Goal: Task Accomplishment & Management: Complete application form

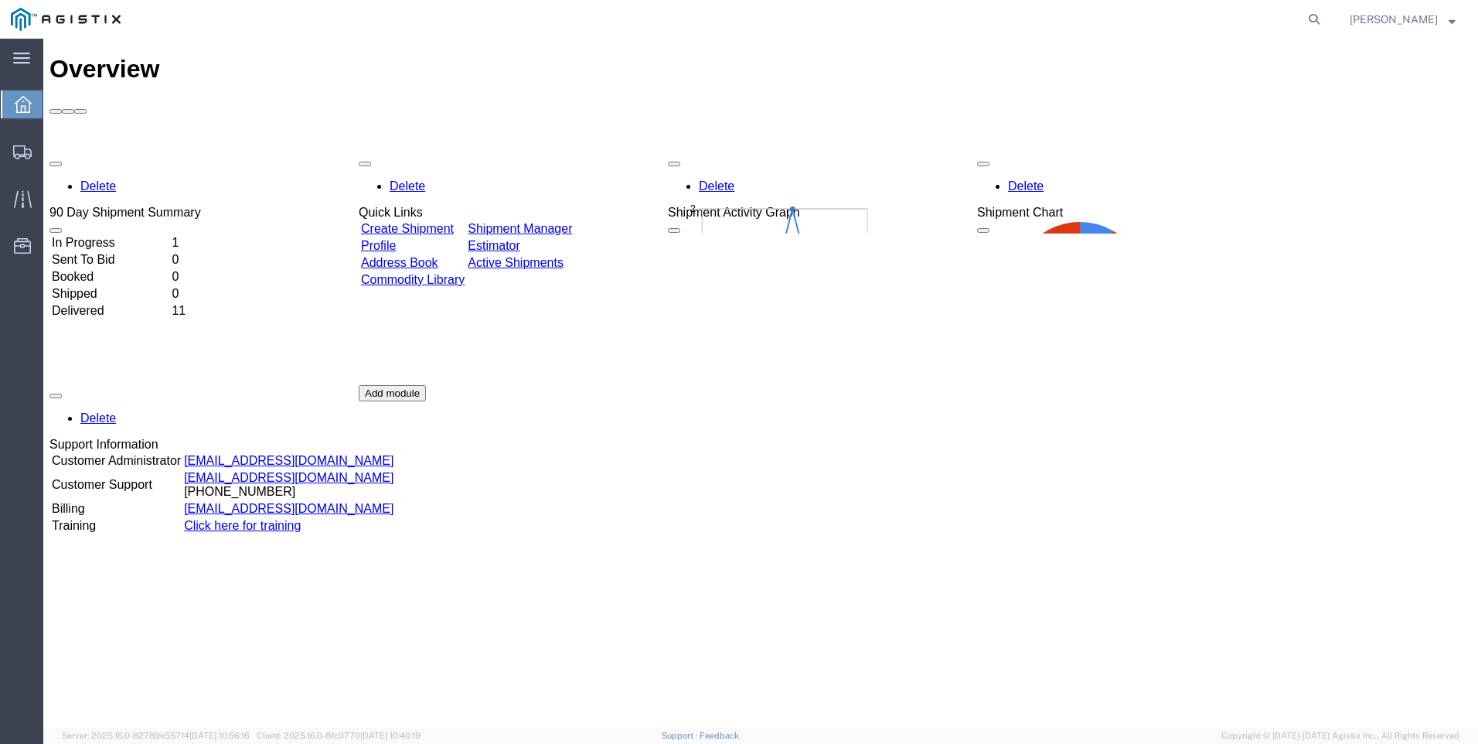
click at [454, 222] on link "Create Shipment" at bounding box center [407, 228] width 93 height 13
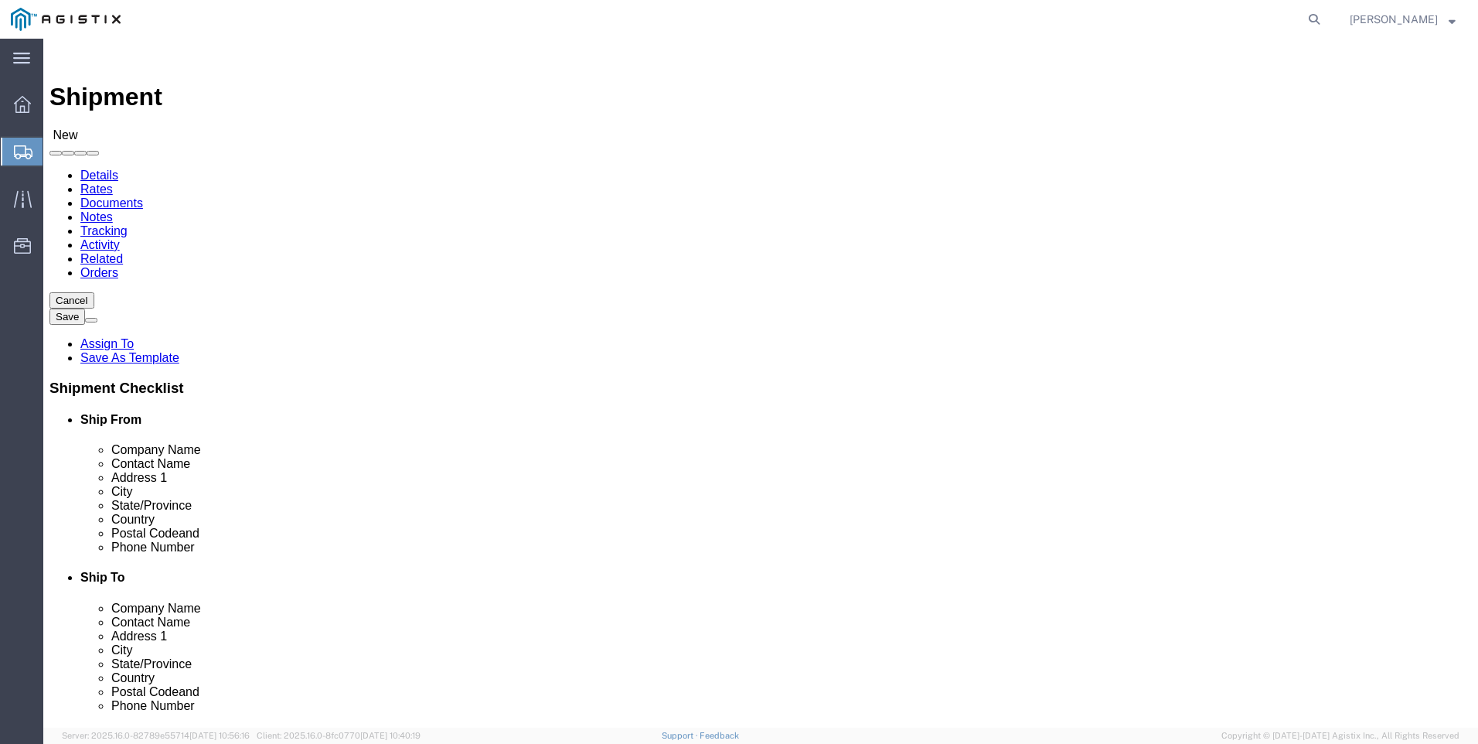
select select
click select "Select Eastern Technologies Inc PG&E"
select select "9596"
click select "Select Eastern Technologies Inc PG&E"
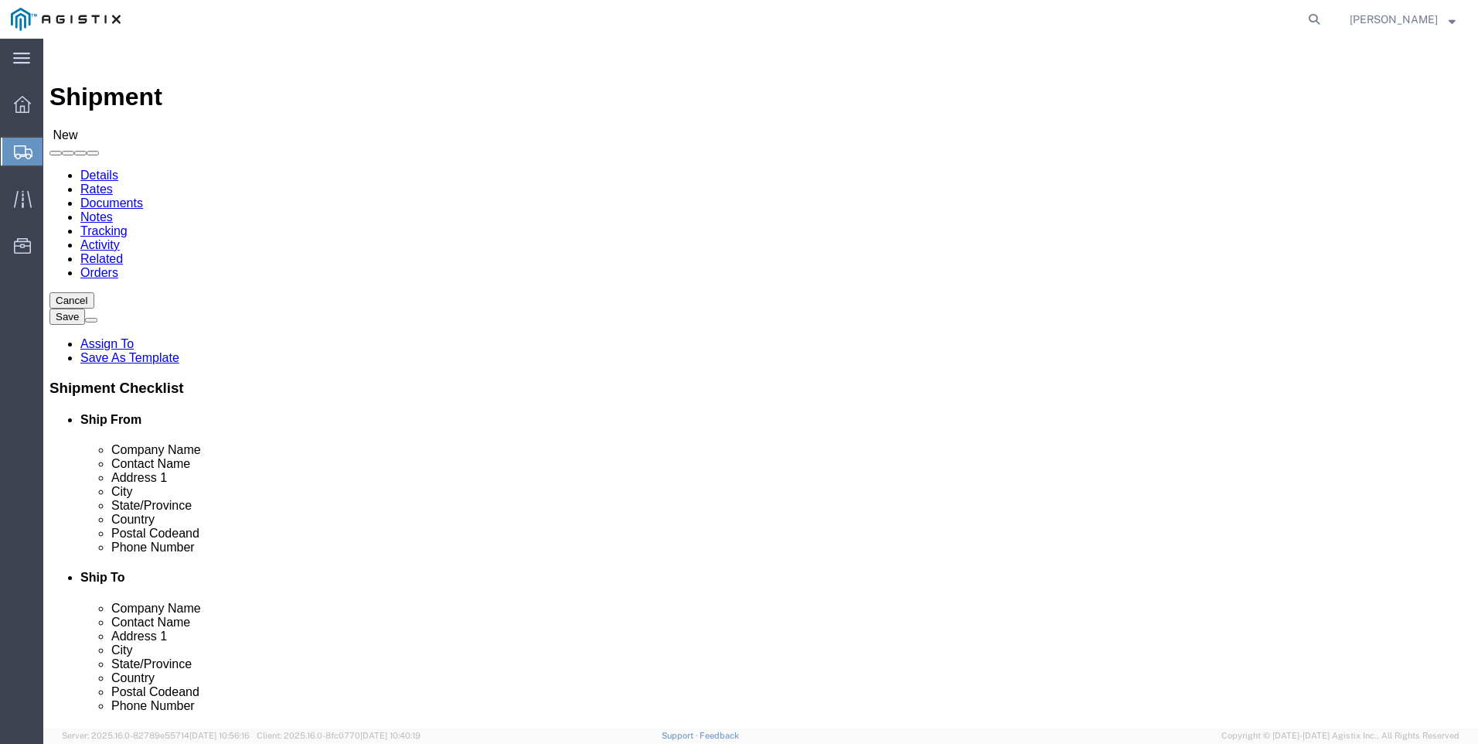
select select "PURCHORD"
select select
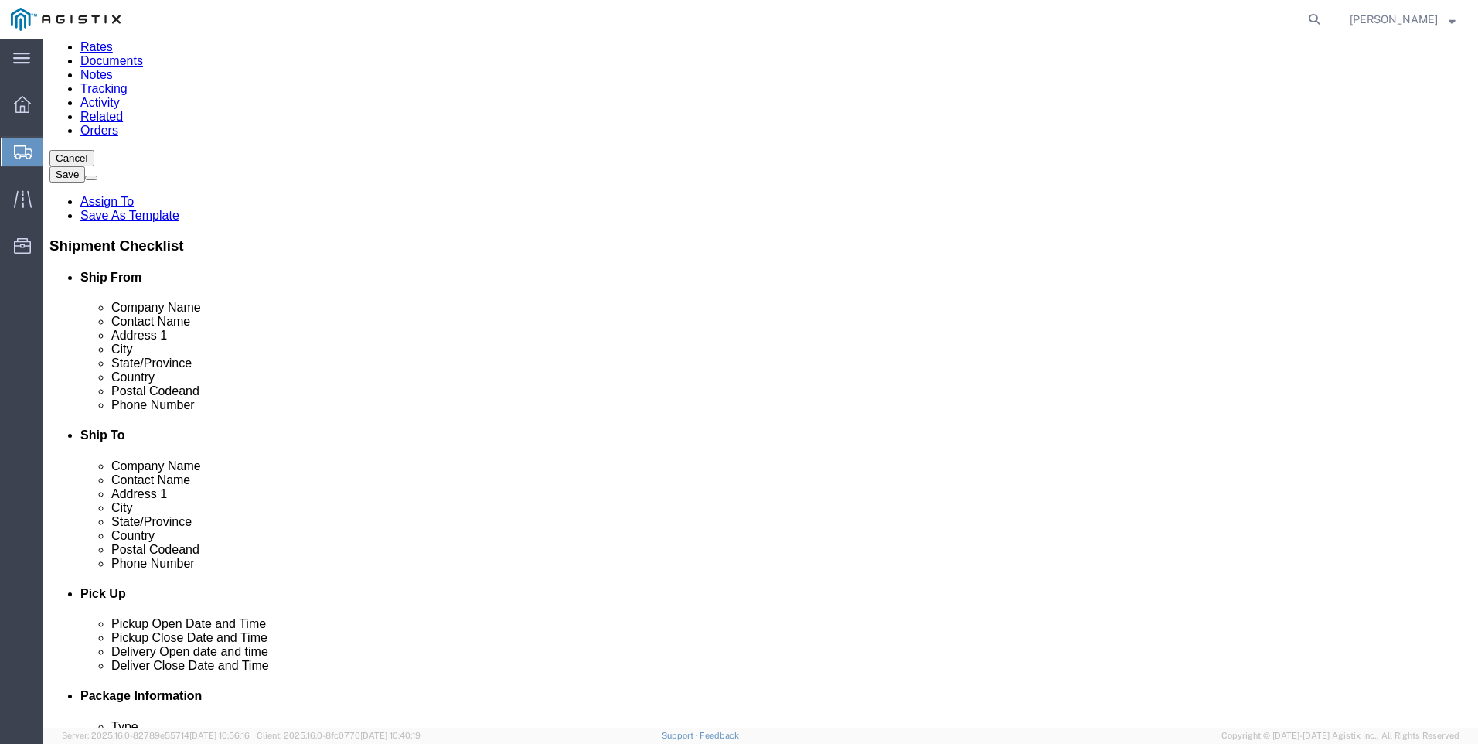
scroll to position [155, 0]
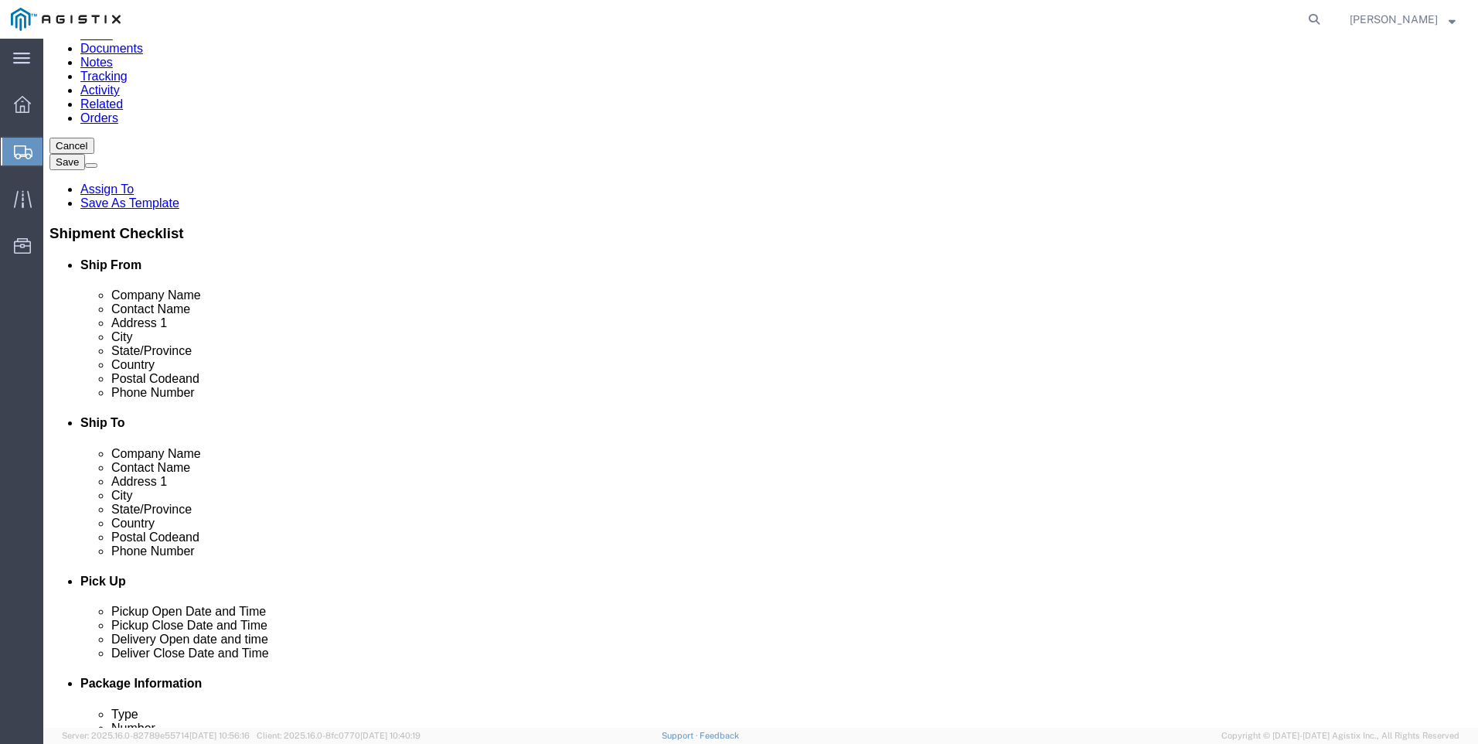
select select "MYPROFILE"
select select "AL"
click input "text"
type input "d"
type input "DIABLO CANYON"
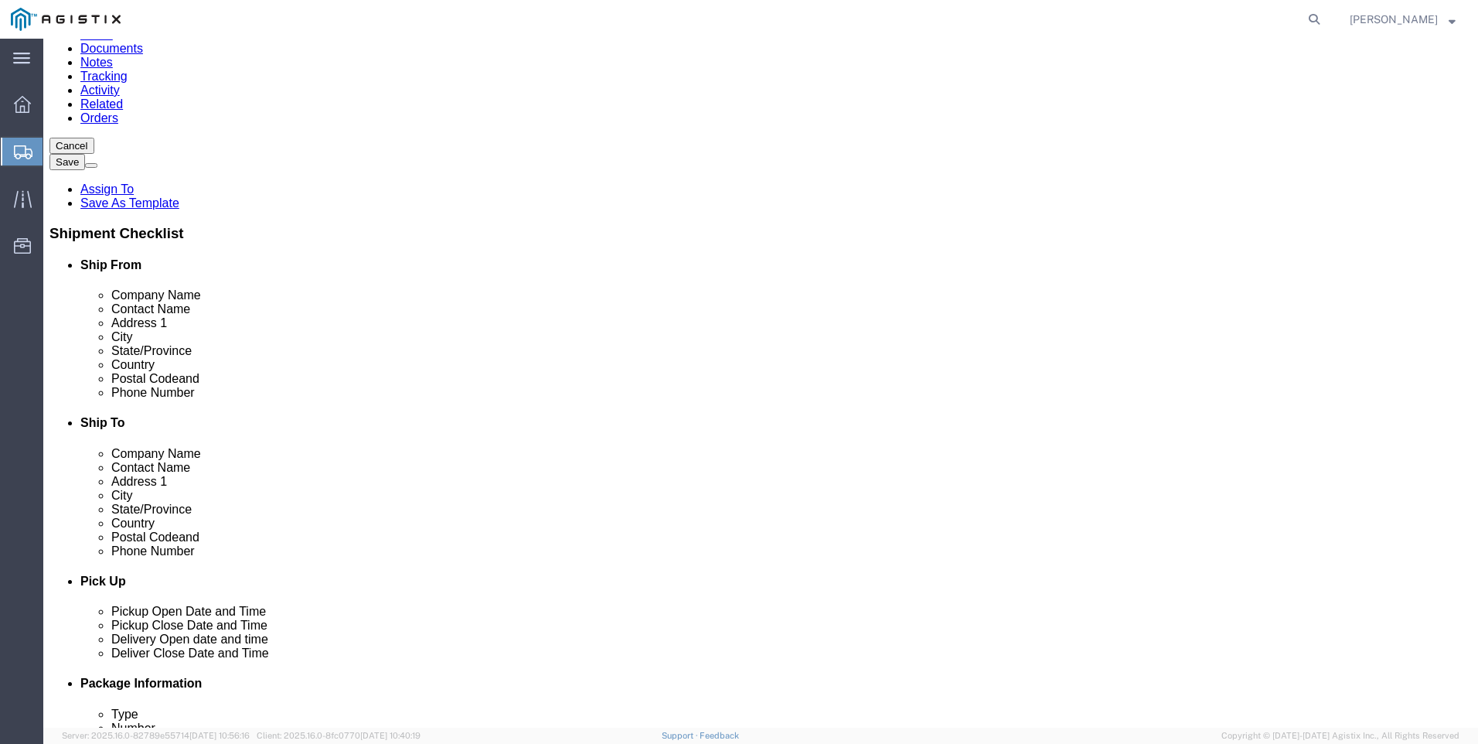
click input "text"
type input "FITZ"
click input "text"
type input "9 MILES NW OF [PERSON_NAME][GEOGRAPHIC_DATA]"
click input "text"
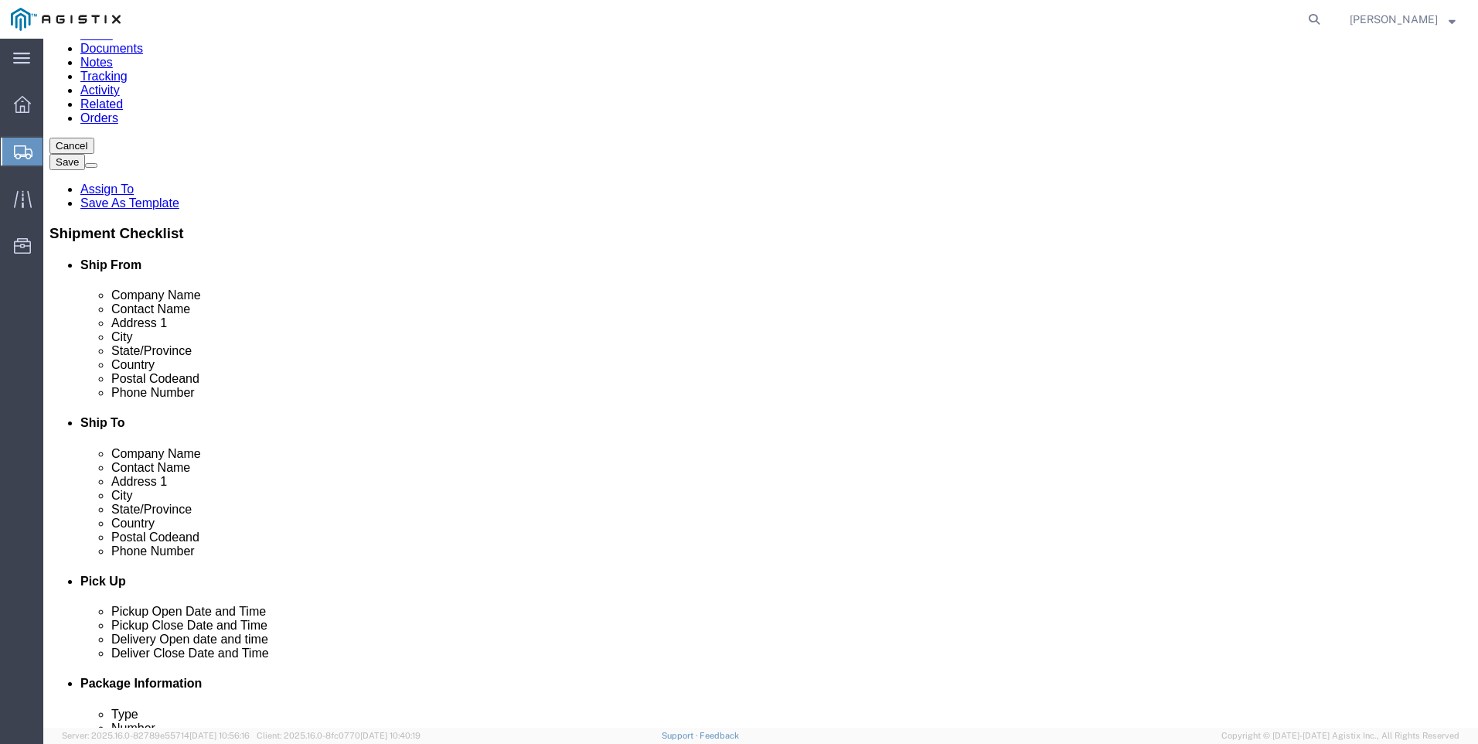
type input "[PERSON_NAME][GEOGRAPHIC_DATA]"
click input "Postal Code"
type input "93424"
click input "text"
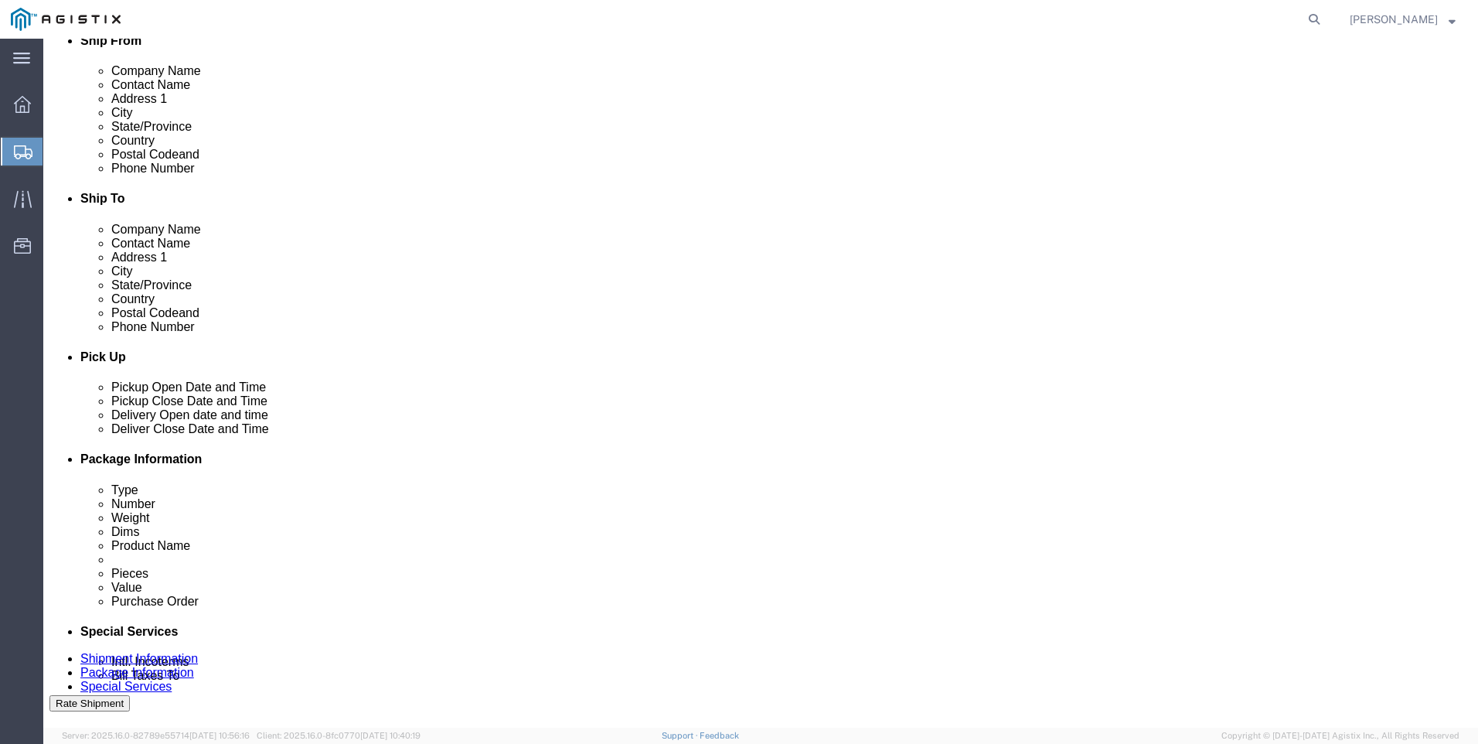
scroll to position [464, 0]
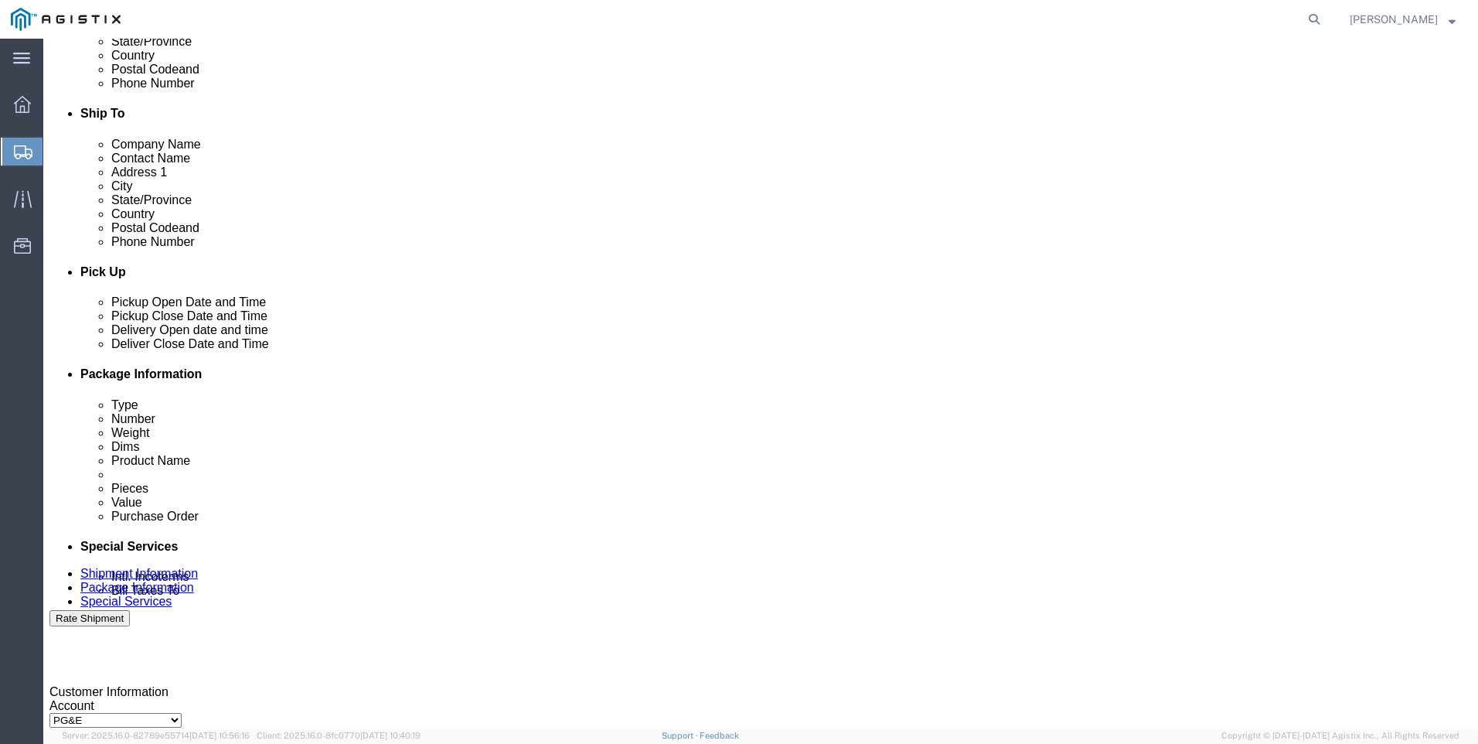
type input "805-459-5303"
click div
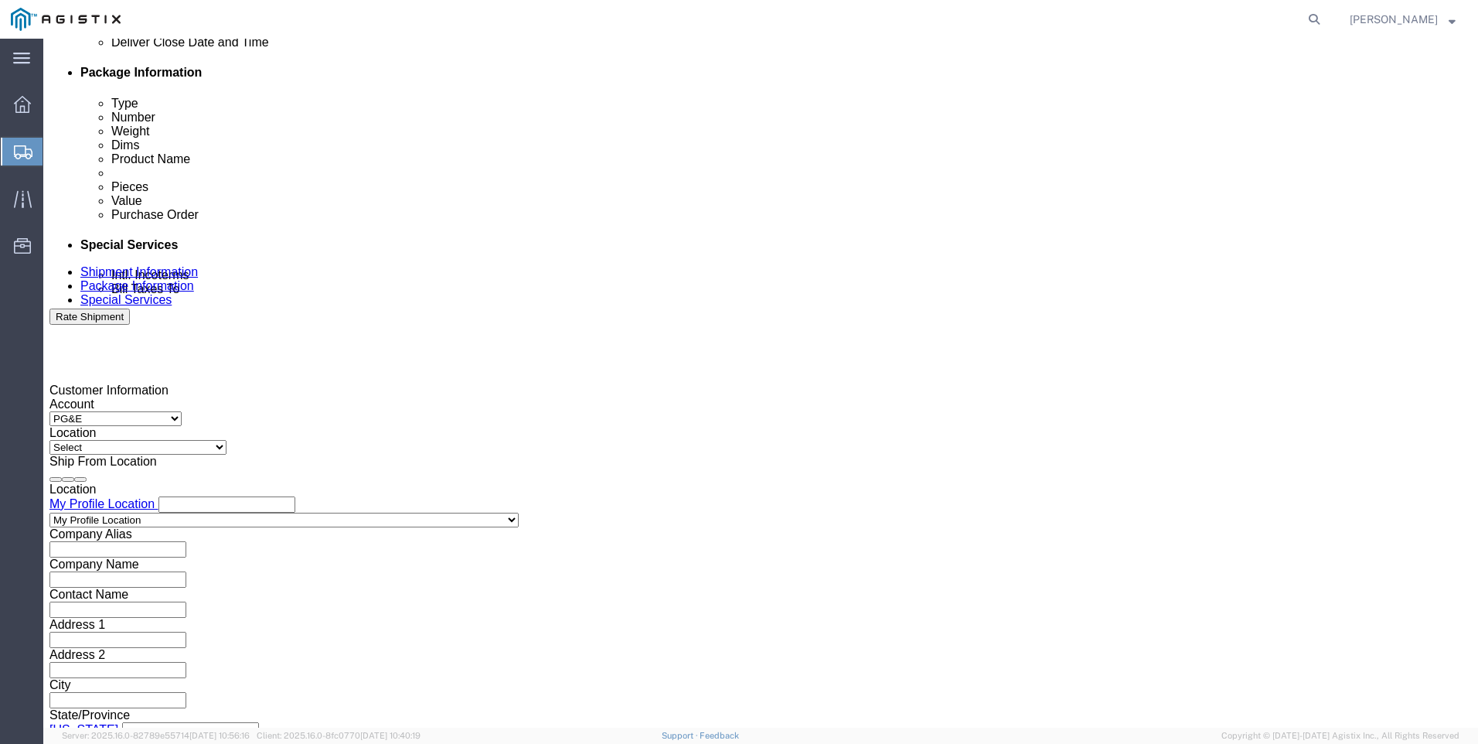
click input "8:00 PM"
drag, startPoint x: 678, startPoint y: 447, endPoint x: 662, endPoint y: 448, distance: 15.5
click input "8:00 MP"
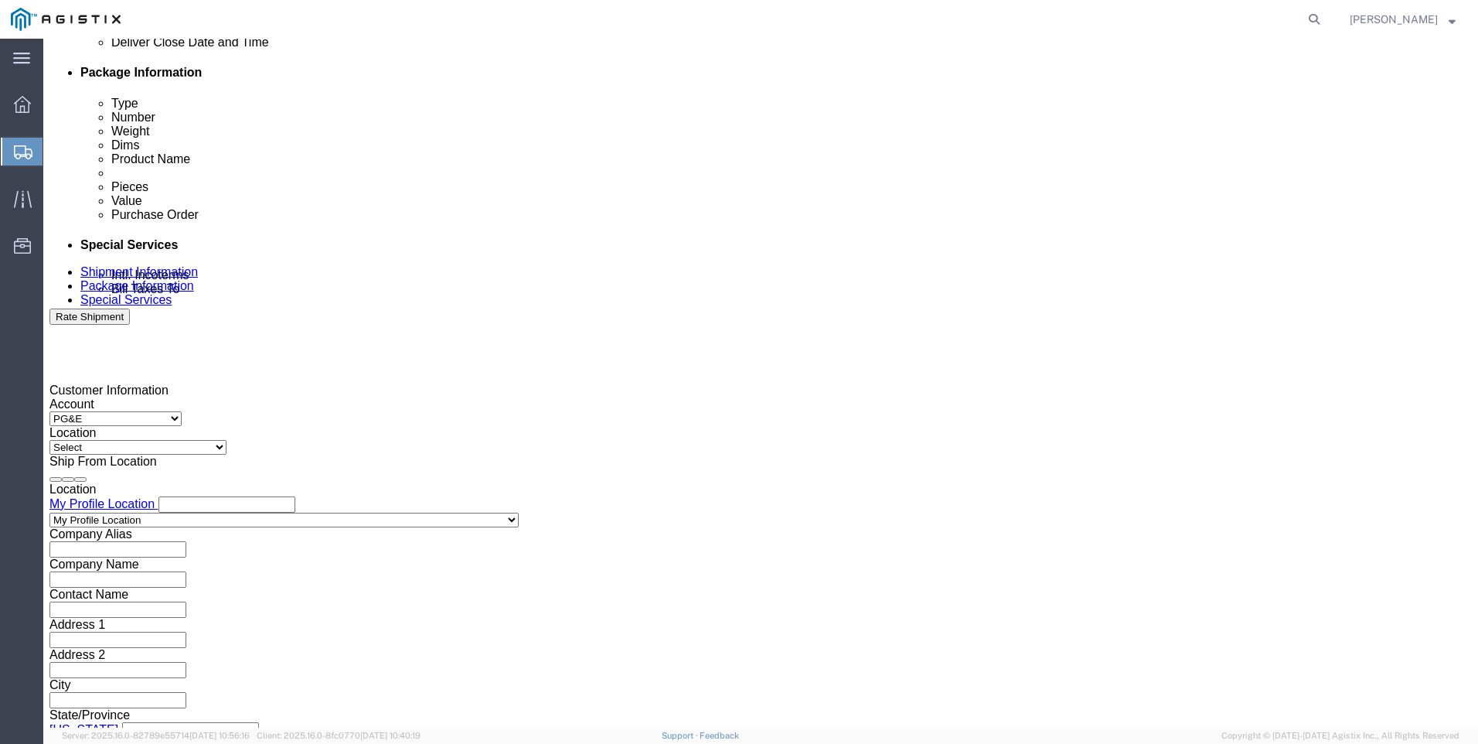
click input "8:00 MP"
type input "8:00 AM"
click button "Apply"
click icon
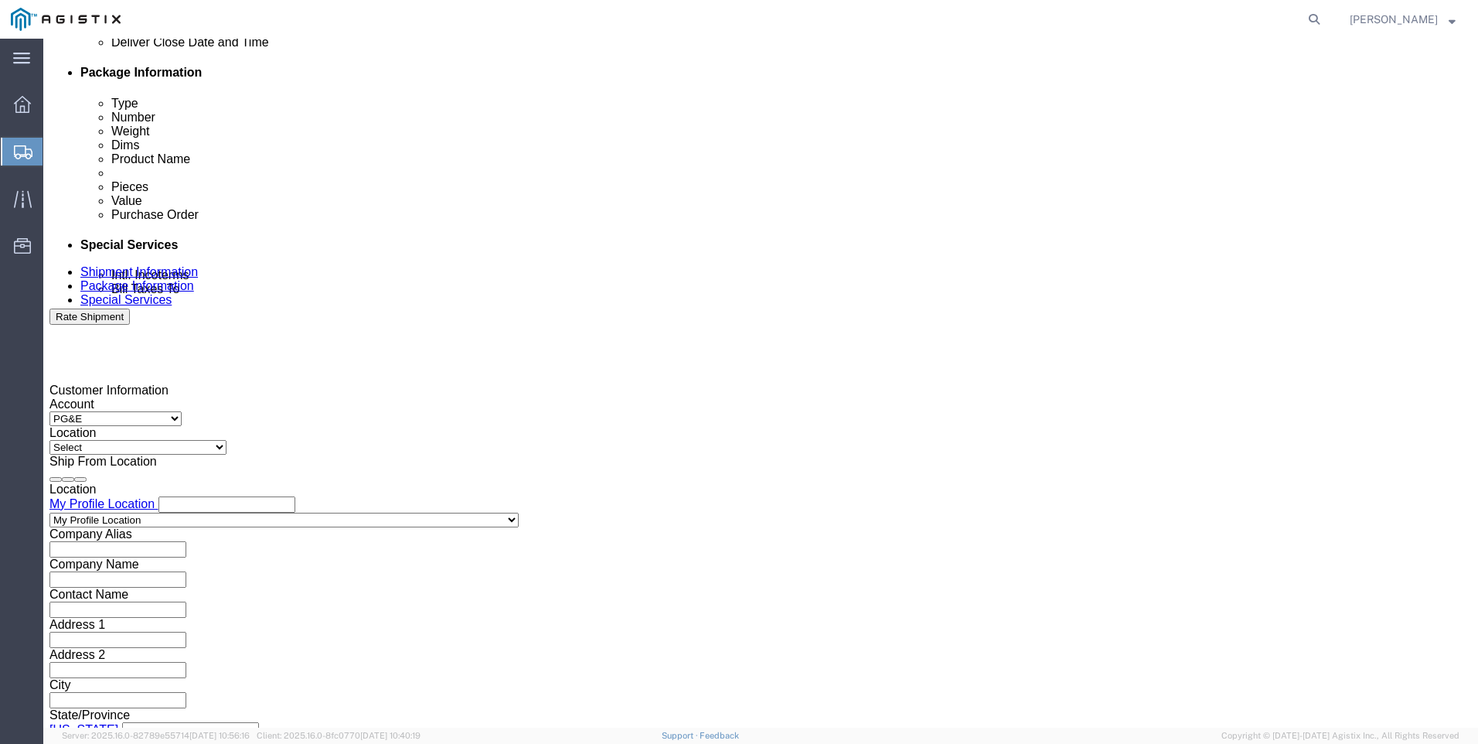
click input "text"
click td "18"
click input "text"
type input "8:00 AM"
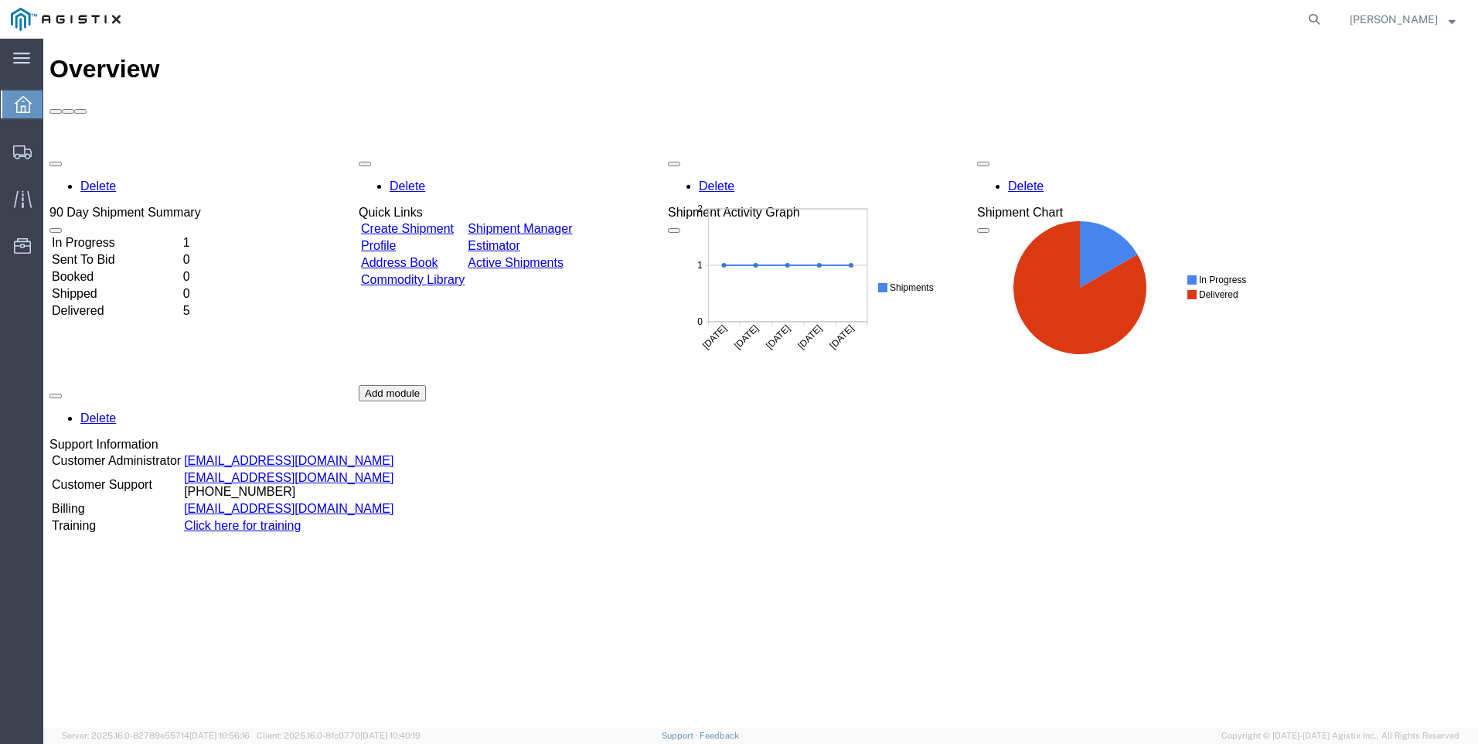
click at [454, 222] on link "Create Shipment" at bounding box center [407, 228] width 93 height 13
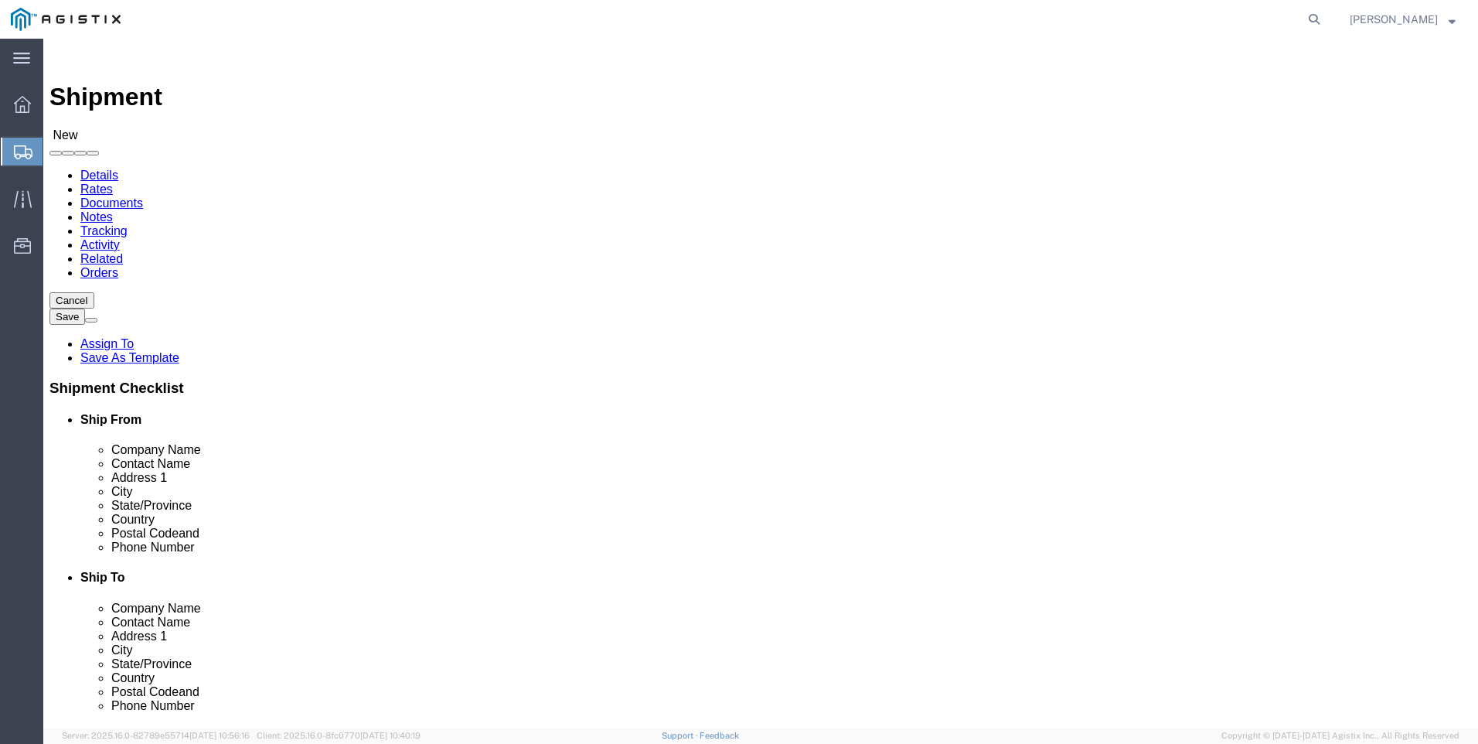
select select
click select "Select Eastern Technologies Inc PG&E"
select select "9596"
click select "Select Eastern Technologies Inc PG&E"
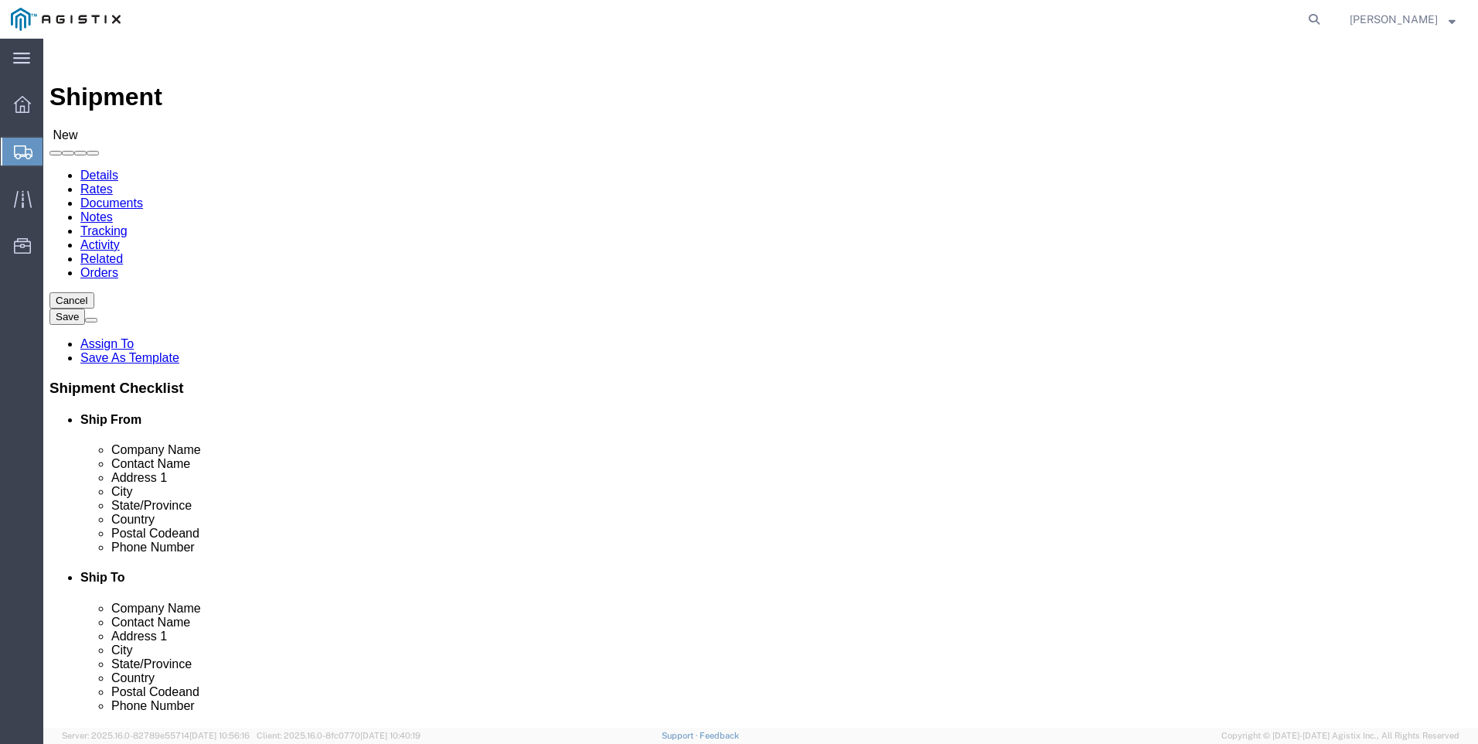
select select "PURCHORD"
select select
select select "MYPROFILE"
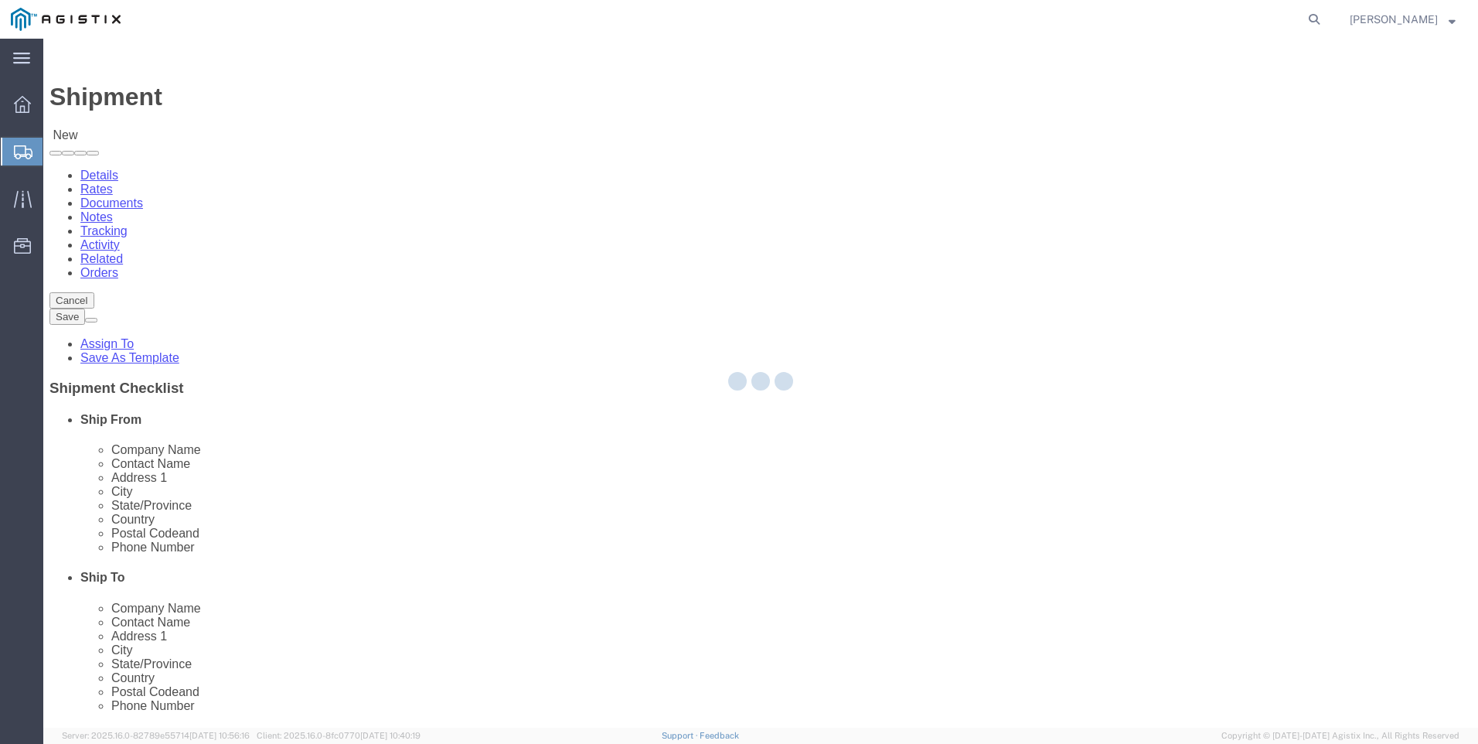
type input "Eastern Technologies Inc"
type input "[PERSON_NAME]"
type input "[STREET_ADDRESS]"
type input "Ashford"
type input "36312"
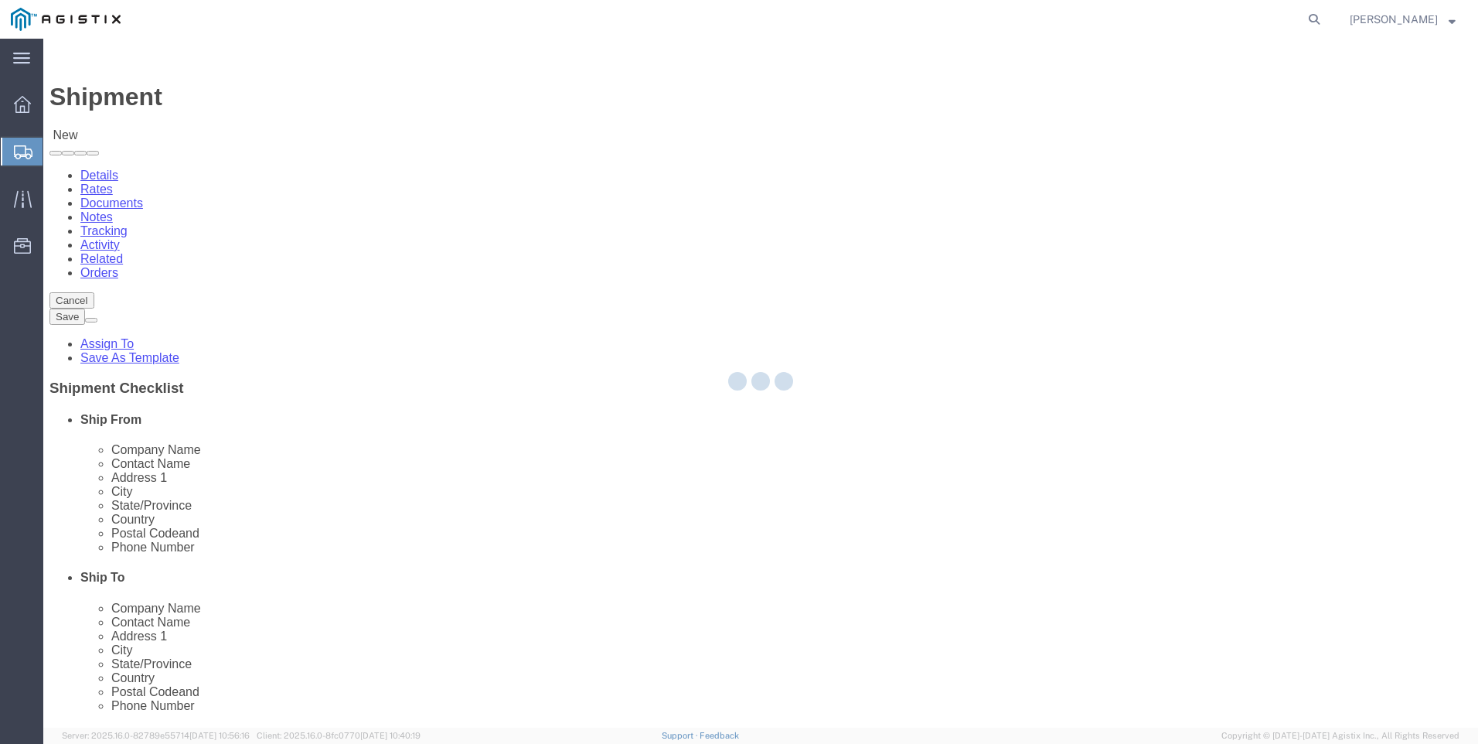
type input "[PHONE_NUMBER]"
type input "[EMAIL_ADDRESS][DOMAIN_NAME]"
checkbox input "true"
select select "AL"
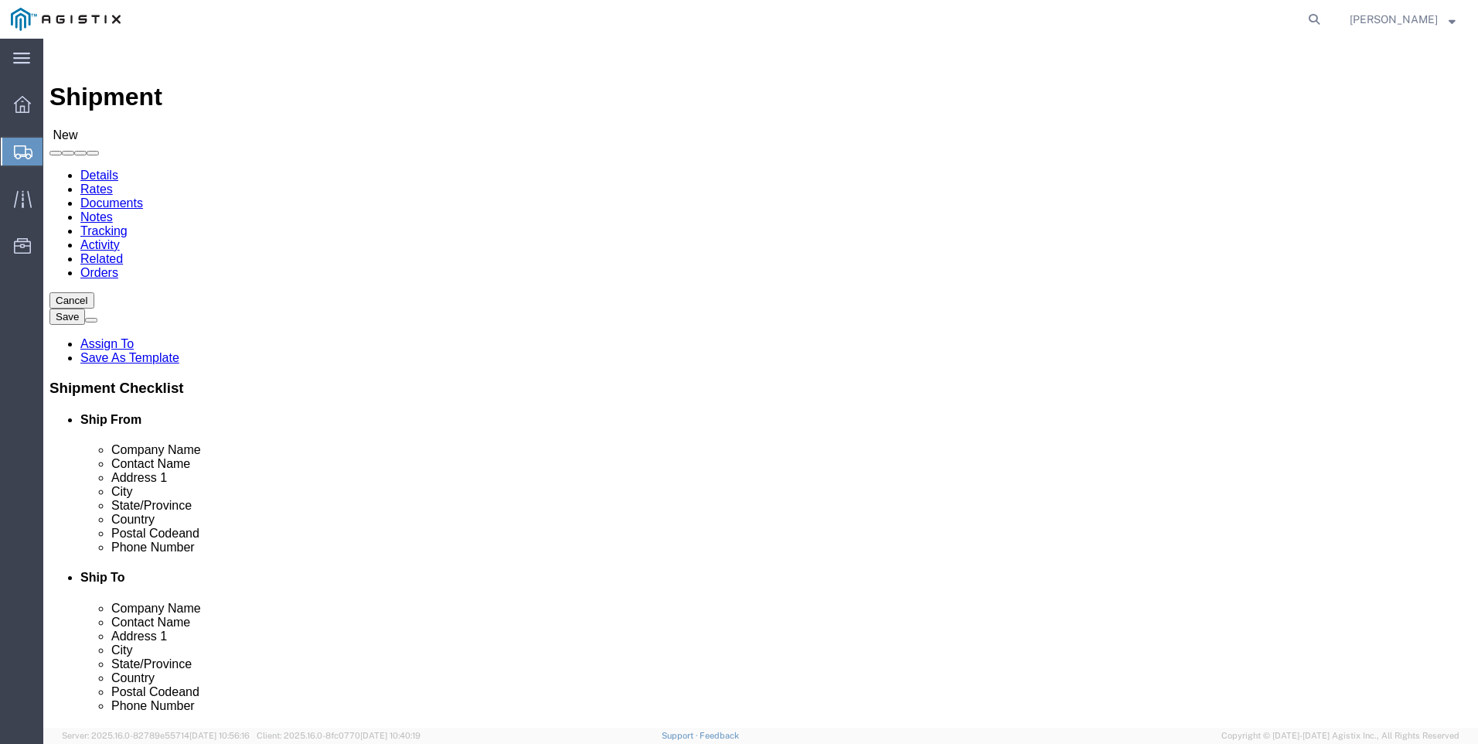
click select "Select All Others [GEOGRAPHIC_DATA] [GEOGRAPHIC_DATA] [GEOGRAPHIC_DATA] [GEOGRA…"
select select "23082"
click select "Select All Others [GEOGRAPHIC_DATA] [GEOGRAPHIC_DATA] [GEOGRAPHIC_DATA] [GEOGRA…"
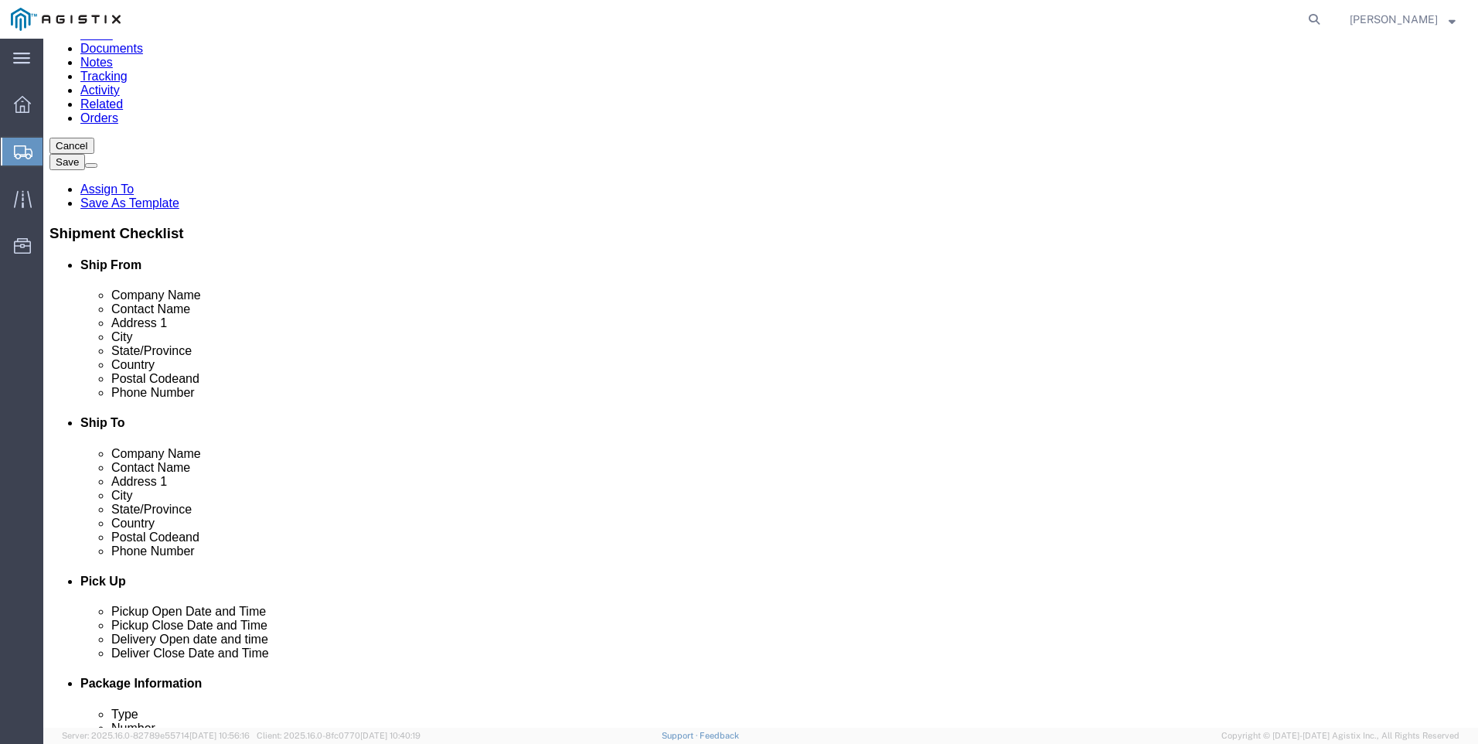
scroll to position [230, 0]
click input "text"
type input "[GEOGRAPHIC_DATA]"
click input "text"
type input "FITZ"
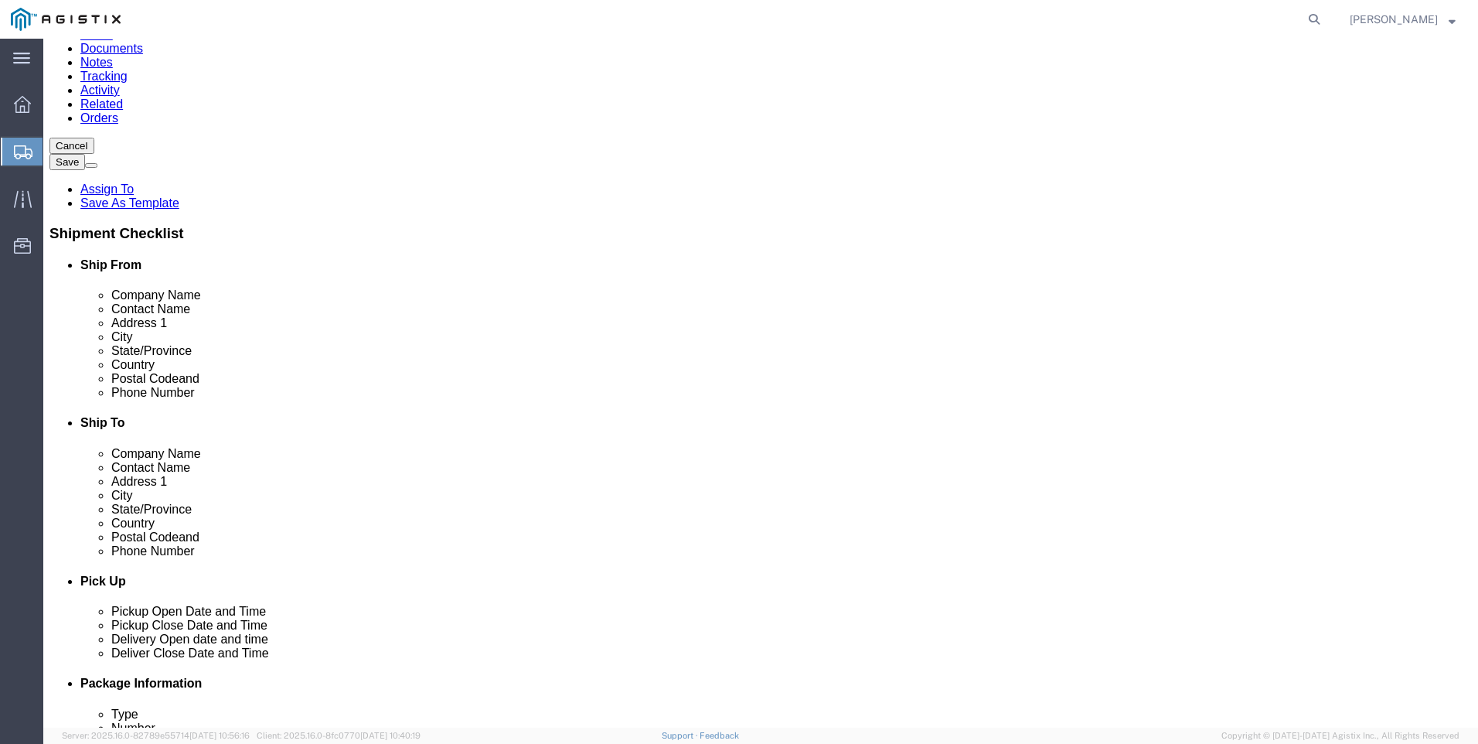
click input "text"
type input "P"
type input "9"
click input "FITZ"
type input "F"
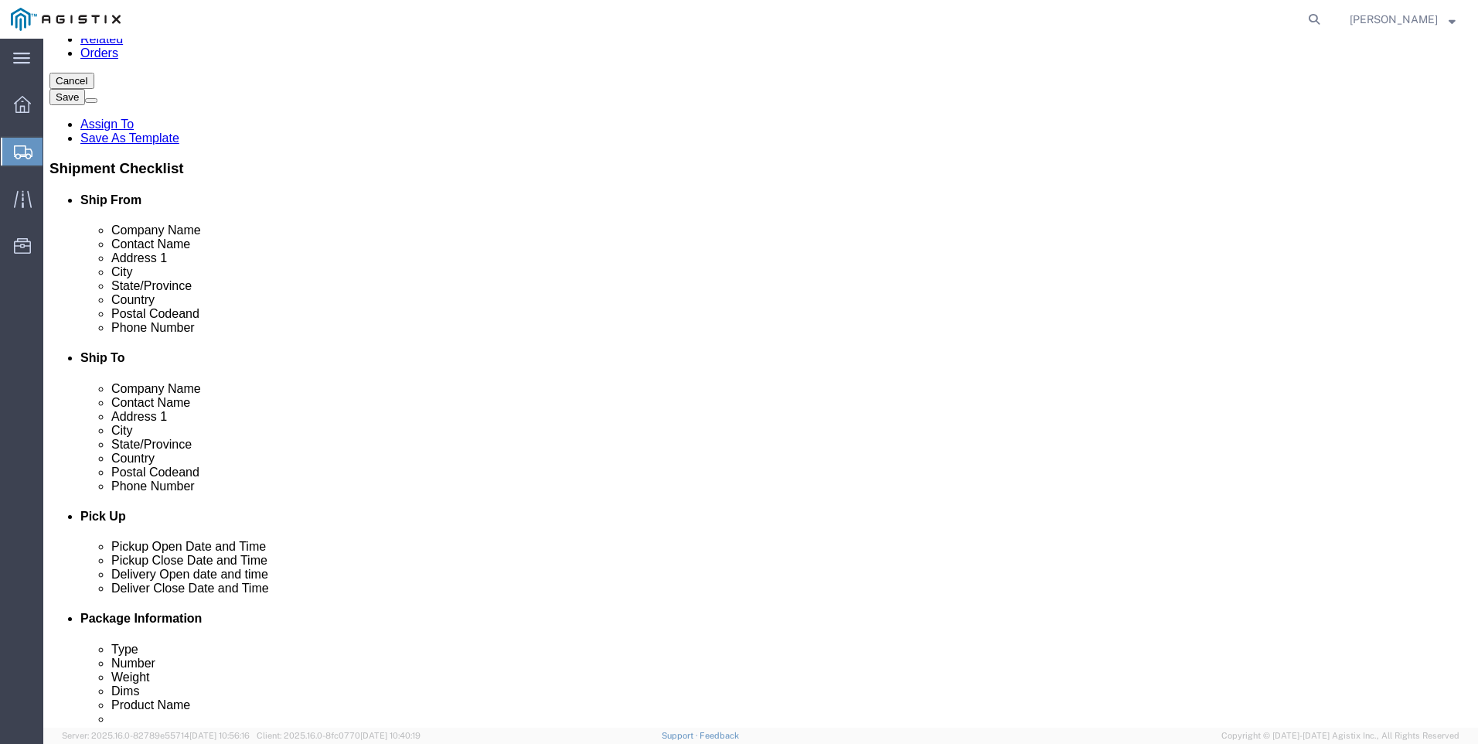
scroll to position [155, 0]
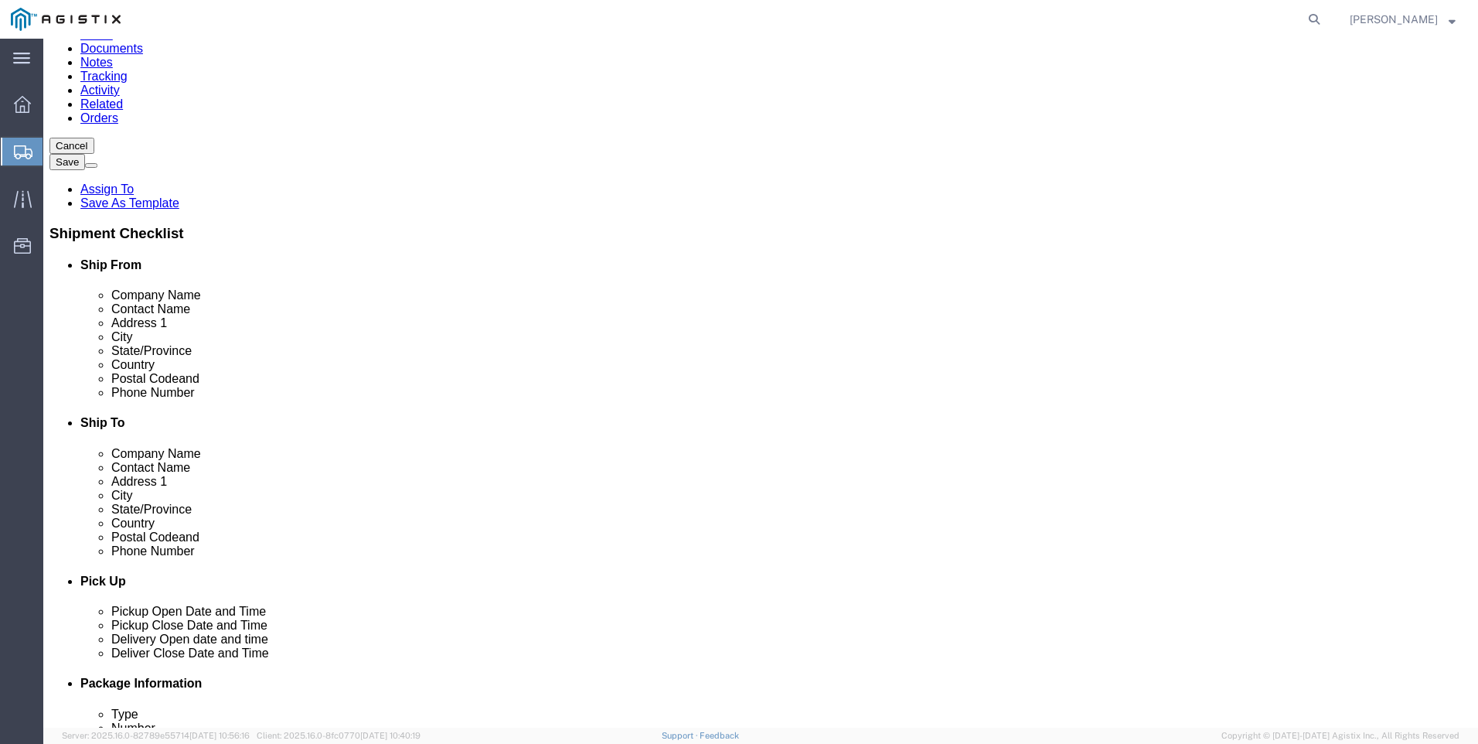
type input "ART [PERSON_NAME]"
click input "text"
type input "9 MILES NW OF [PERSON_NAME][GEOGRAPHIC_DATA]"
select select
click input "text"
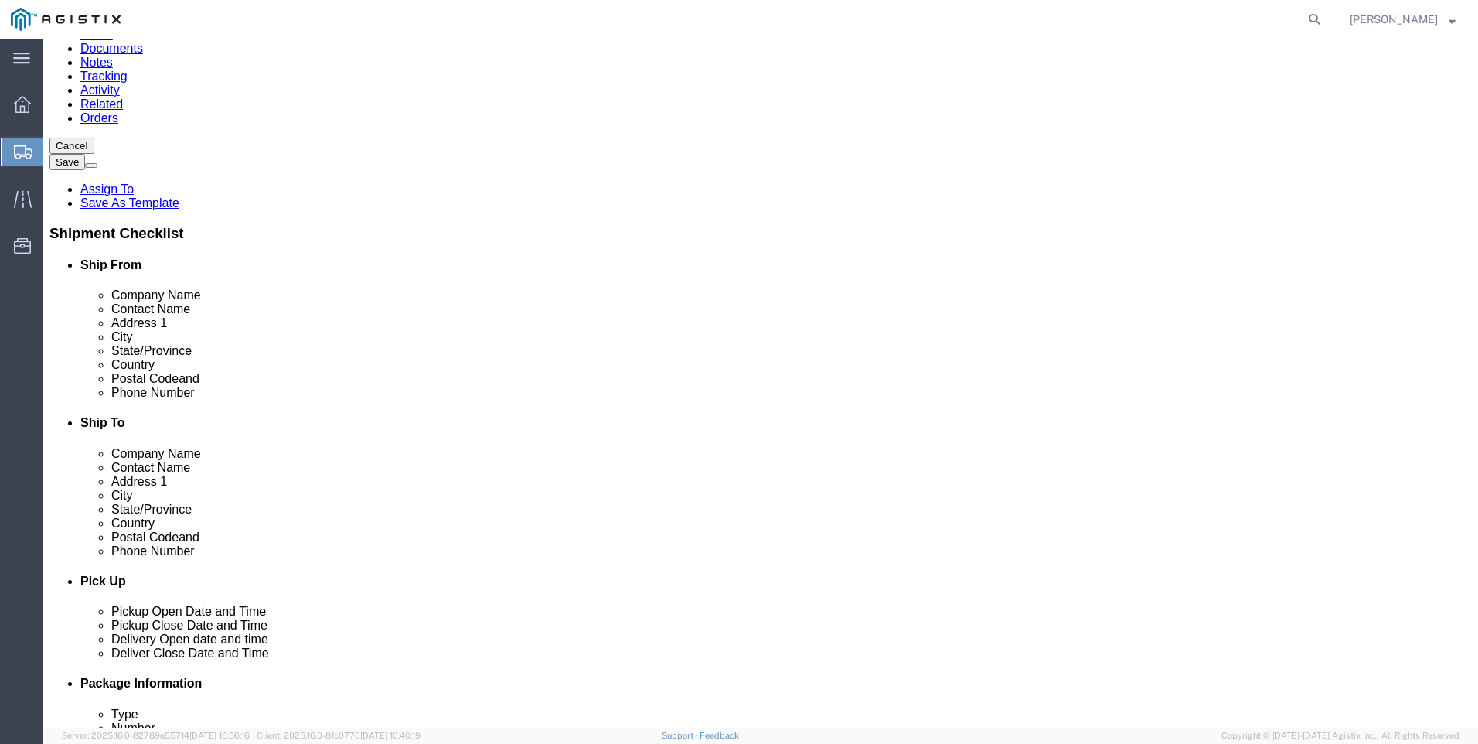
type input "[PERSON_NAME][GEOGRAPHIC_DATA]"
select select
select select "CA"
click input "Postal Code"
type input "93424"
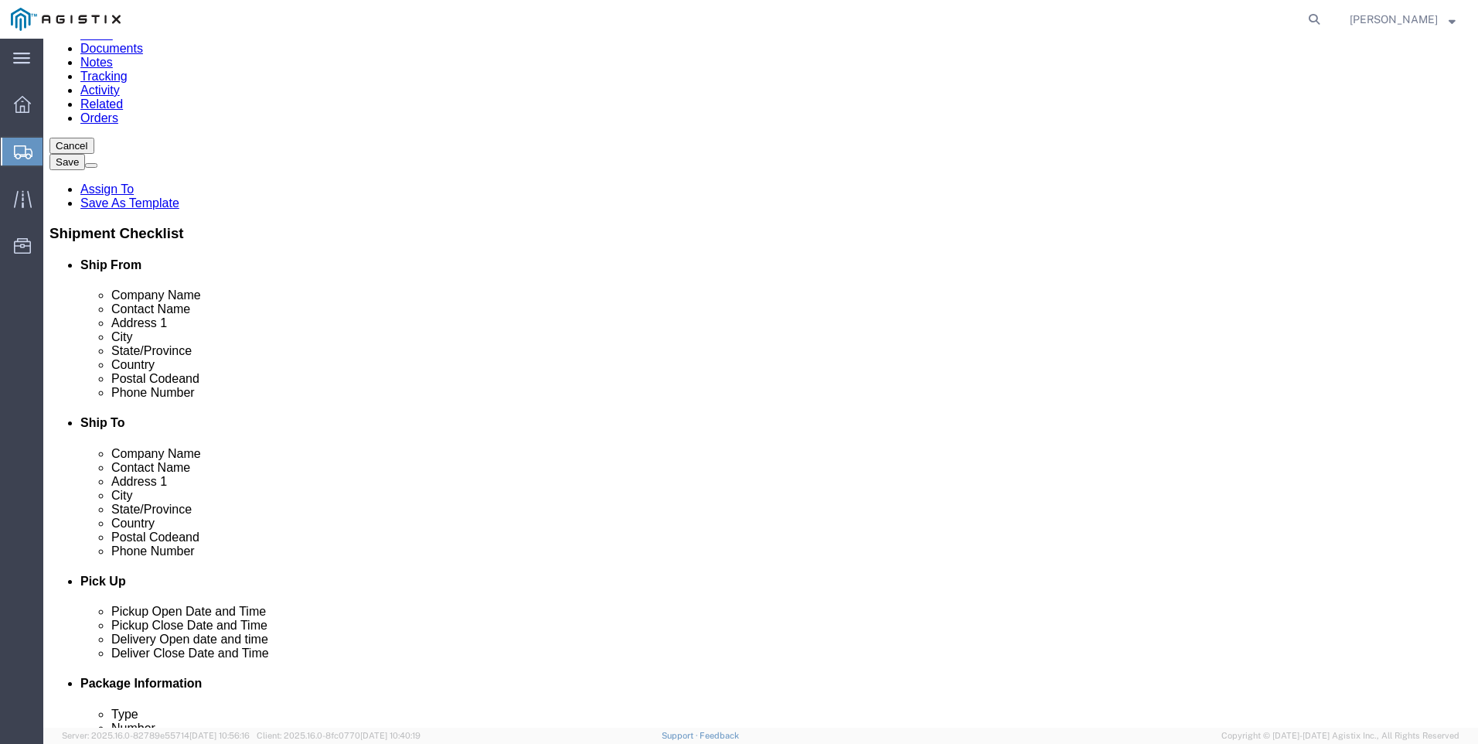
select select
click input "text"
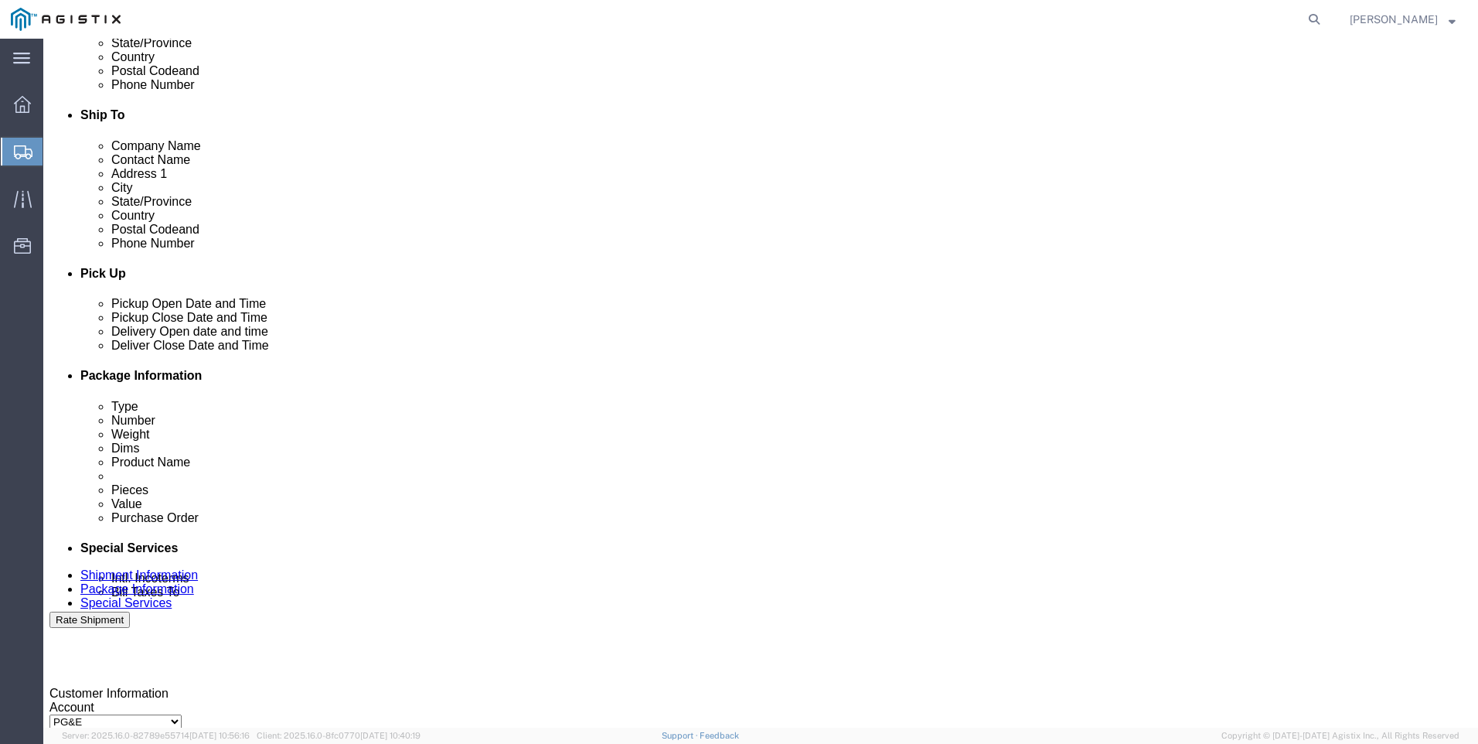
scroll to position [464, 0]
type input "[PHONE_NUMBER]"
click div "[DATE] 10:00 AM"
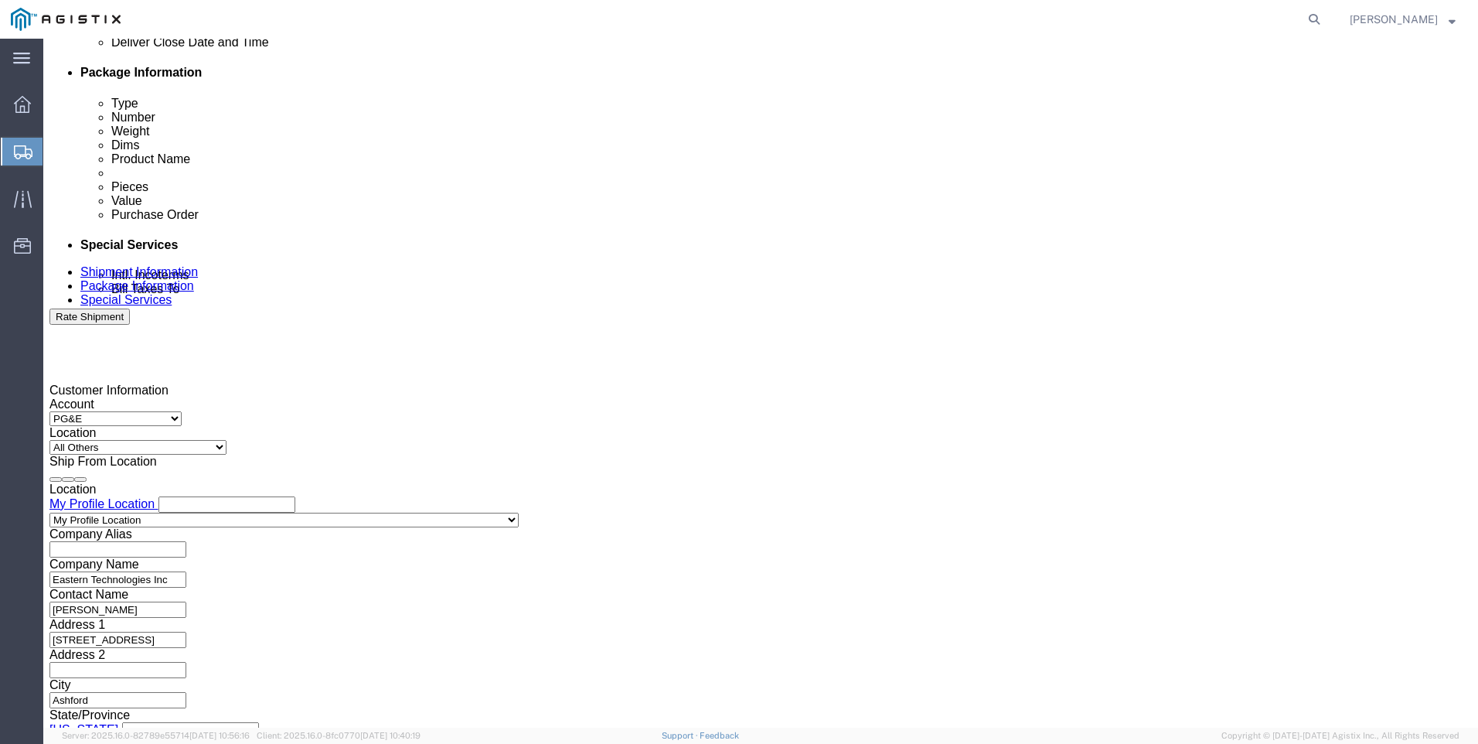
click button "Apply"
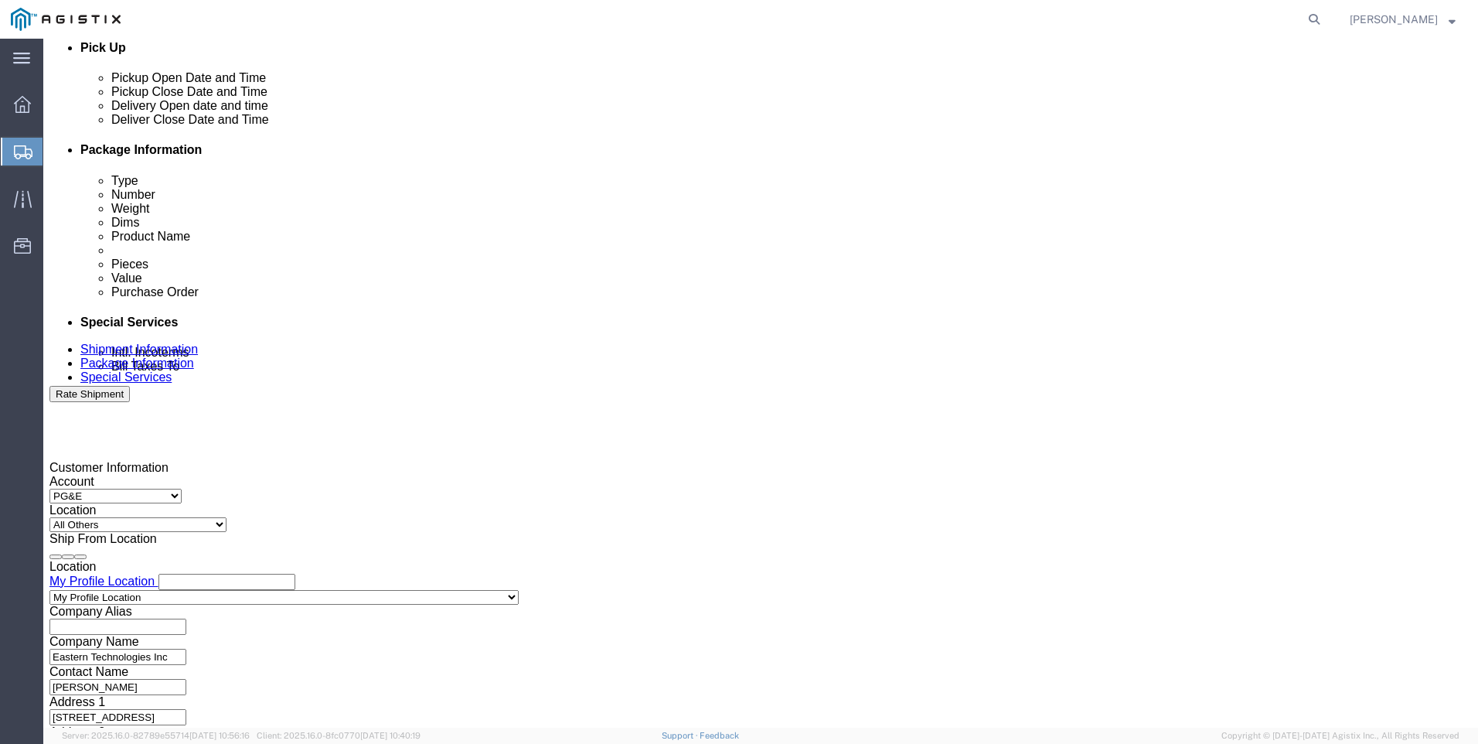
click div "[DATE] 11:00 AM"
click input "4:00 AM"
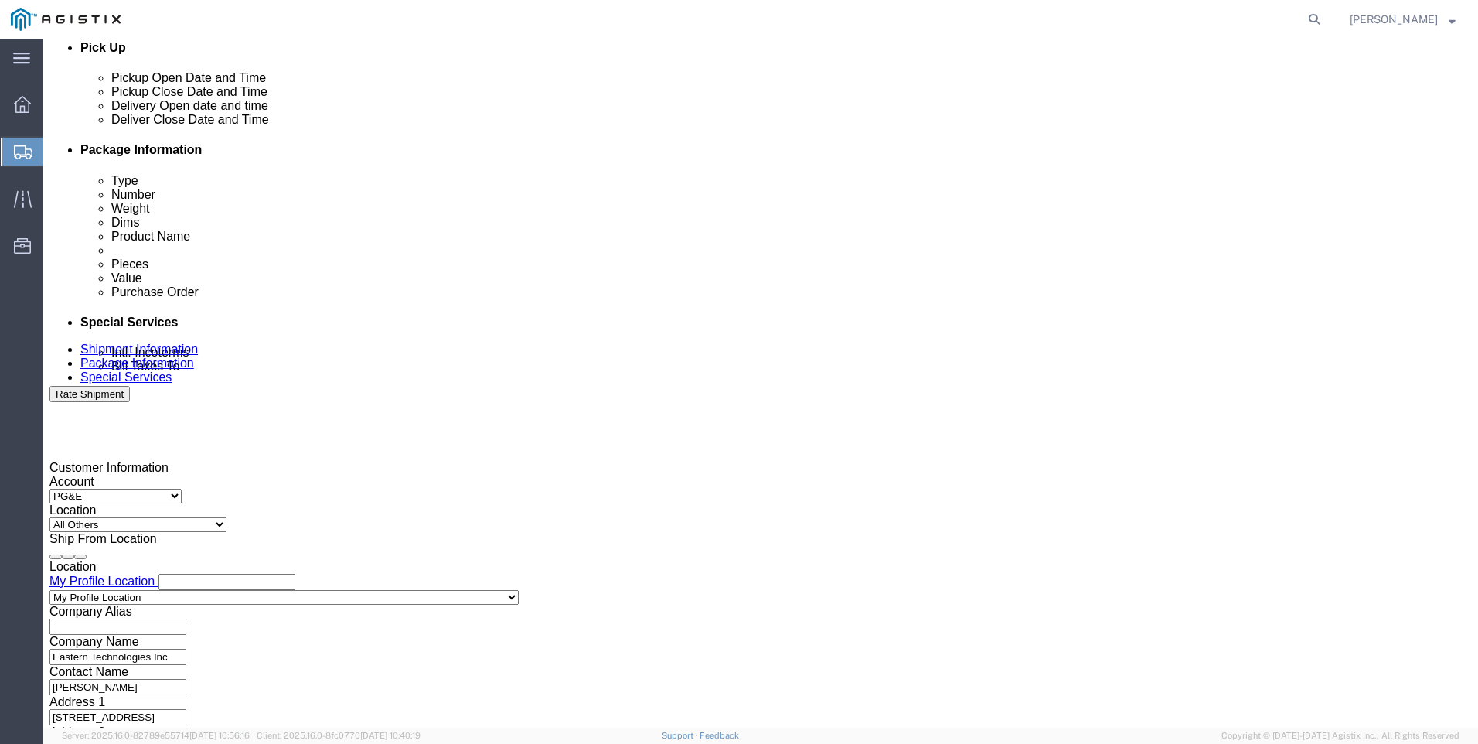
type input "4:00 PM"
click button "Apply"
click div
click input "5:00 PM"
drag, startPoint x: 676, startPoint y: 522, endPoint x: 664, endPoint y: 522, distance: 12.4
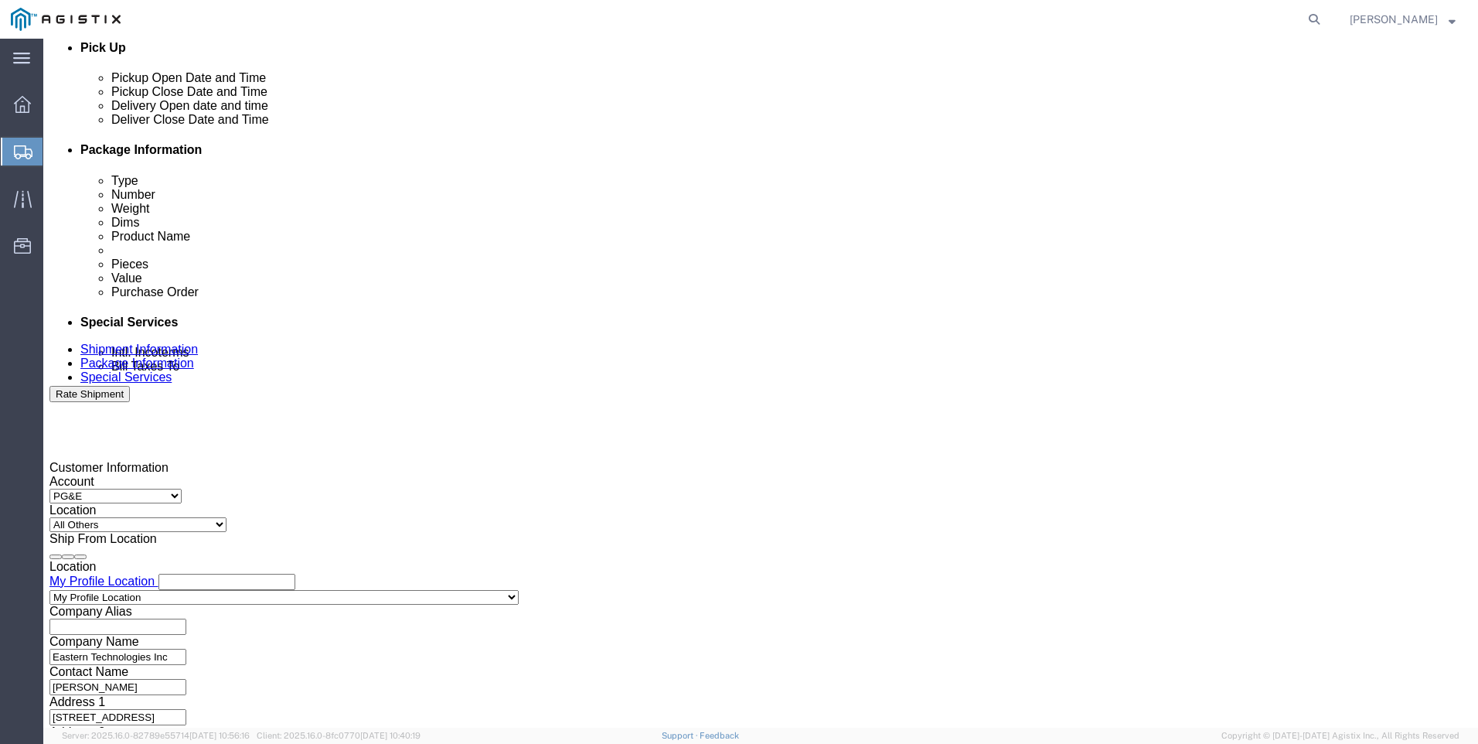
click input "8:00 PM"
drag, startPoint x: 678, startPoint y: 520, endPoint x: 664, endPoint y: 522, distance: 14.0
click input "8:00 PM"
type input "8:00 AM"
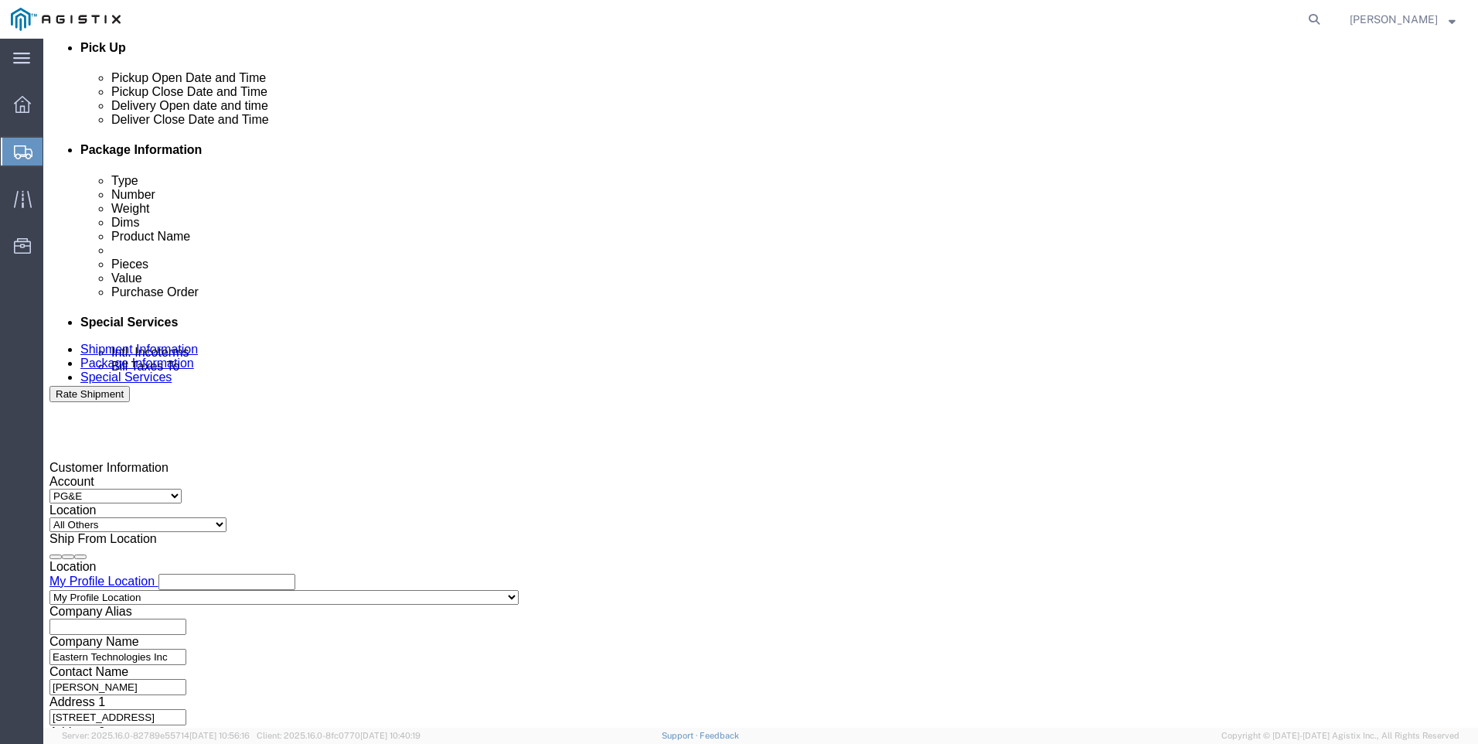
click button "Apply"
click div
drag, startPoint x: 928, startPoint y: 522, endPoint x: 916, endPoint y: 526, distance: 13.2
click input "4:00 AM"
drag, startPoint x: 931, startPoint y: 522, endPoint x: 916, endPoint y: 529, distance: 16.3
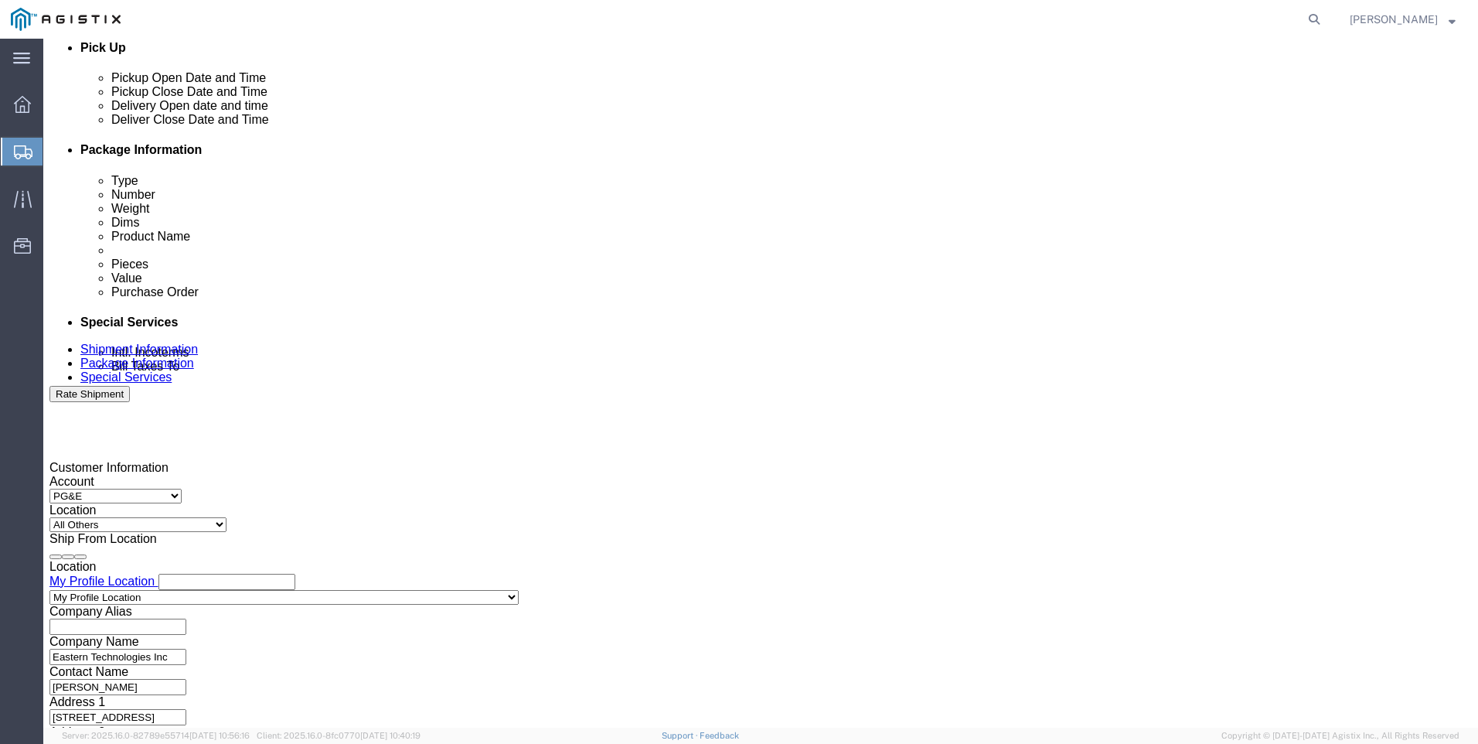
click input "4:00 AM"
type input "4:00 PM"
click button "Apply"
click input "text"
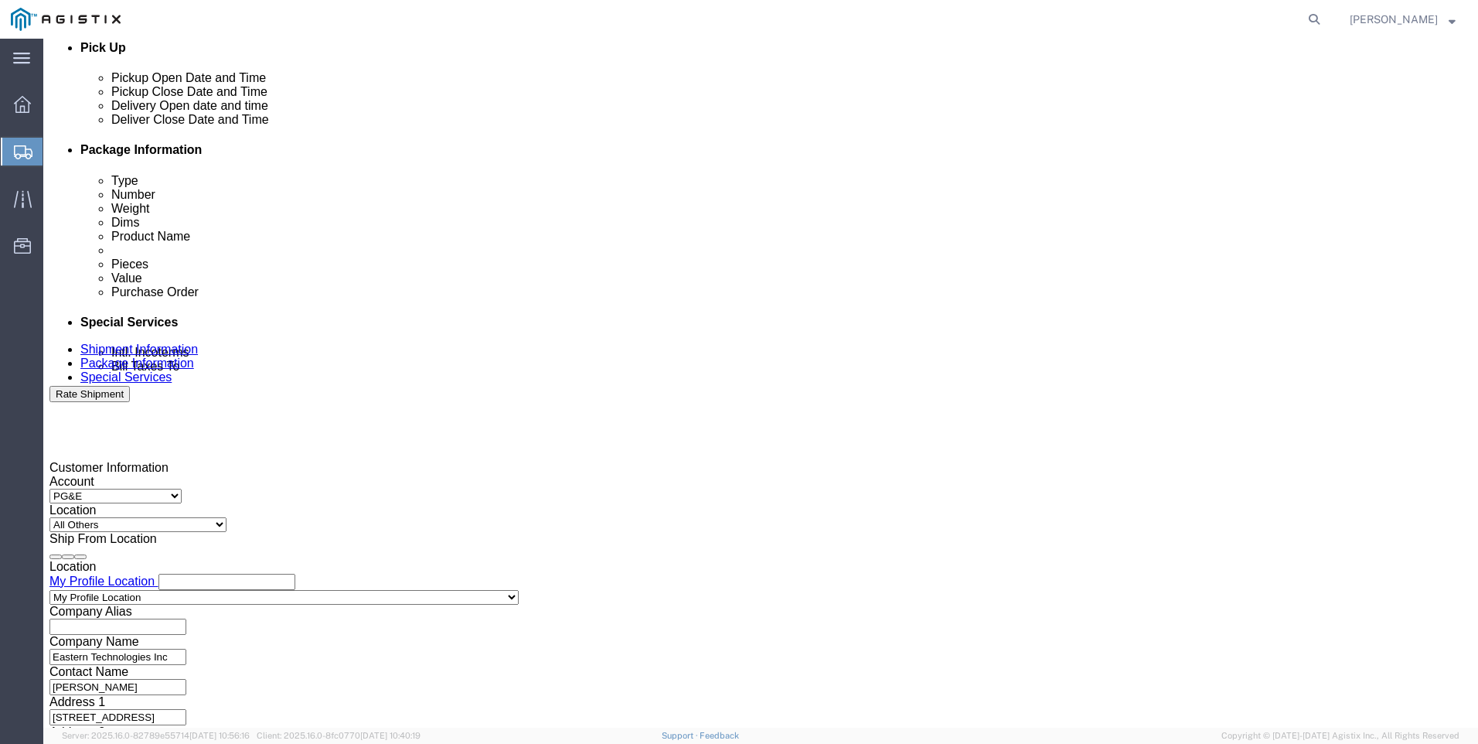
type input "2701217219"
click select "Select Account Type Activity ID Airline Appointment Number ASN Batch Request # …"
select select "PURCHORD"
click select "Select Account Type Activity ID Airline Appointment Number ASN Batch Request # …"
click input "text"
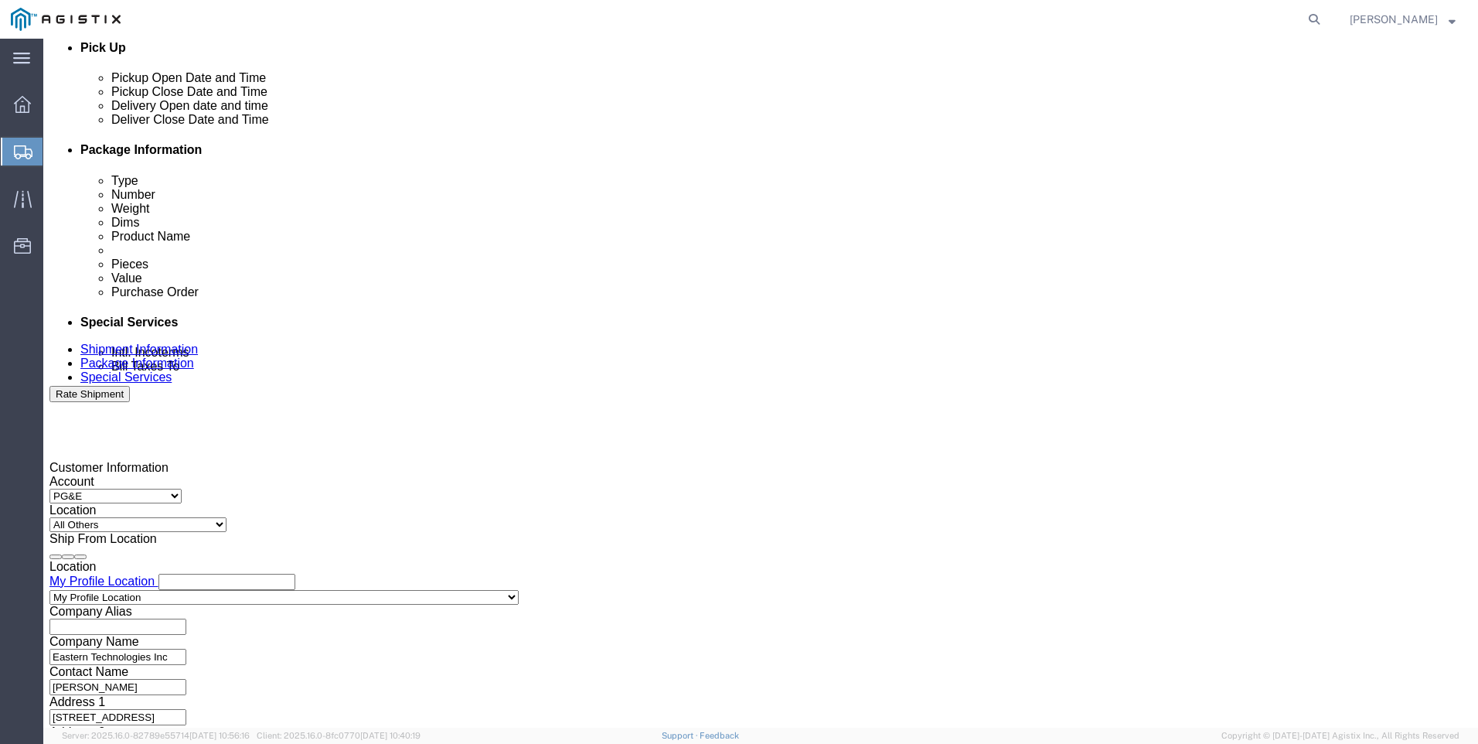
type input "2701216290"
click select "Select Account Type Activity ID Airline Appointment Number ASN Batch Request # …"
select select "SALEORDR"
click select "Select Account Type Activity ID Airline Appointment Number ASN Batch Request # …"
click input "text"
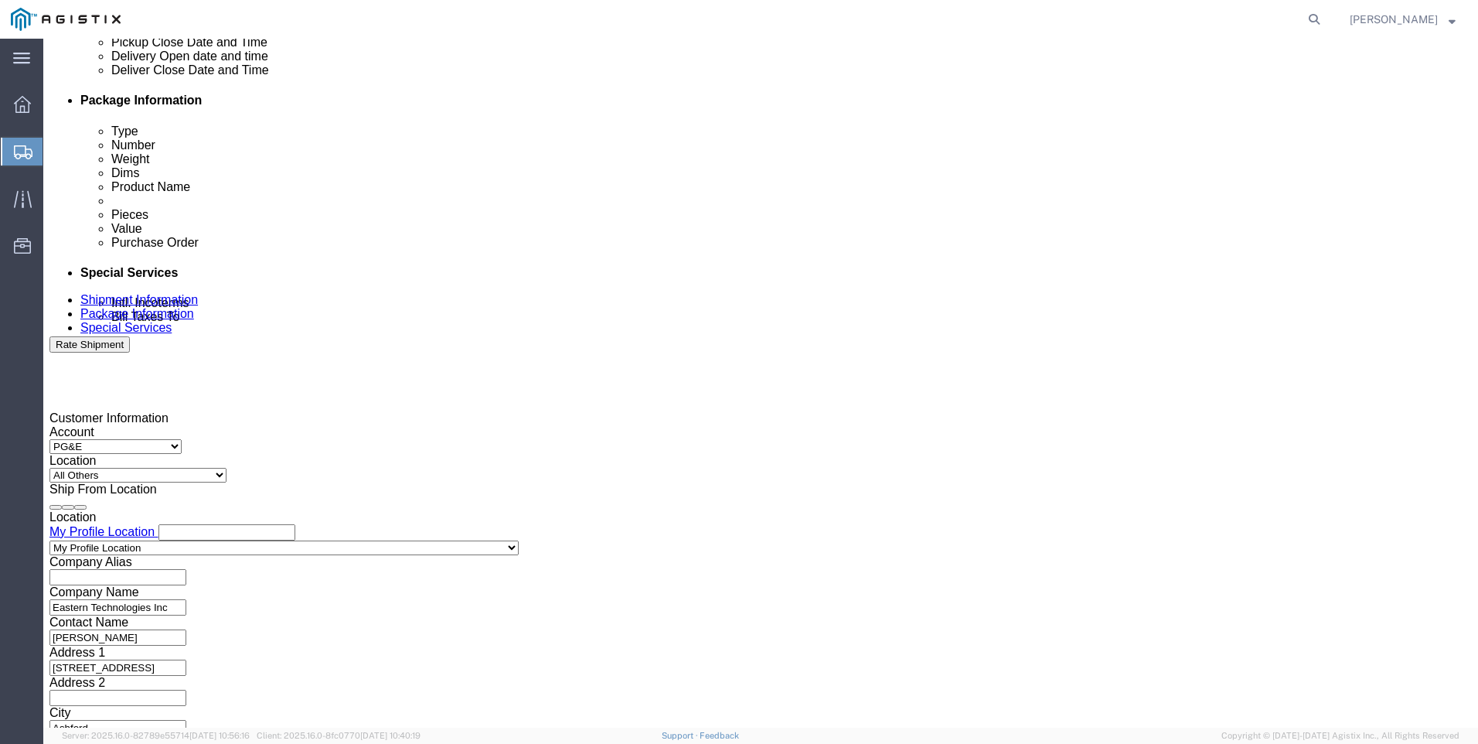
scroll to position [765, 0]
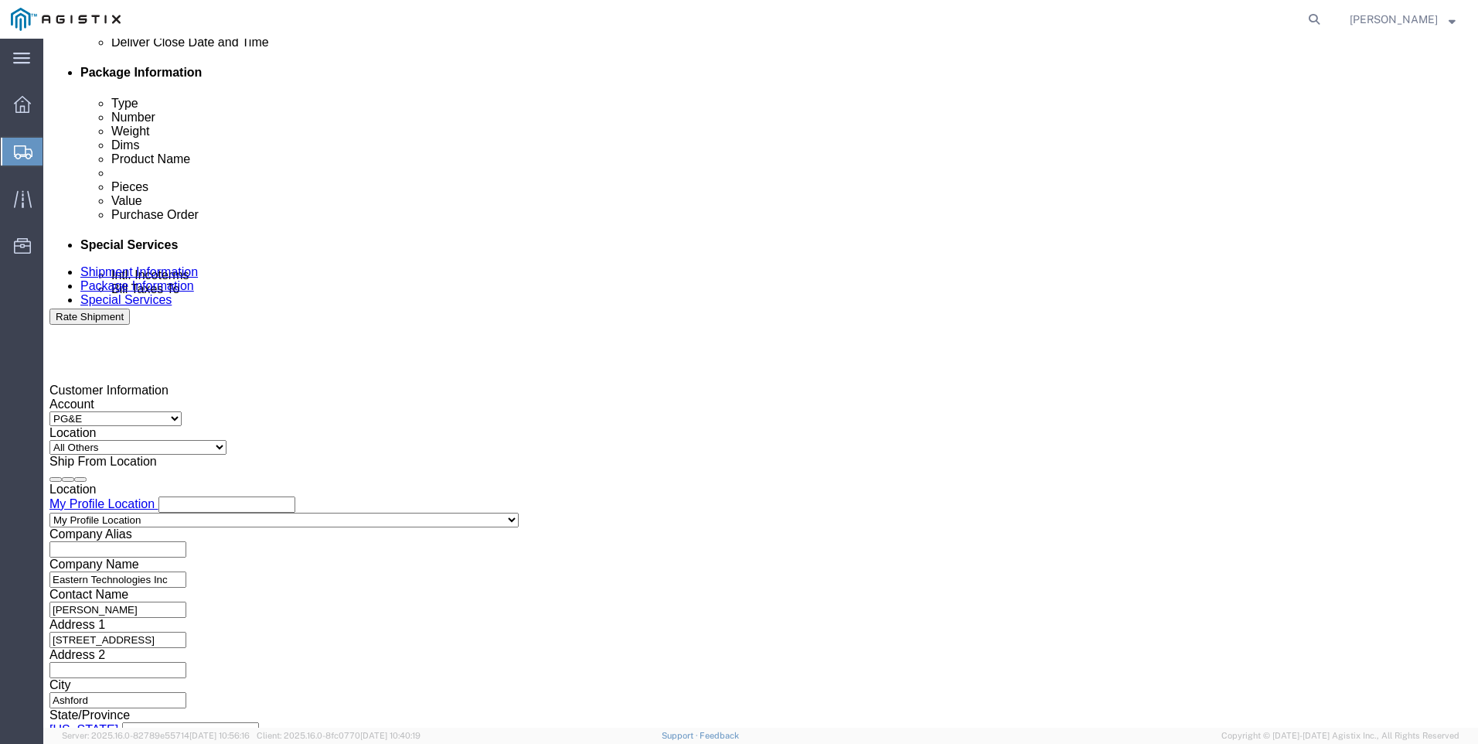
type input "40066,40138,40067"
click select "Select Air Less than Truckload Multi-Leg Ocean Freight Rail Small Parcel Truckl…"
click div
click select "Select"
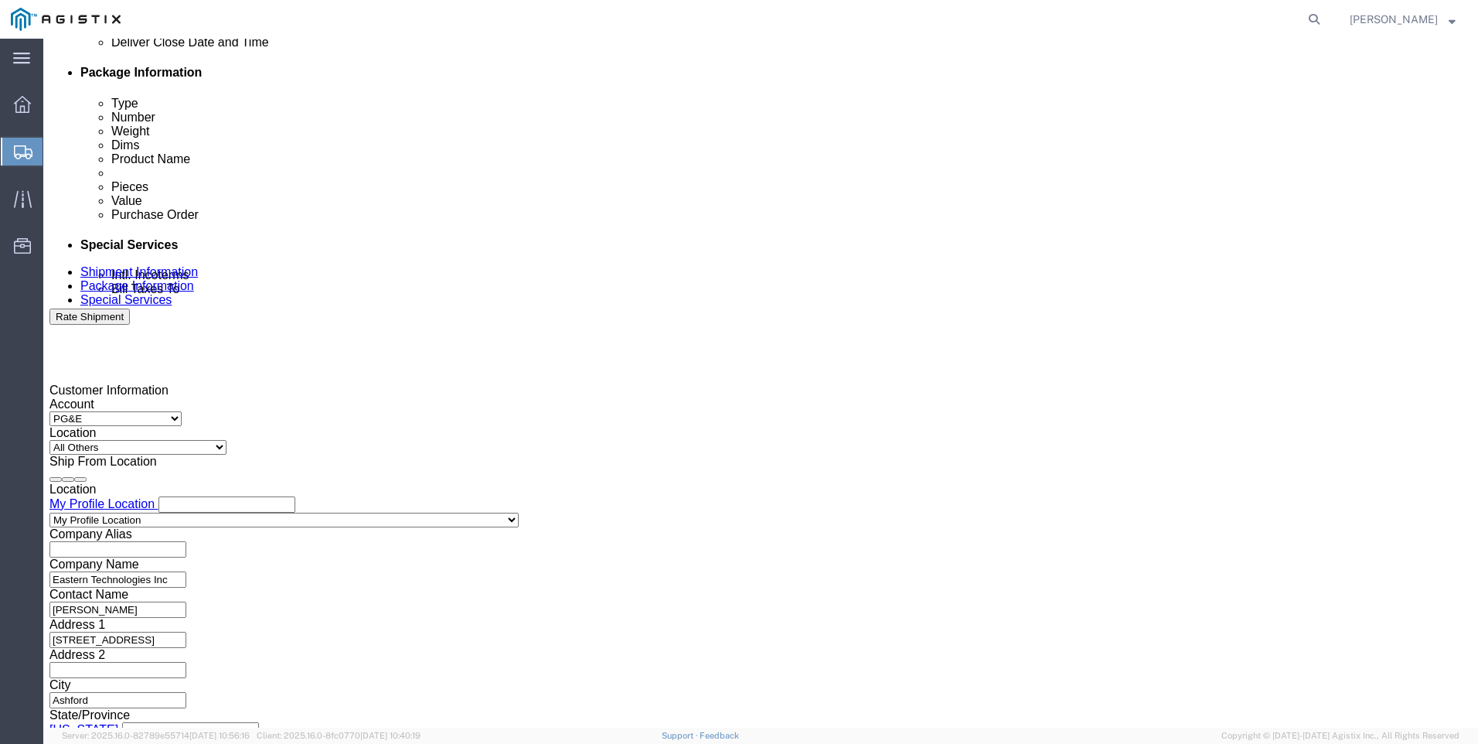
click select "Select Air Less than Truckload Multi-Leg Ocean Freight Rail Small Parcel Truckl…"
select select "TL"
click select "Select Air Less than Truckload Multi-Leg Ocean Freight Rail Small Parcel Truckl…"
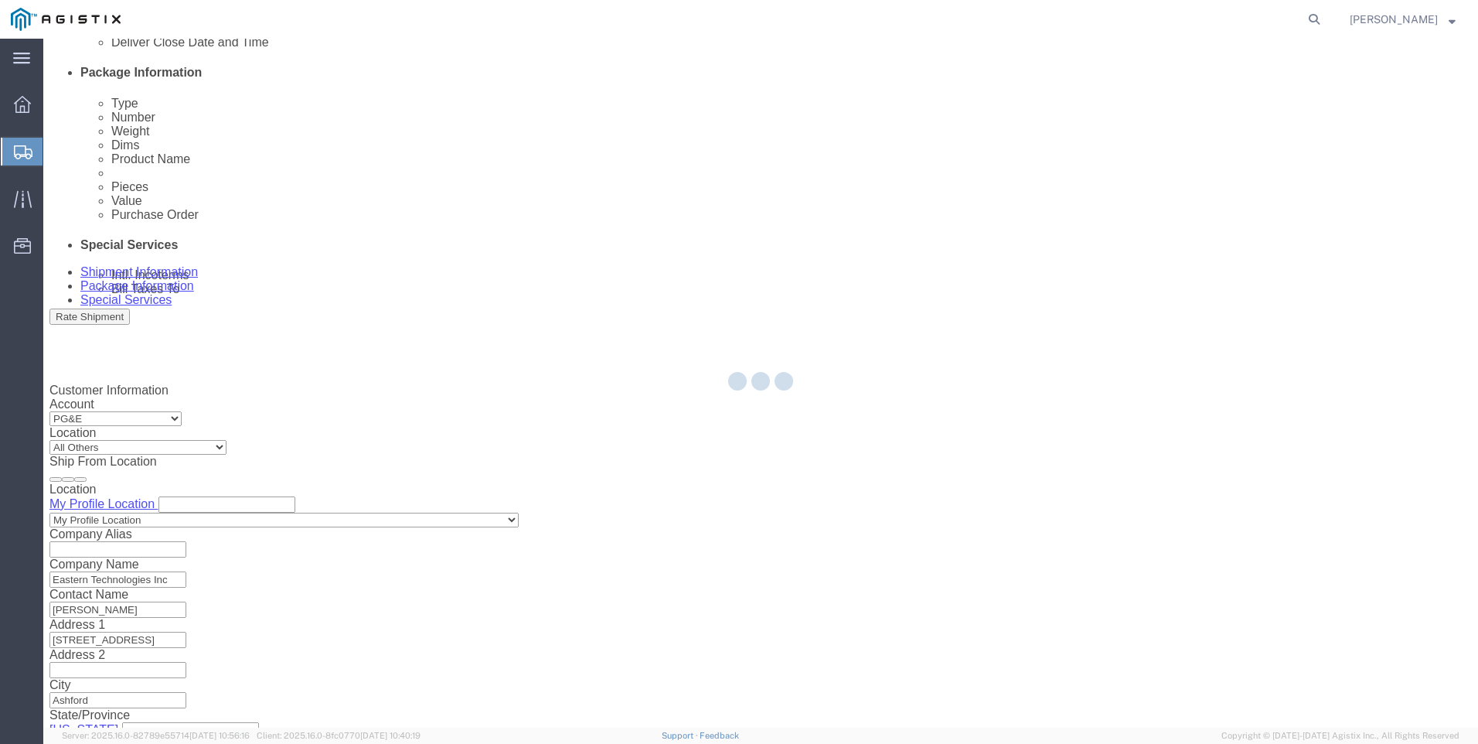
select select
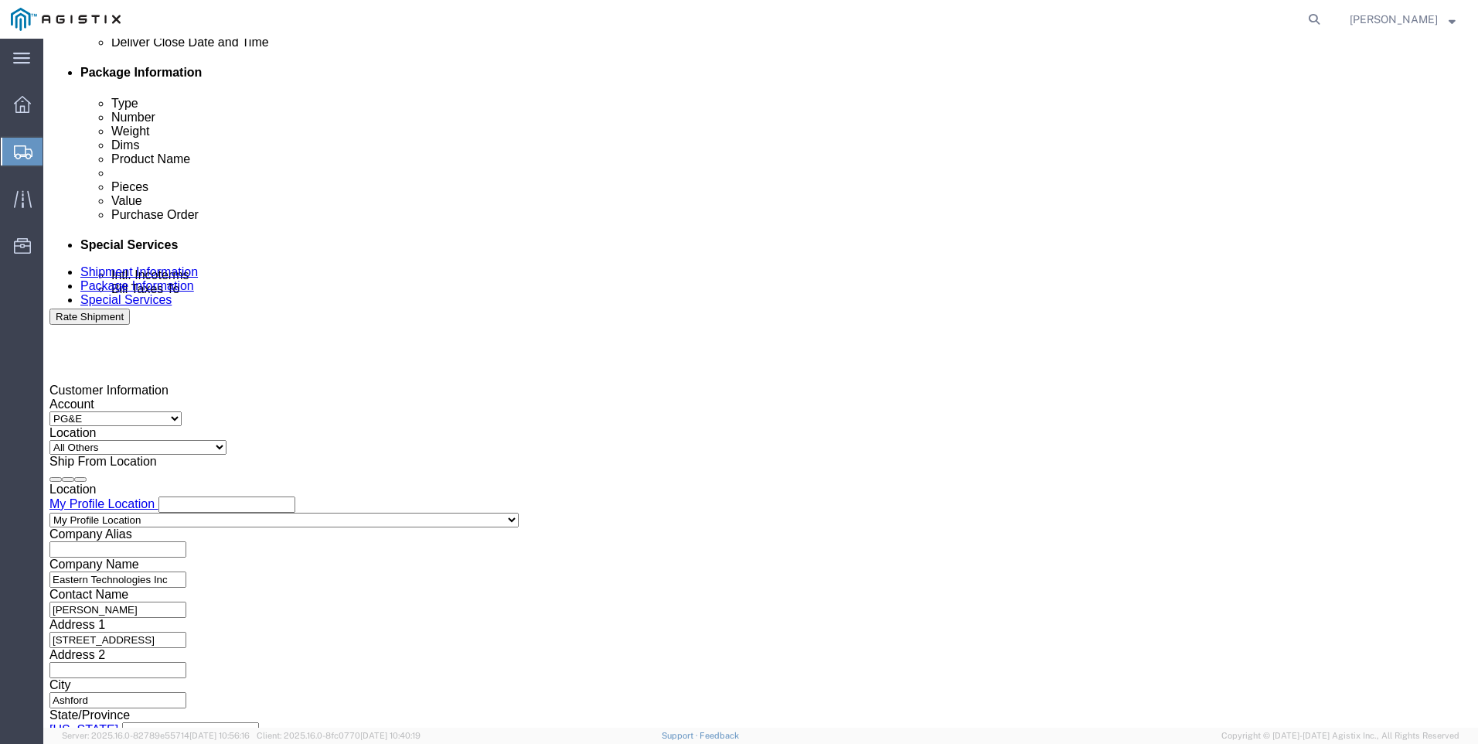
click select "Select 1-Ton (PSS) 10 Wheel 10 Yard Dump Truck 20 Yard Dump Truck Bobtail Botto…"
select select "FLBD"
click select "Select 1-Ton (PSS) 10 Wheel 10 Yard Dump Truck 20 Yard Dump Truck Bobtail Botto…"
click select "Select 35 Feet 20 Feet 28 Feet 53 Feet 40 Feet 48 Feet"
select select "48FT"
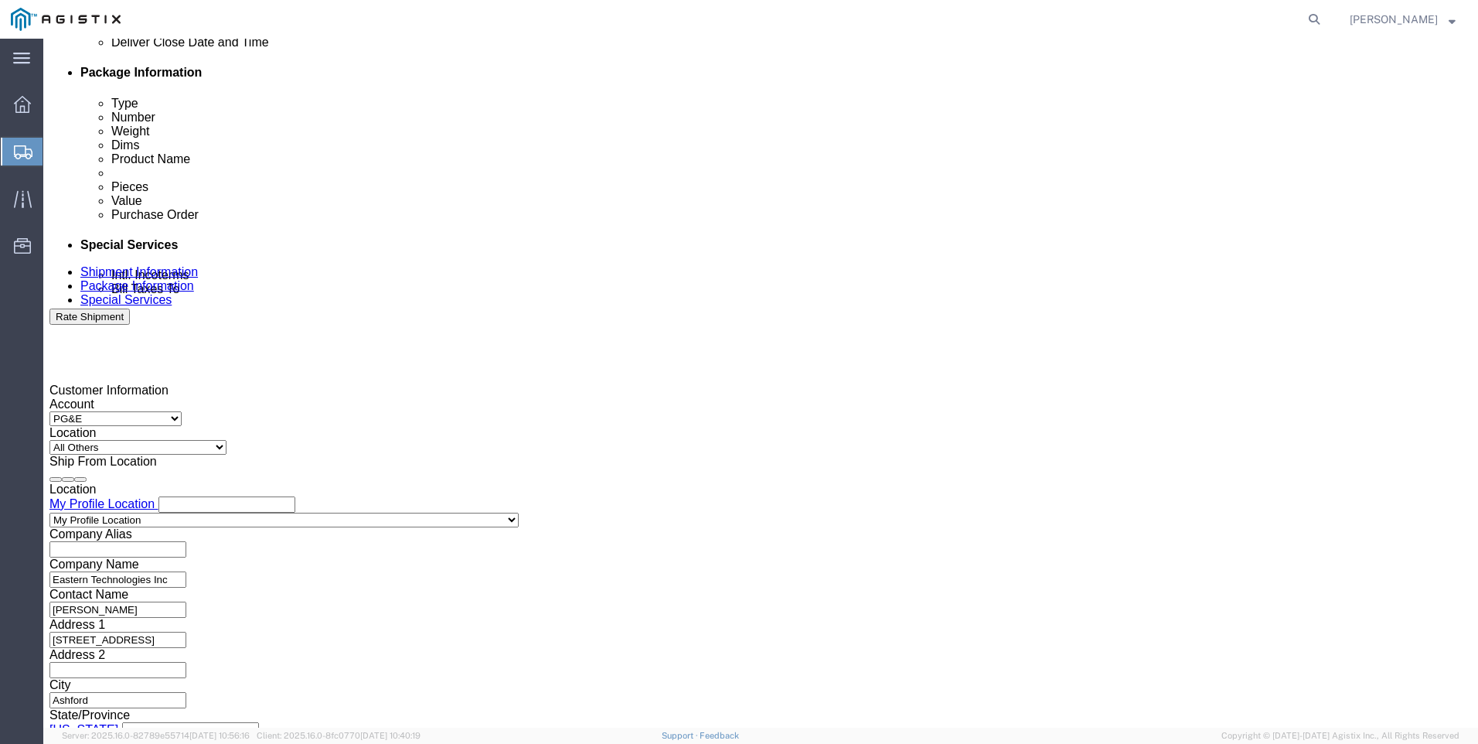
click select "Select 35 Feet 20 Feet 28 Feet 53 Feet 40 Feet 48 Feet"
click input "text"
type input "RB087"
click input "text"
click td "18"
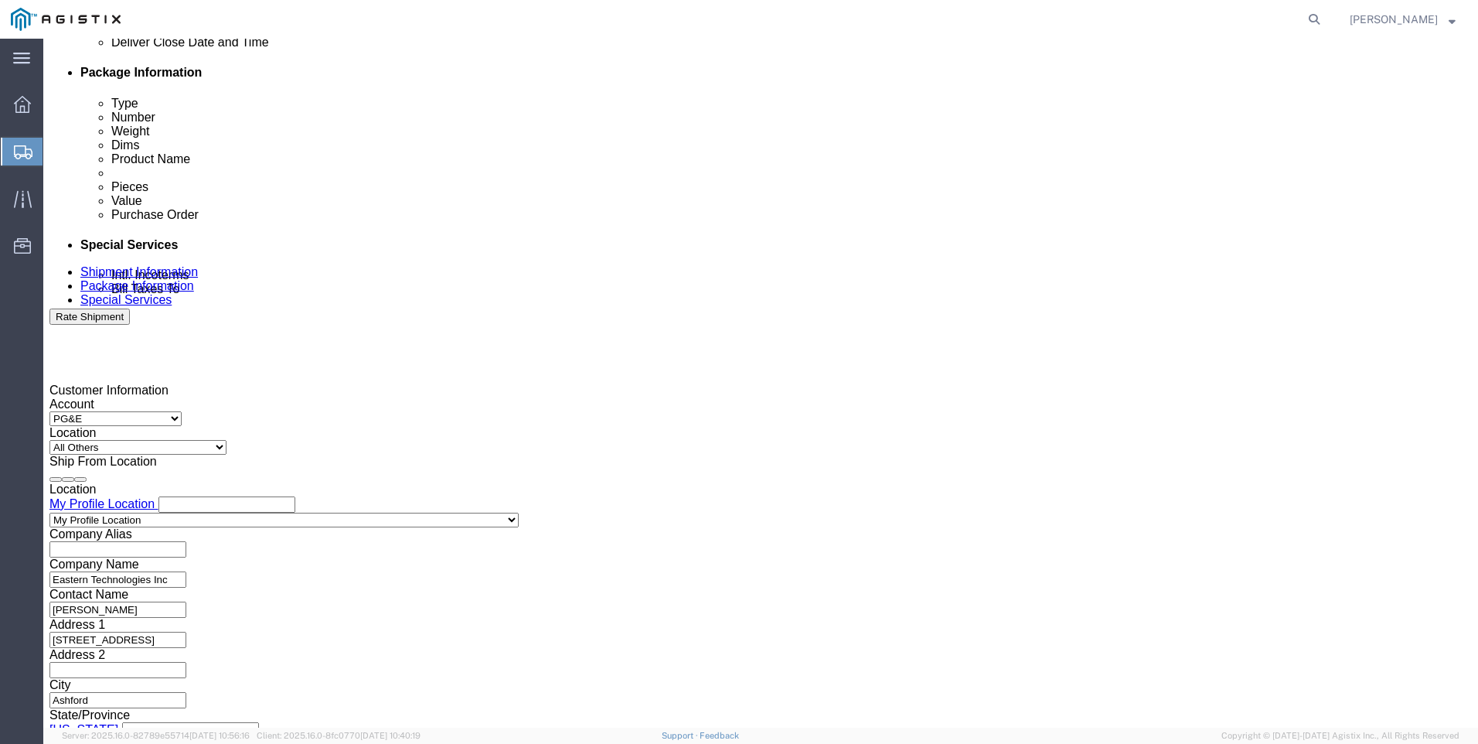
type input "[DATE]"
click input "[DATE]"
click input "text"
type input "8:00 AM"
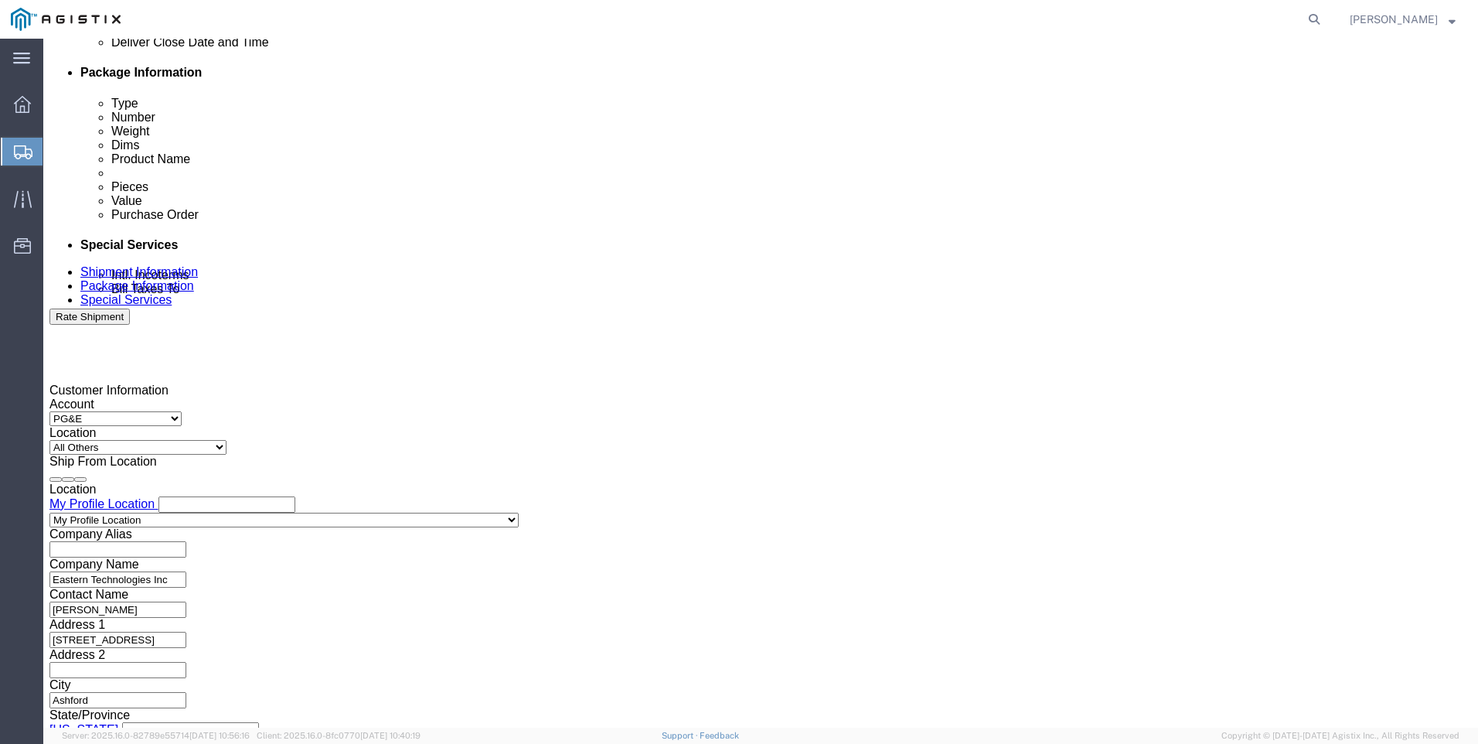
click button "Continue"
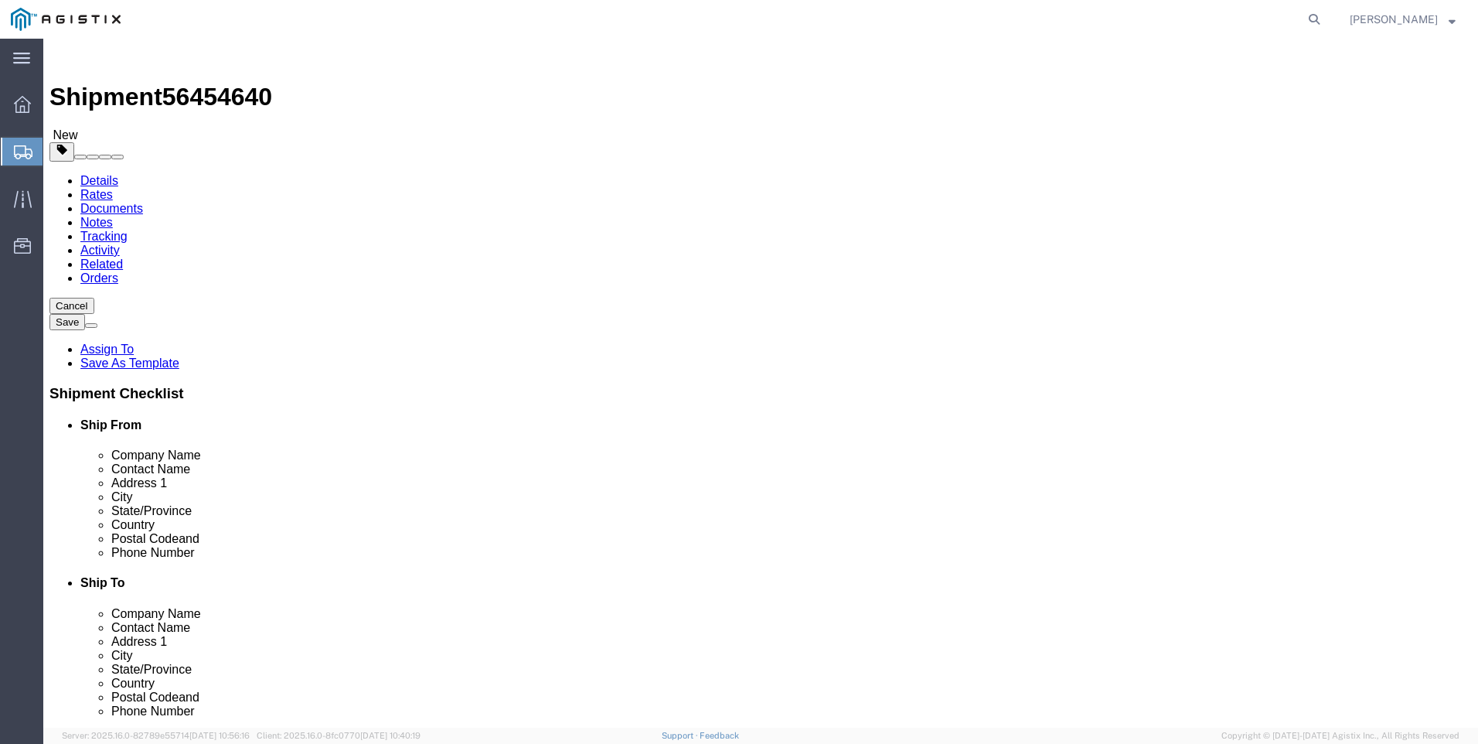
click select "Select Bulk Bundle(s) Cardboard Box(es) Carton(s) Crate(s) Drum(s) (Fiberboard)…"
click div "x Package Type Select Bulk Bundle(s) Cardboard Box(es) Carton(s) Crate(s) Drum(…"
click select "Select Bulk Bundle(s) Cardboard Box(es) Carton(s) Crate(s) Drum(s) (Fiberboard)…"
click div "x Package Type Select Bulk Bundle(s) Cardboard Box(es) Carton(s) Crate(s) Drum(…"
click select "Select Bulk Bundle(s) Cardboard Box(es) Carton(s) Crate(s) Drum(s) (Fiberboard)…"
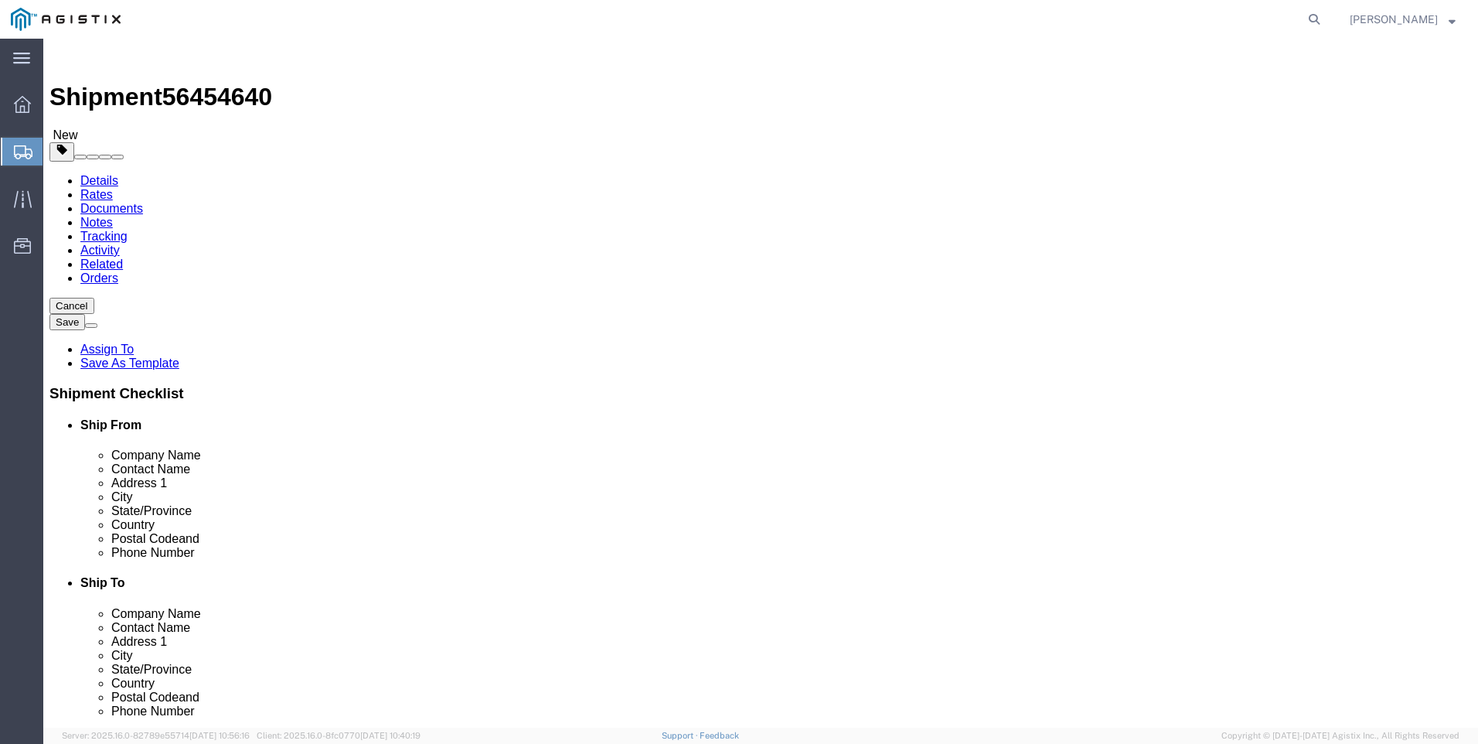
click select "Select Bulk Bundle(s) Cardboard Box(es) Carton(s) Crate(s) Drum(s) (Fiberboard)…"
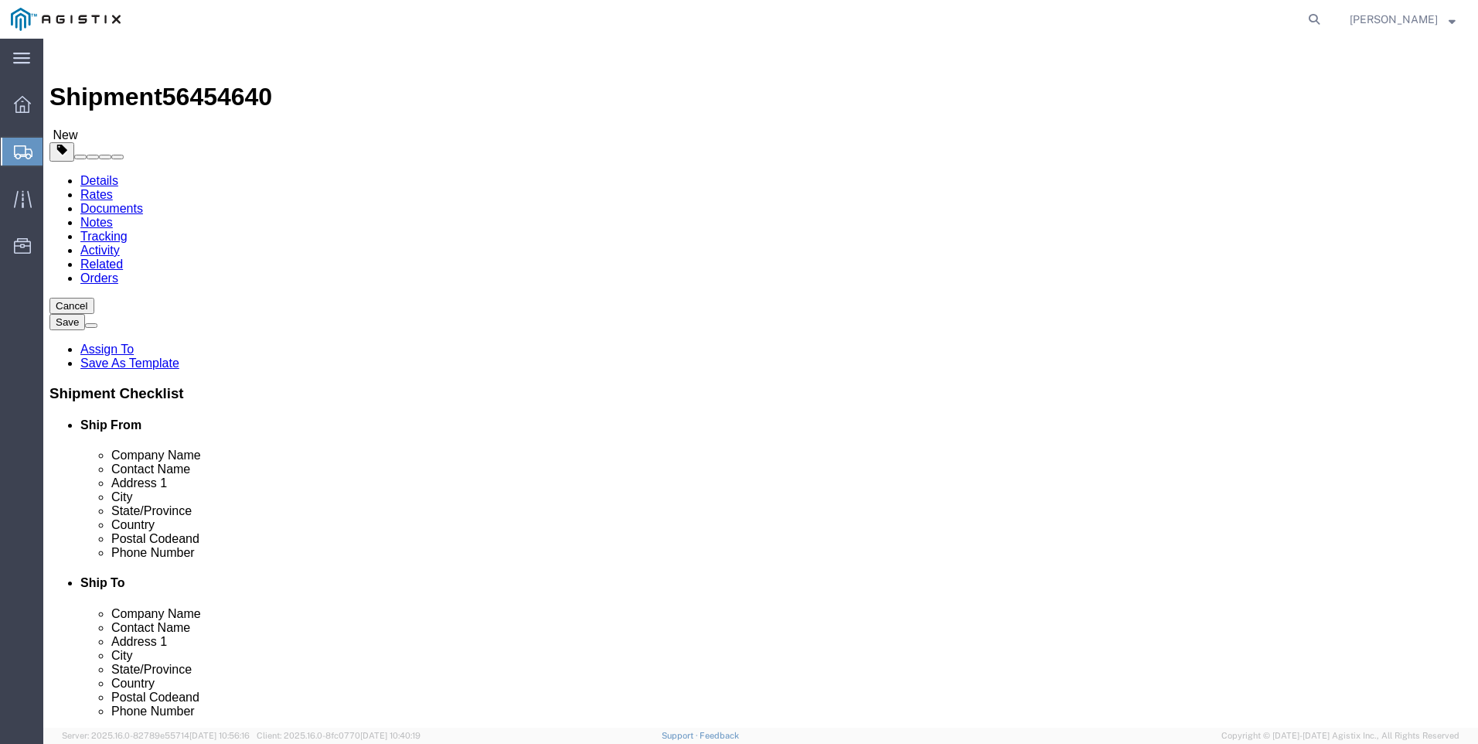
click button "Previous"
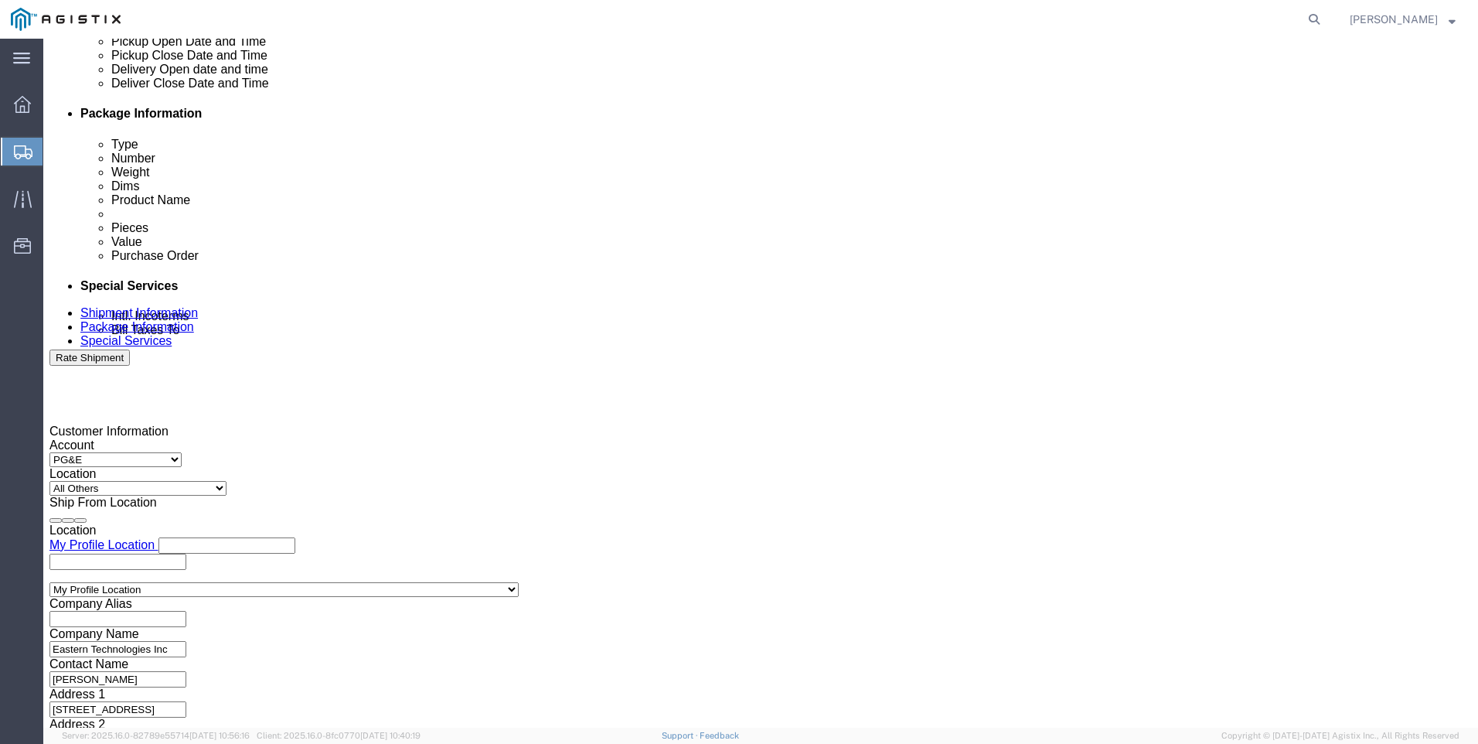
scroll to position [765, 0]
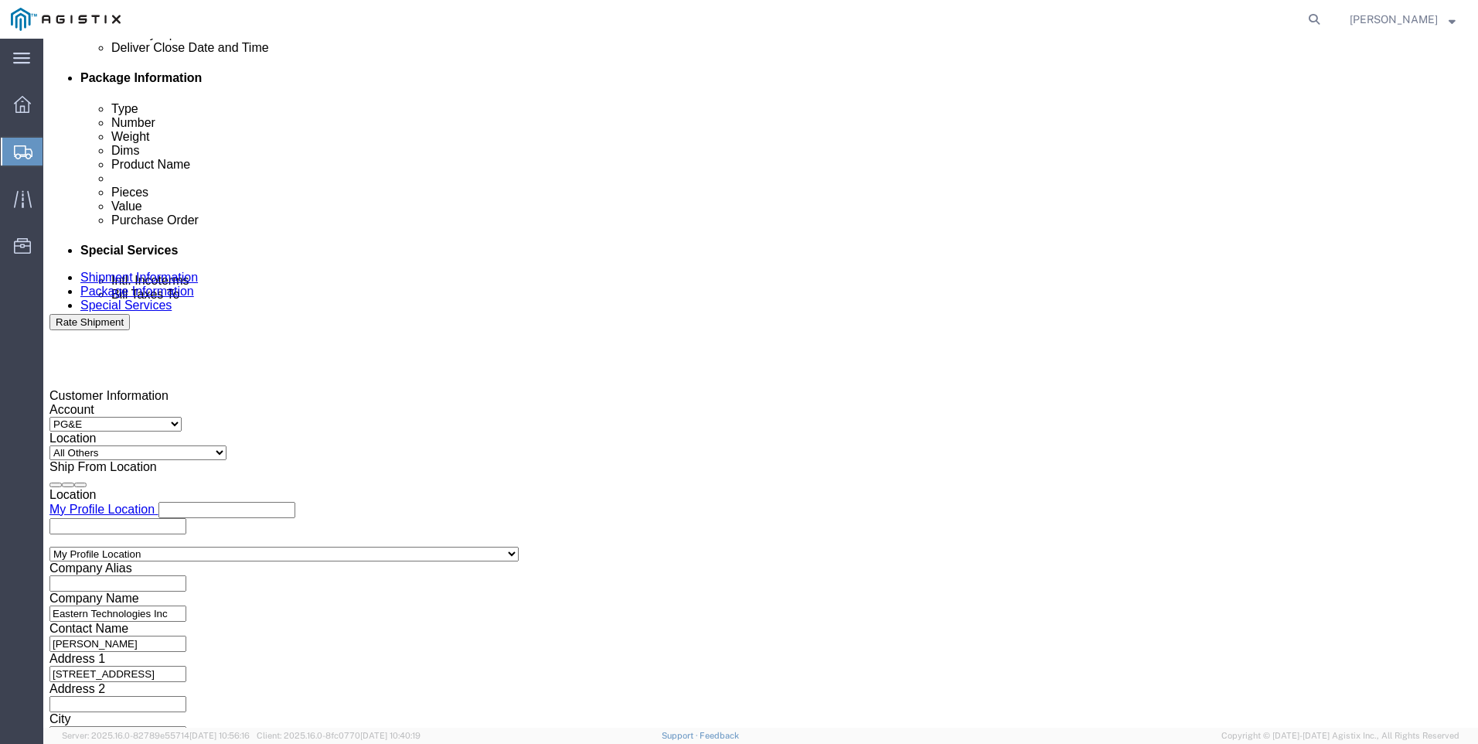
click button "Continue"
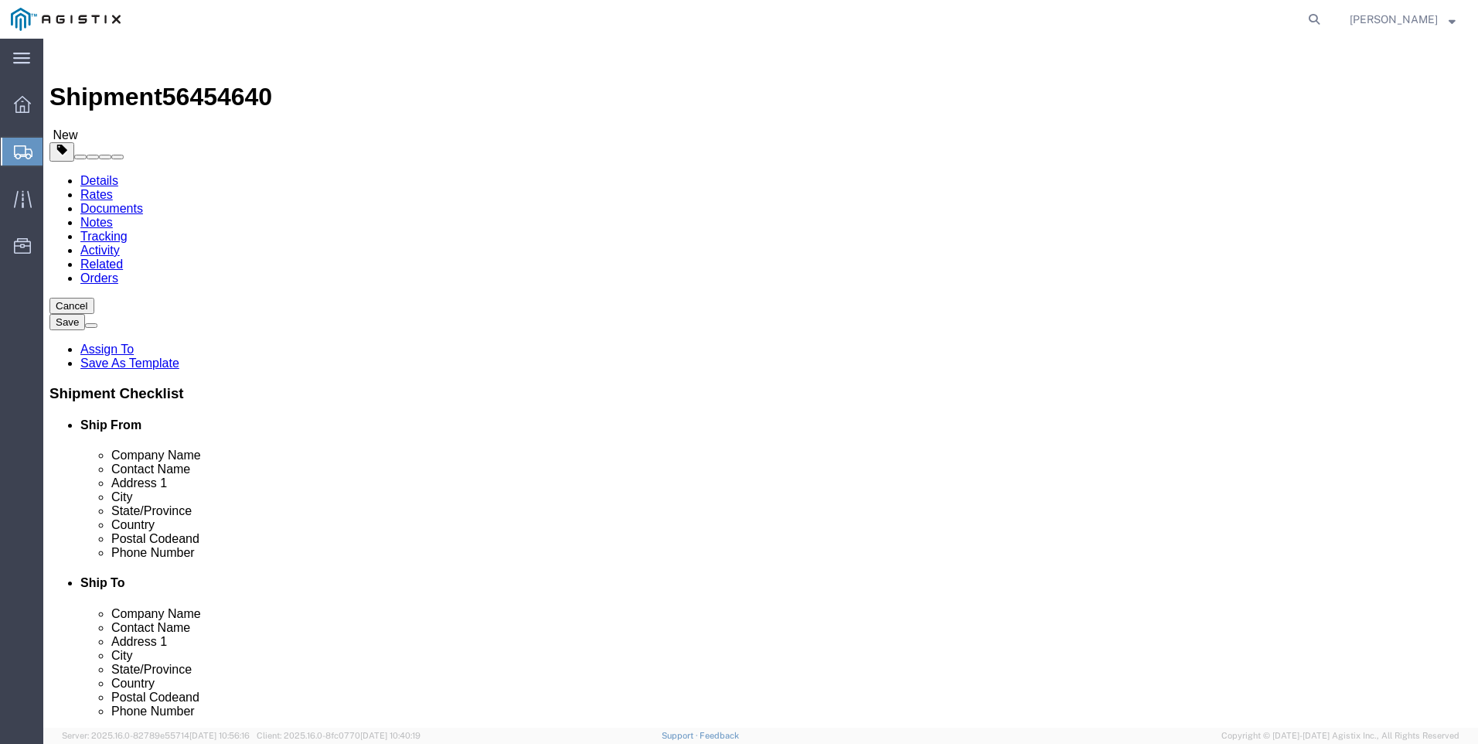
click select "Select Bulk Bundle(s) Cardboard Box(es) Carton(s) Crate(s) Drum(s) (Fiberboard)…"
select select "YRPK"
click select "Select Bulk Bundle(s) Cardboard Box(es) Carton(s) Crate(s) Drum(s) (Fiberboard)…"
click button "Previous"
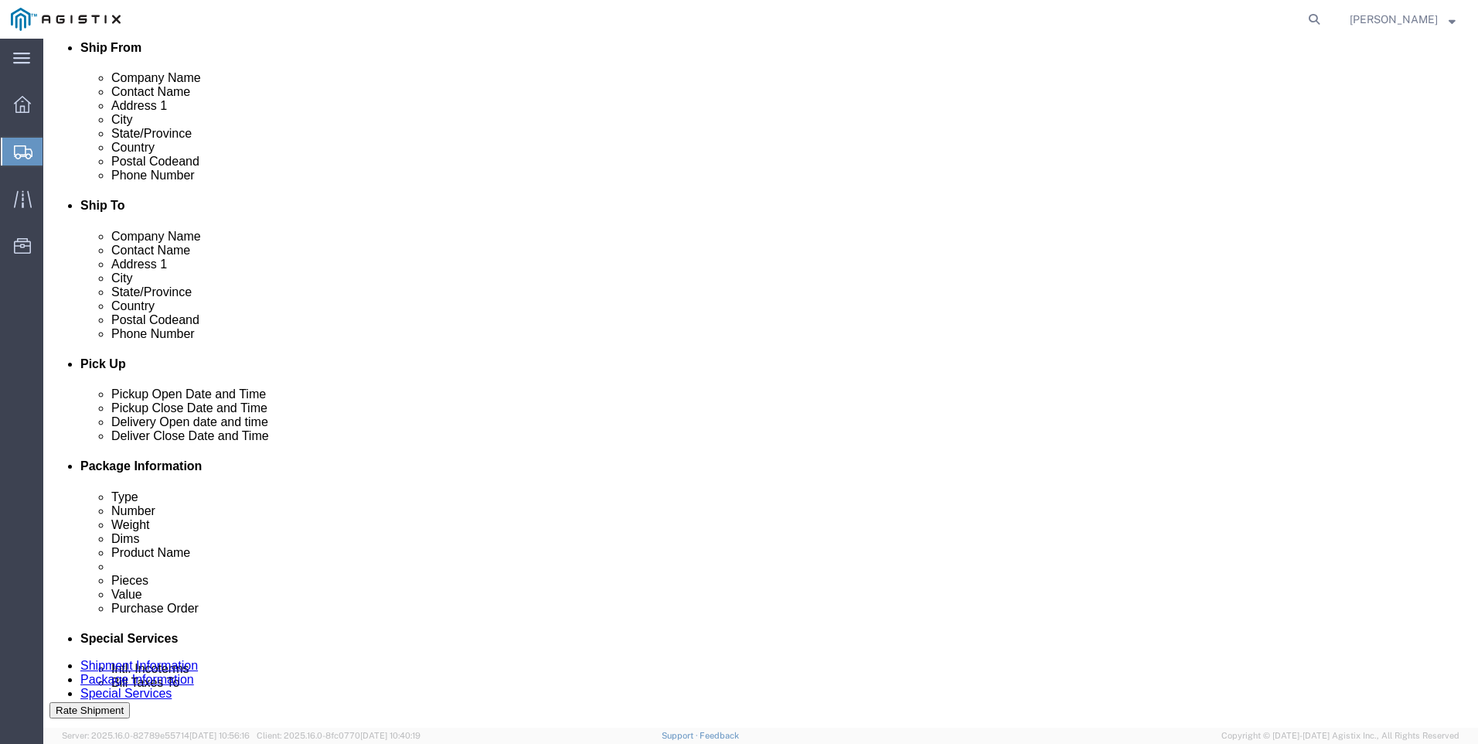
scroll to position [386, 0]
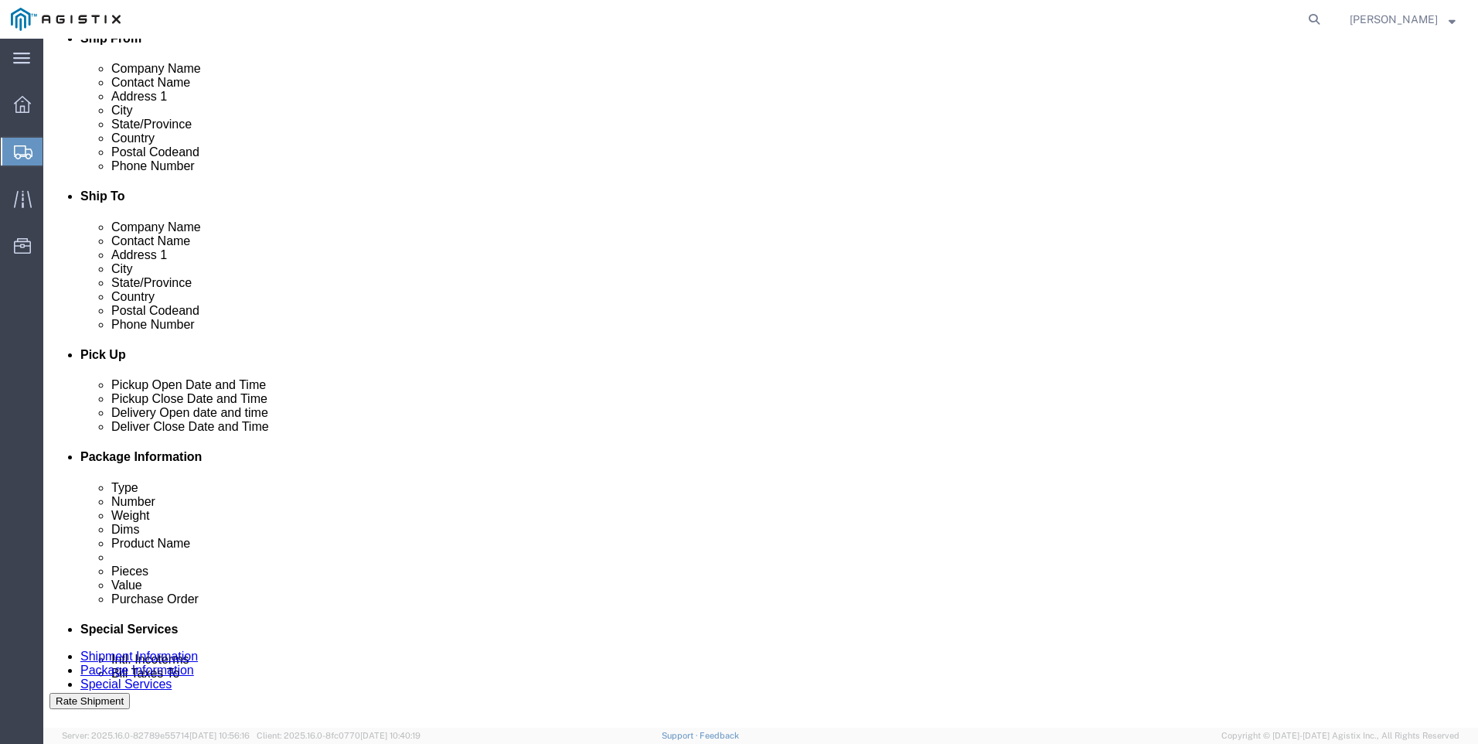
click div "[DATE] 10:00 AM"
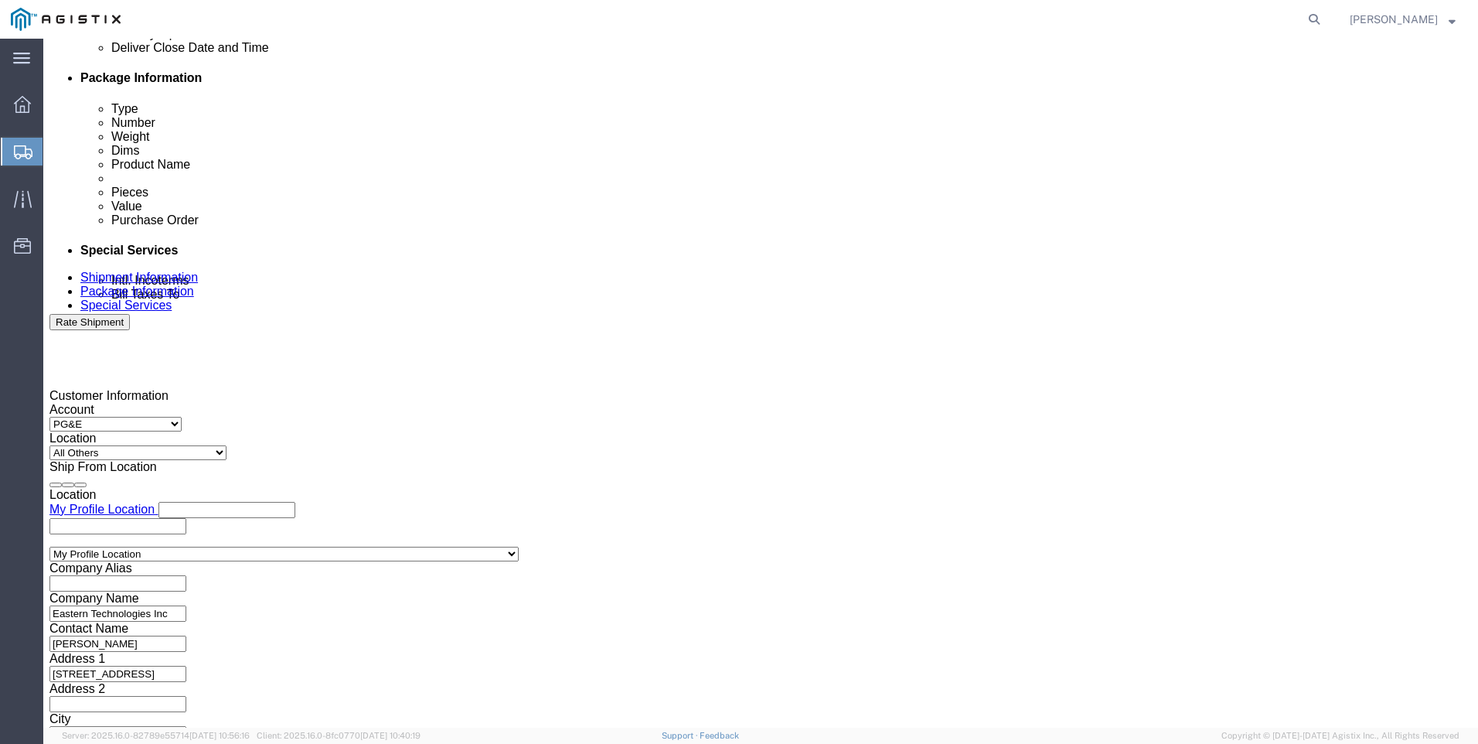
click button "Apply"
click button "Continue"
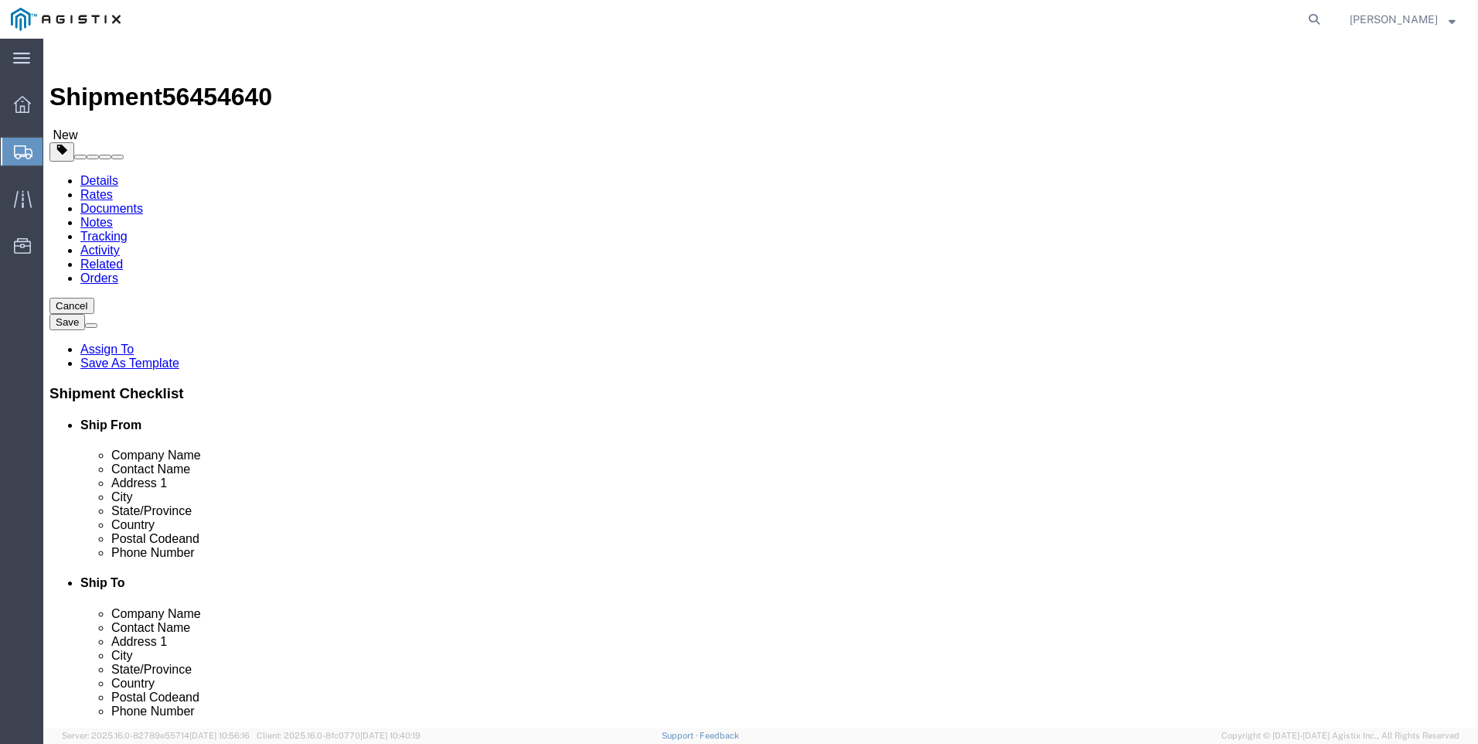
click button "Continue"
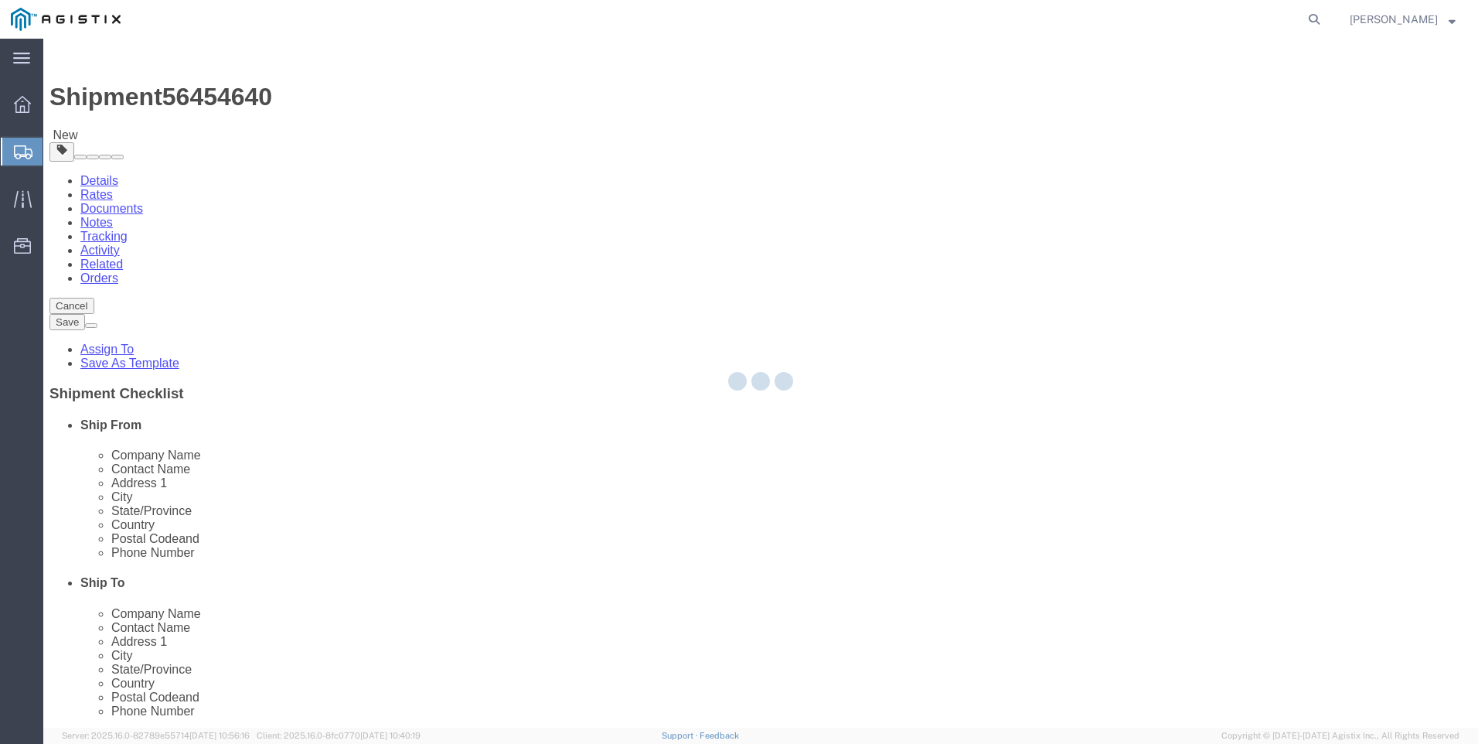
select select
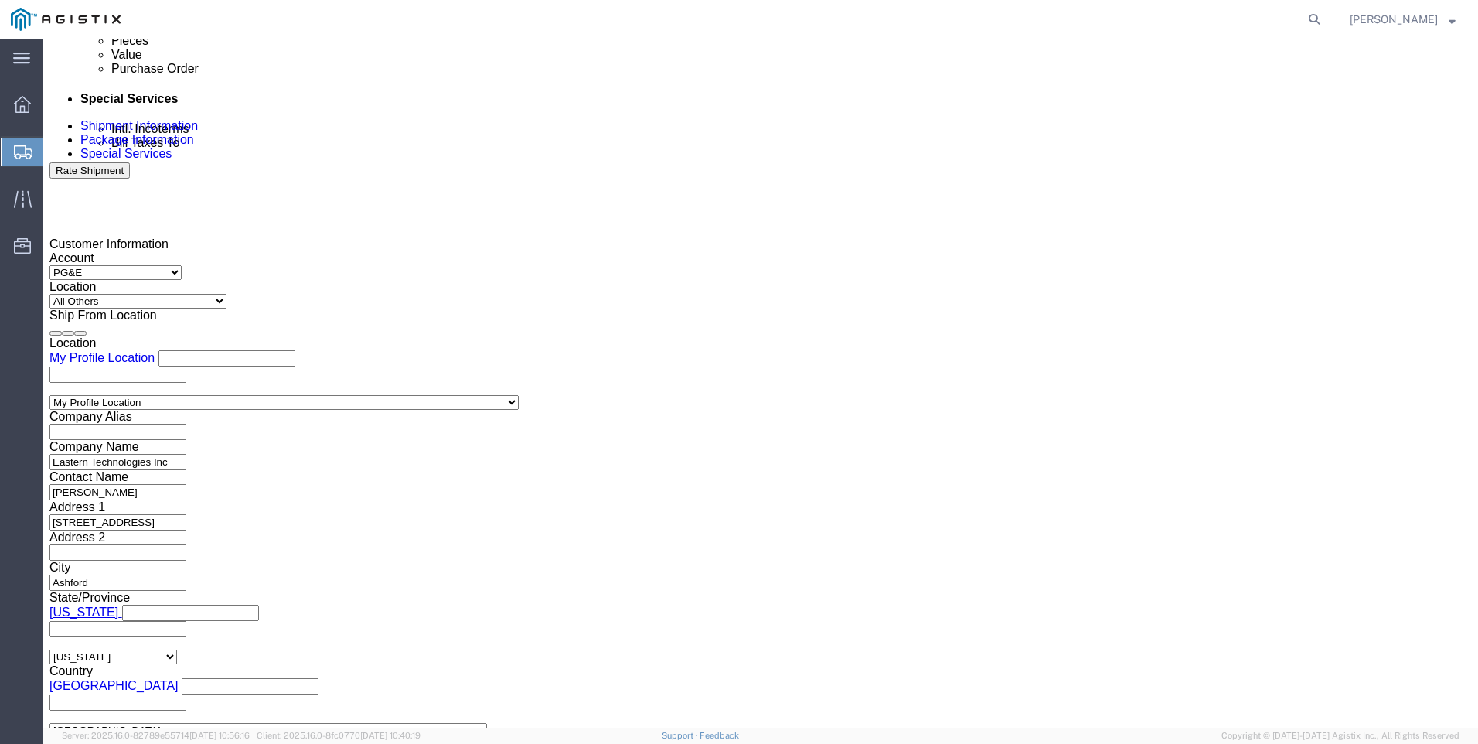
scroll to position [994, 0]
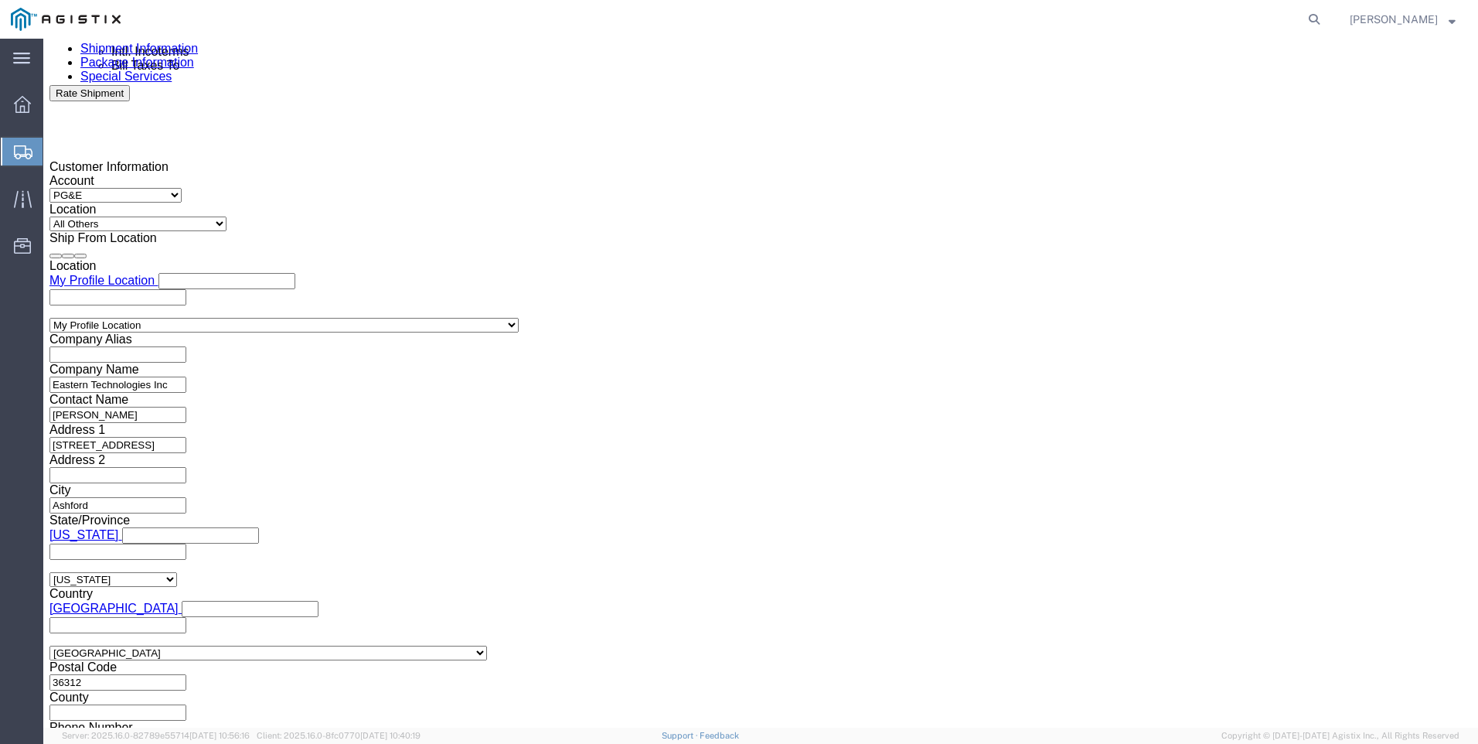
click button "Previous"
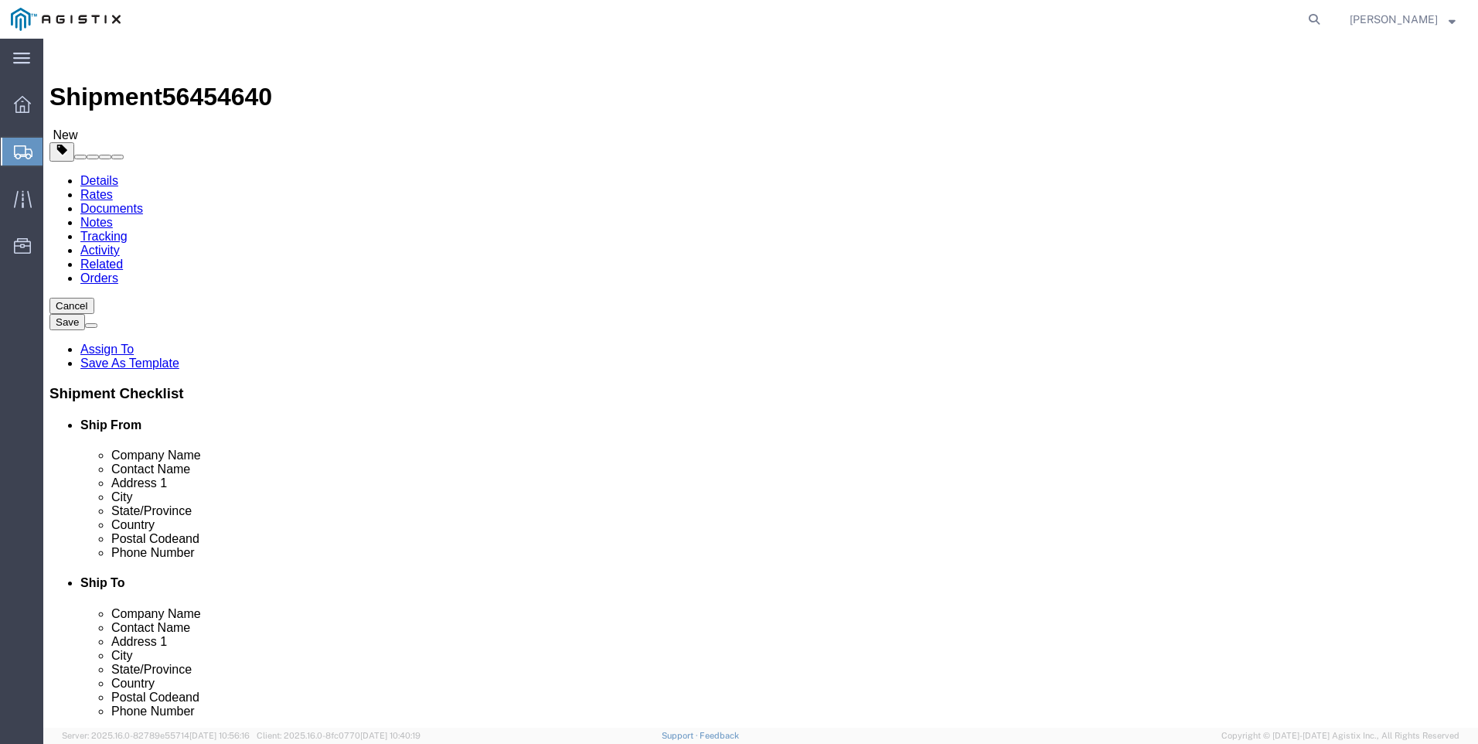
click input "text"
type input "20"
click input "text"
click div "Package Type Select Bulk Bundle(s) Cardboard Box(es) Carton(s) Crate(s) Drum(s)…"
click input "8-6"
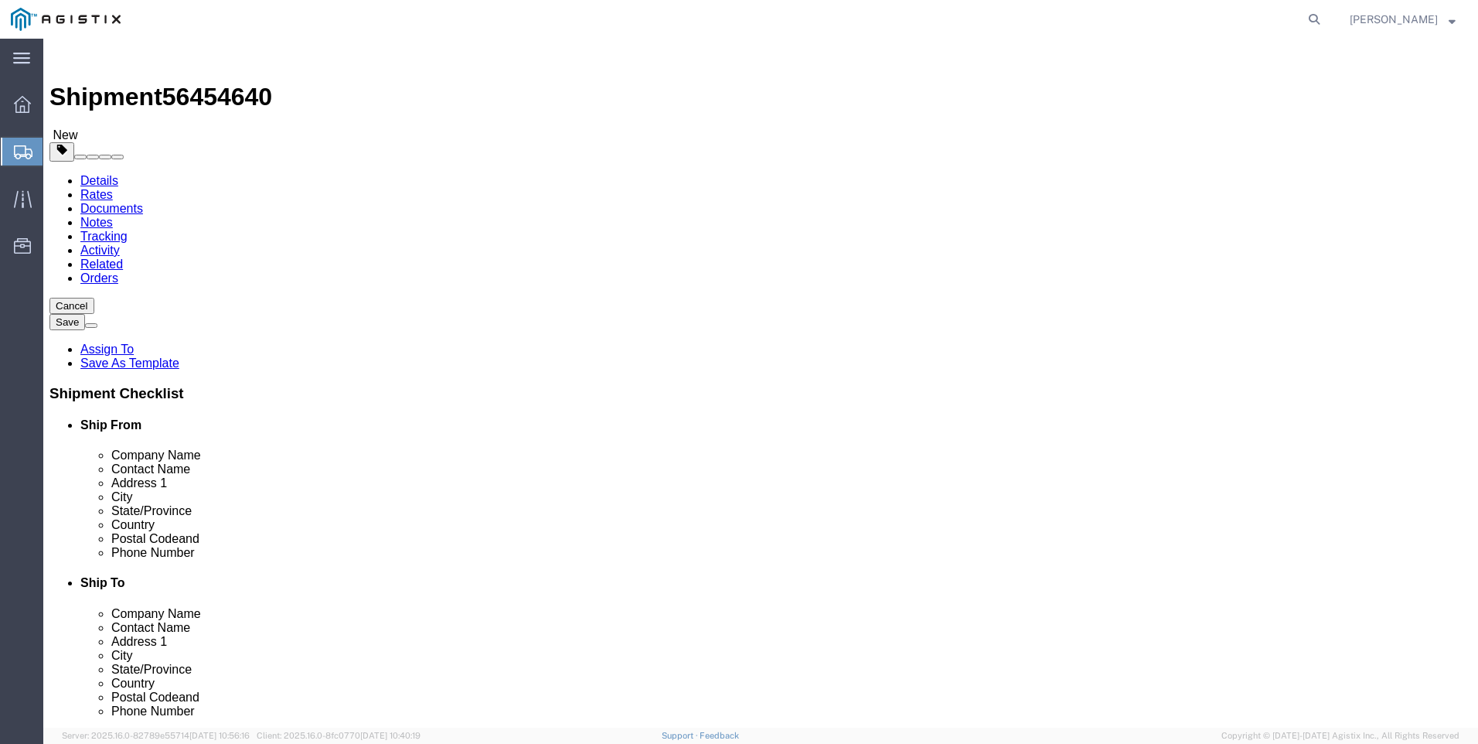
type input "8"
drag, startPoint x: 234, startPoint y: 393, endPoint x: 203, endPoint y: 398, distance: 32.2
click div "Length 20 x Width x Height Select cm ft in"
type input "240"
click input "Width : This field is required."
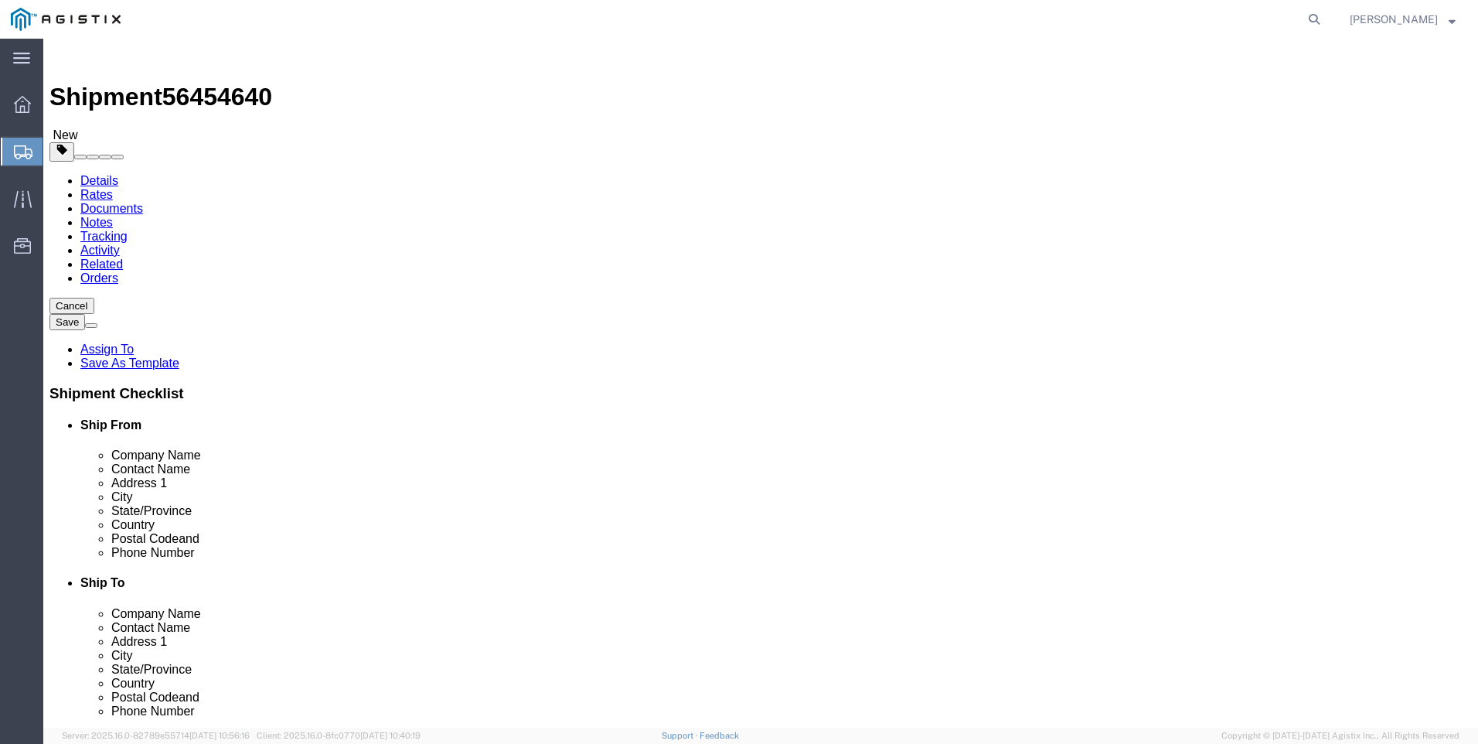
click input "text"
click input "96"
type input "9"
type input "96"
click input "text"
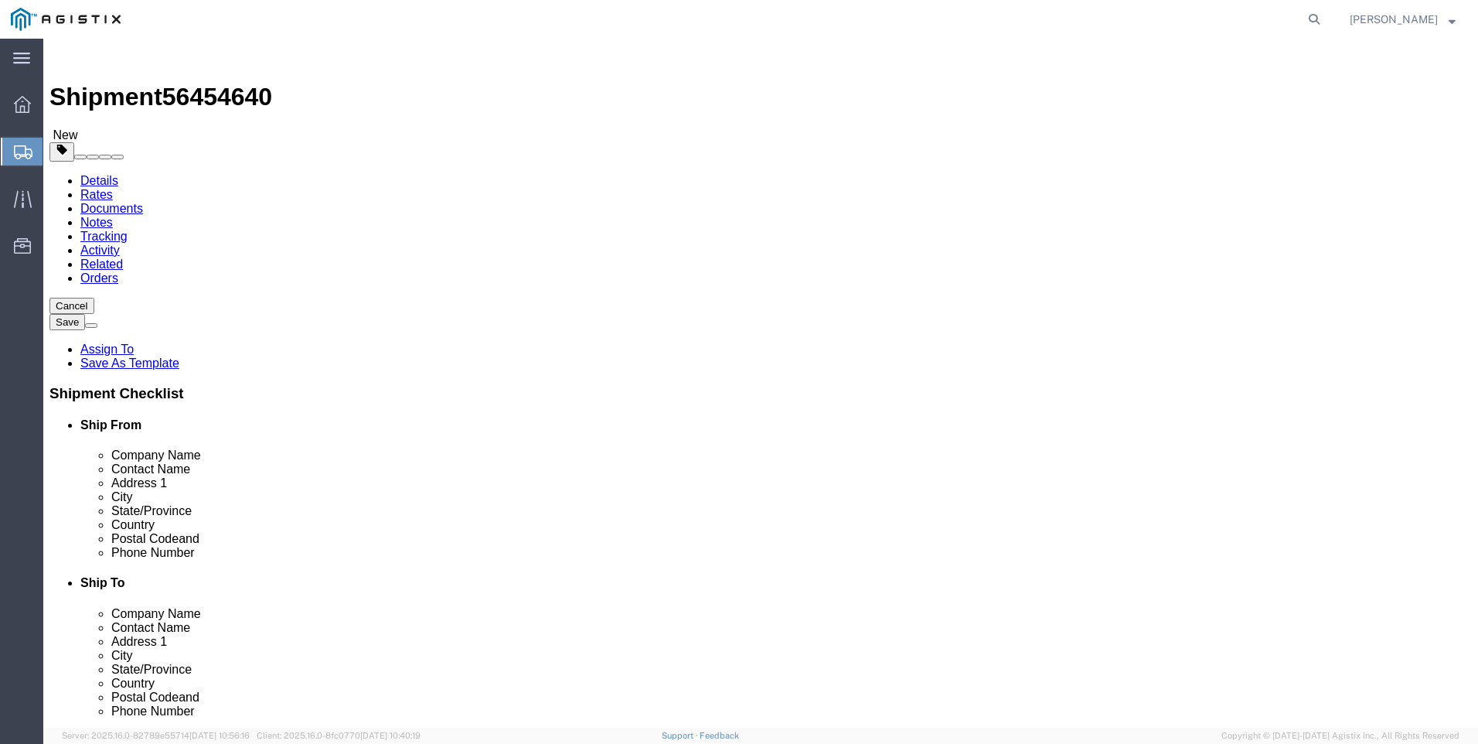
type input "102"
drag, startPoint x: 240, startPoint y: 358, endPoint x: 192, endPoint y: 363, distance: 48.1
click div "Weight 0.00 Select kgs lbs Ship. t°"
type input "12545"
click link "Add Content"
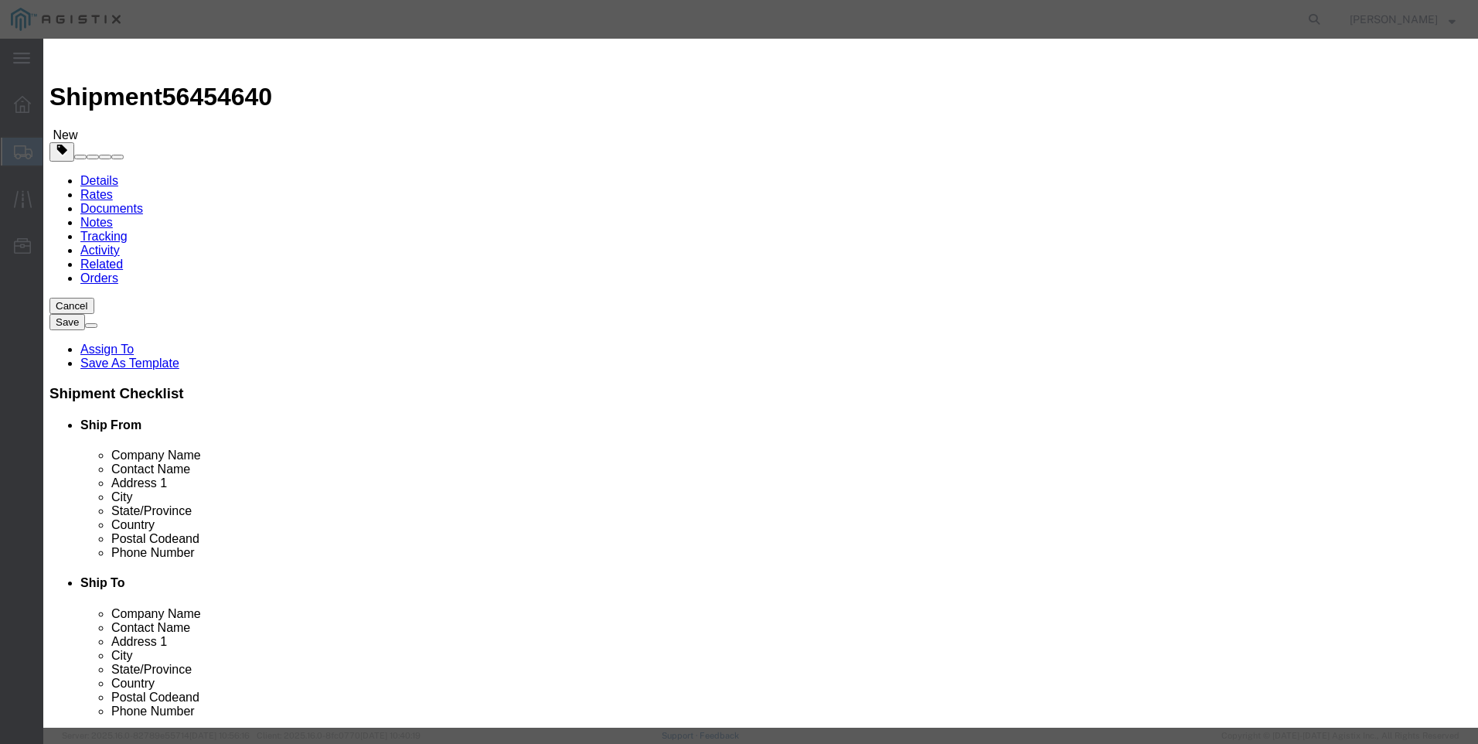
click input "text"
type input "DELUXE OREX COVERALLS"
click label "Pieces"
drag, startPoint x: 490, startPoint y: 148, endPoint x: 450, endPoint y: 154, distance: 40.7
click input "0"
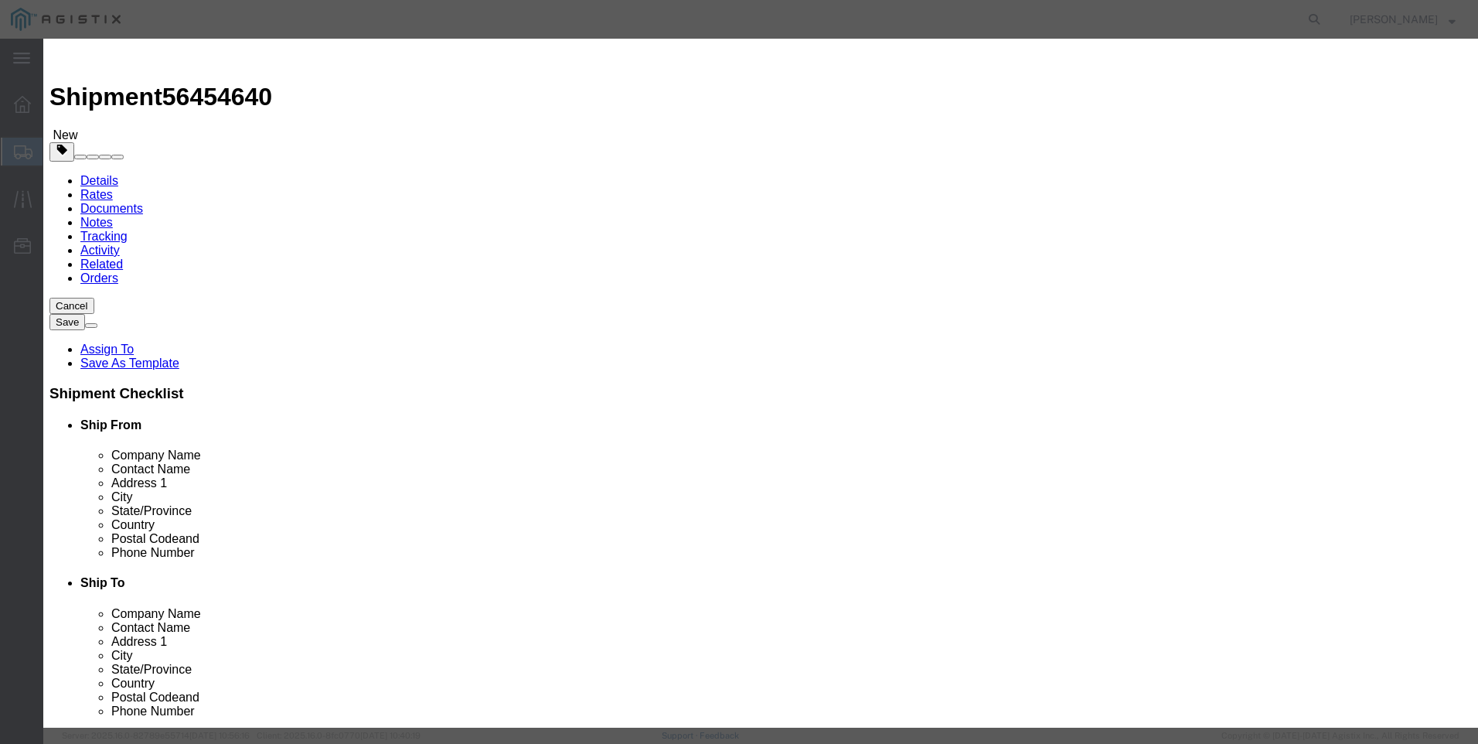
type input "565"
click select "Select Bag Barrels 100Board Feet Bottle Box Blister Pack Carats Can Capsule Car…"
select select "CASE"
click select "Select Bag Barrels 100Board Feet Bottle Box Blister Pack Carats Can Capsule Car…"
click input "text"
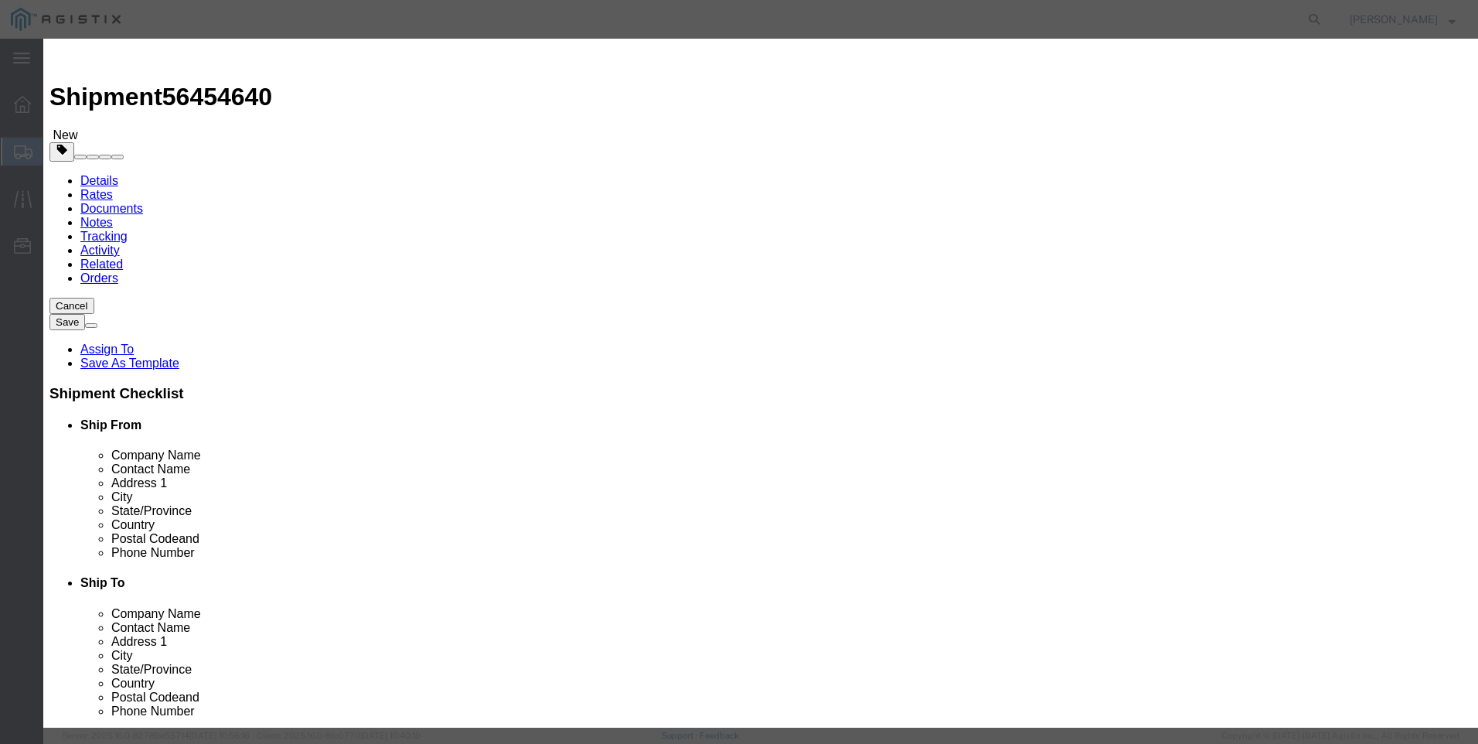
type input "89458"
click select "Select 50 55 60 65 70 85 92.5 100 125 175 250 300 400"
select select "125"
click select "Select 50 55 60 65 70 85 92.5 100 125 175 250 300 400"
click button "Save & Close"
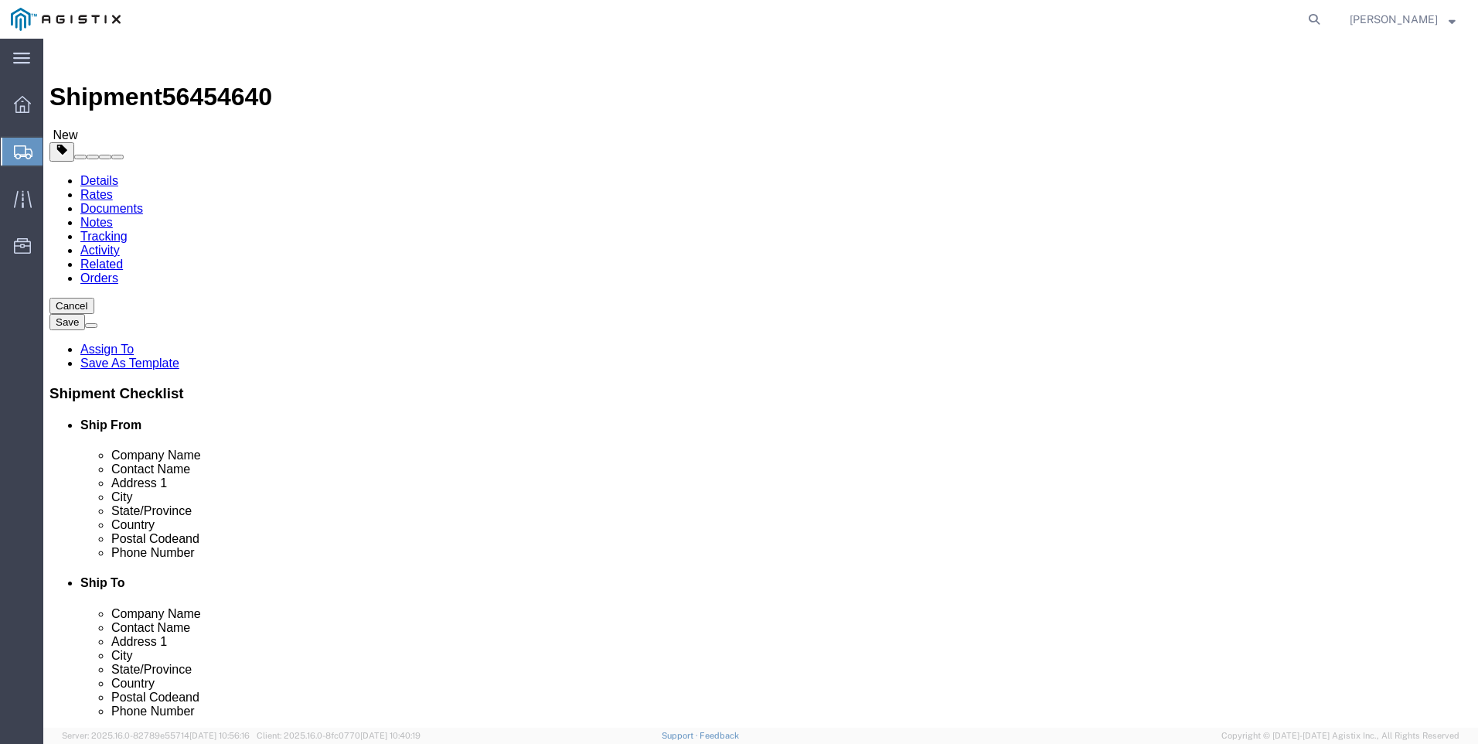
click button "Previous"
drag, startPoint x: 316, startPoint y: 477, endPoint x: 199, endPoint y: 493, distance: 118.6
click div "Location My Profile Location My Profile Location (OBSOLETE) [GEOGRAPHIC_DATA] S…"
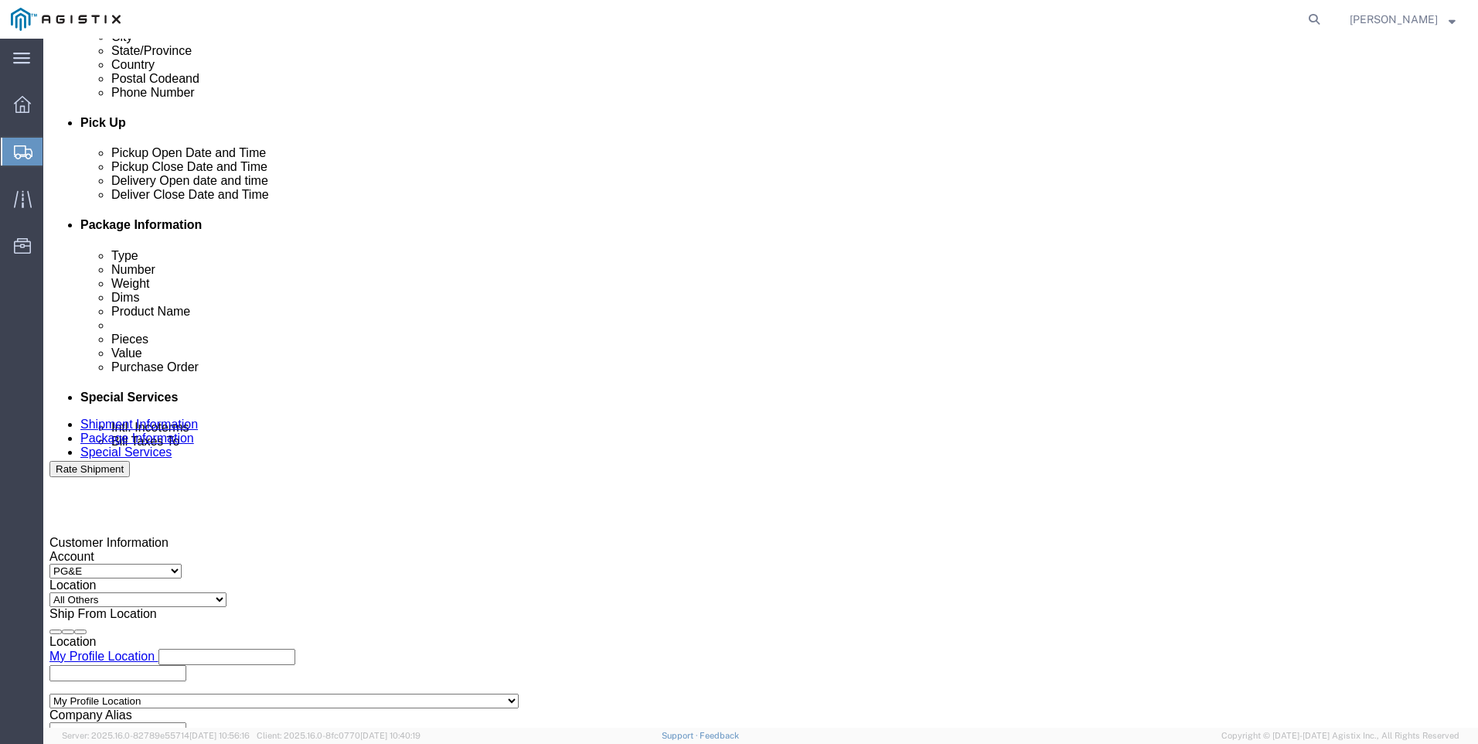
scroll to position [696, 0]
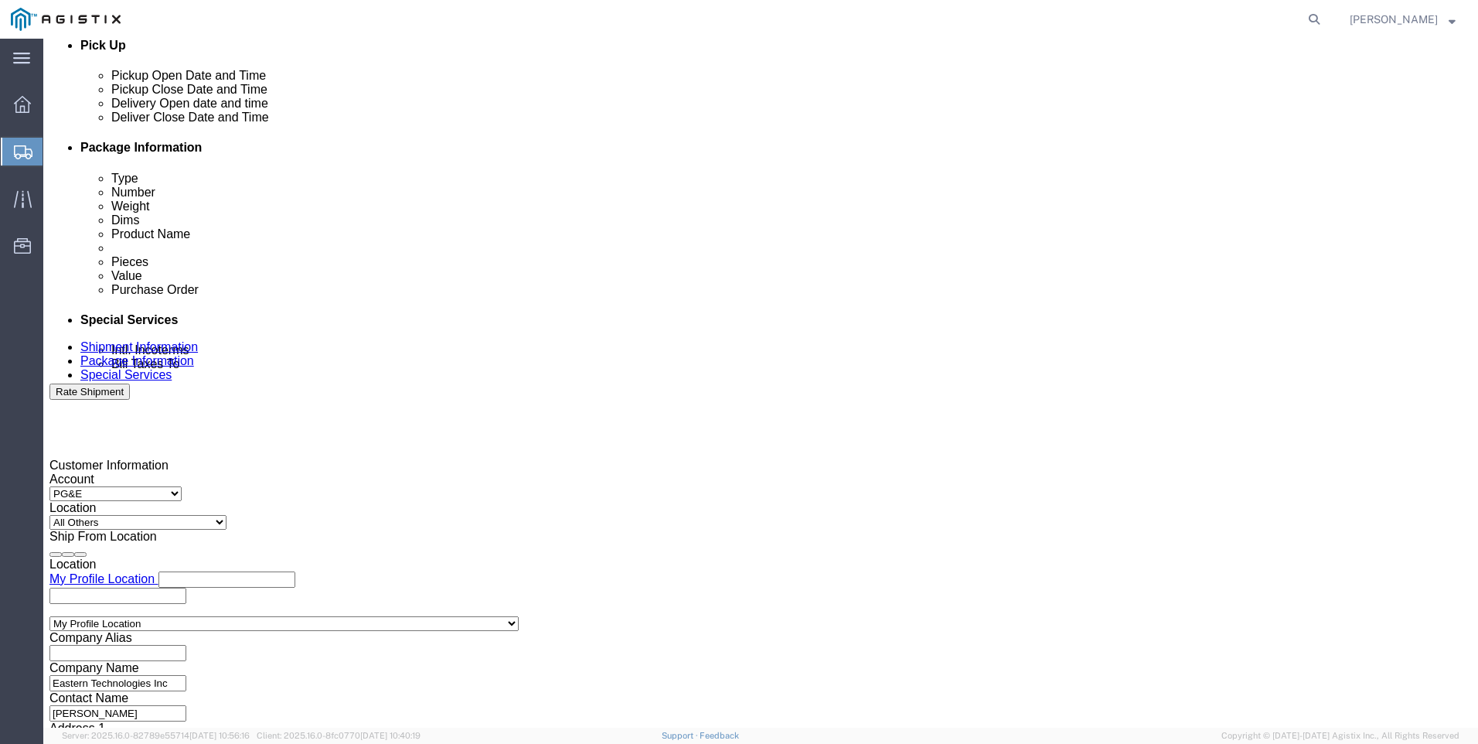
type input "[STREET_ADDRESS]"
click div "[DATE] 4:00 PM"
select select
click button "Apply"
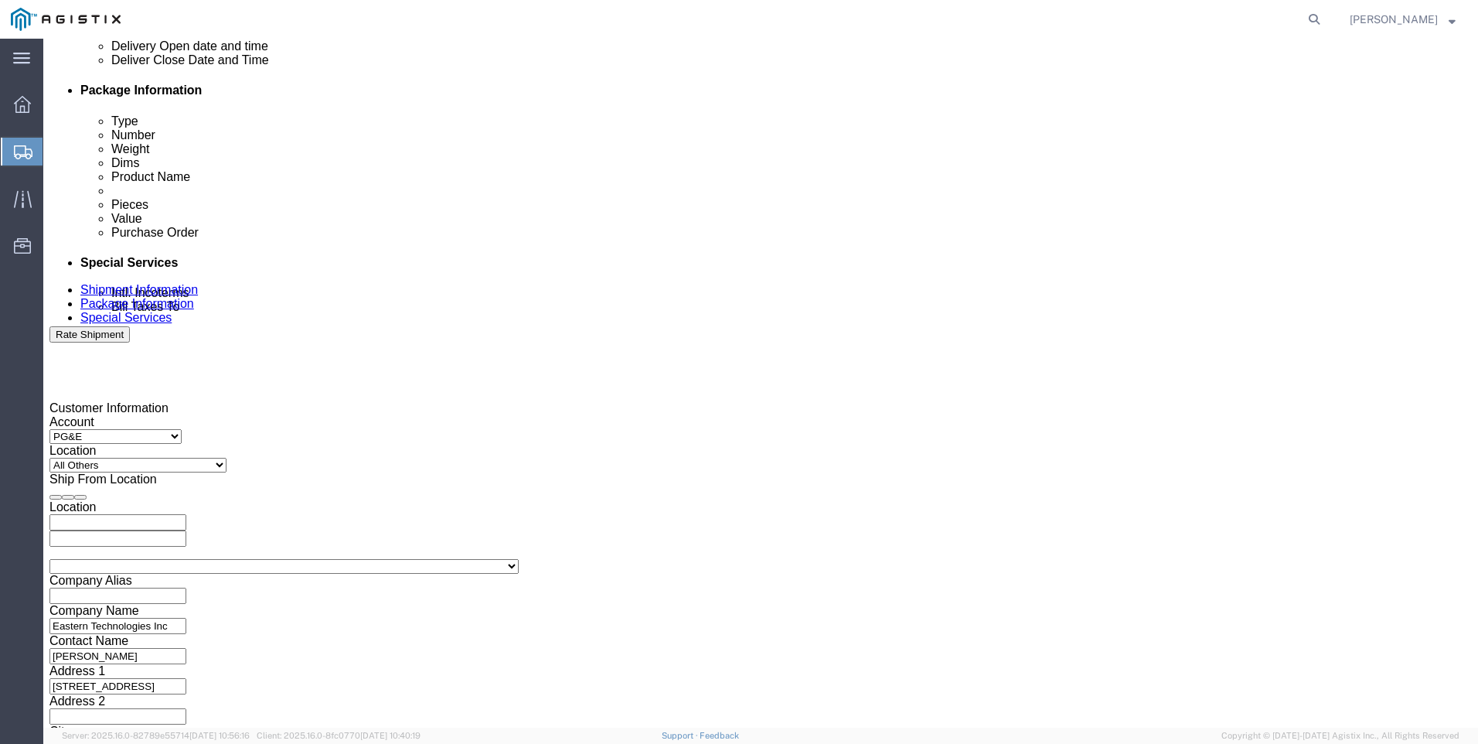
scroll to position [765, 0]
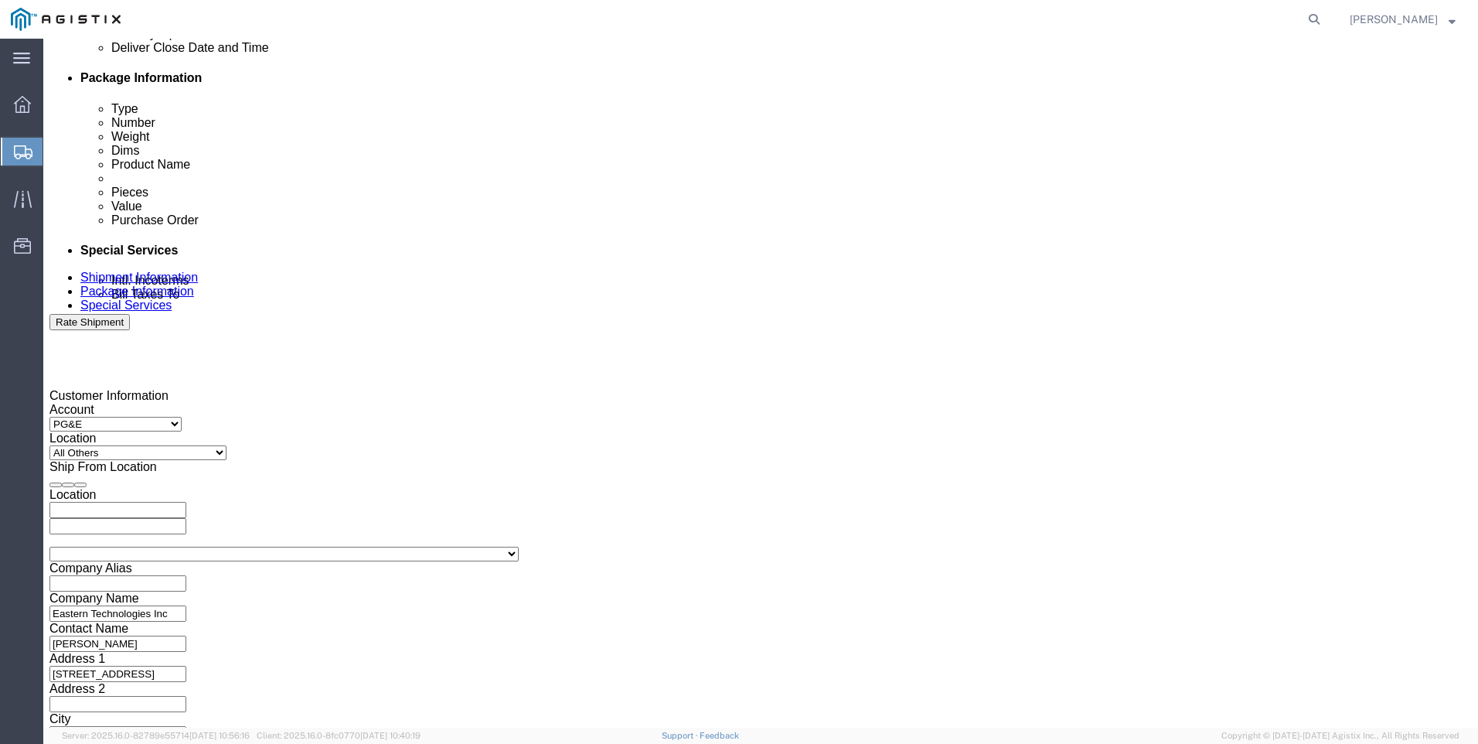
click button "Continue"
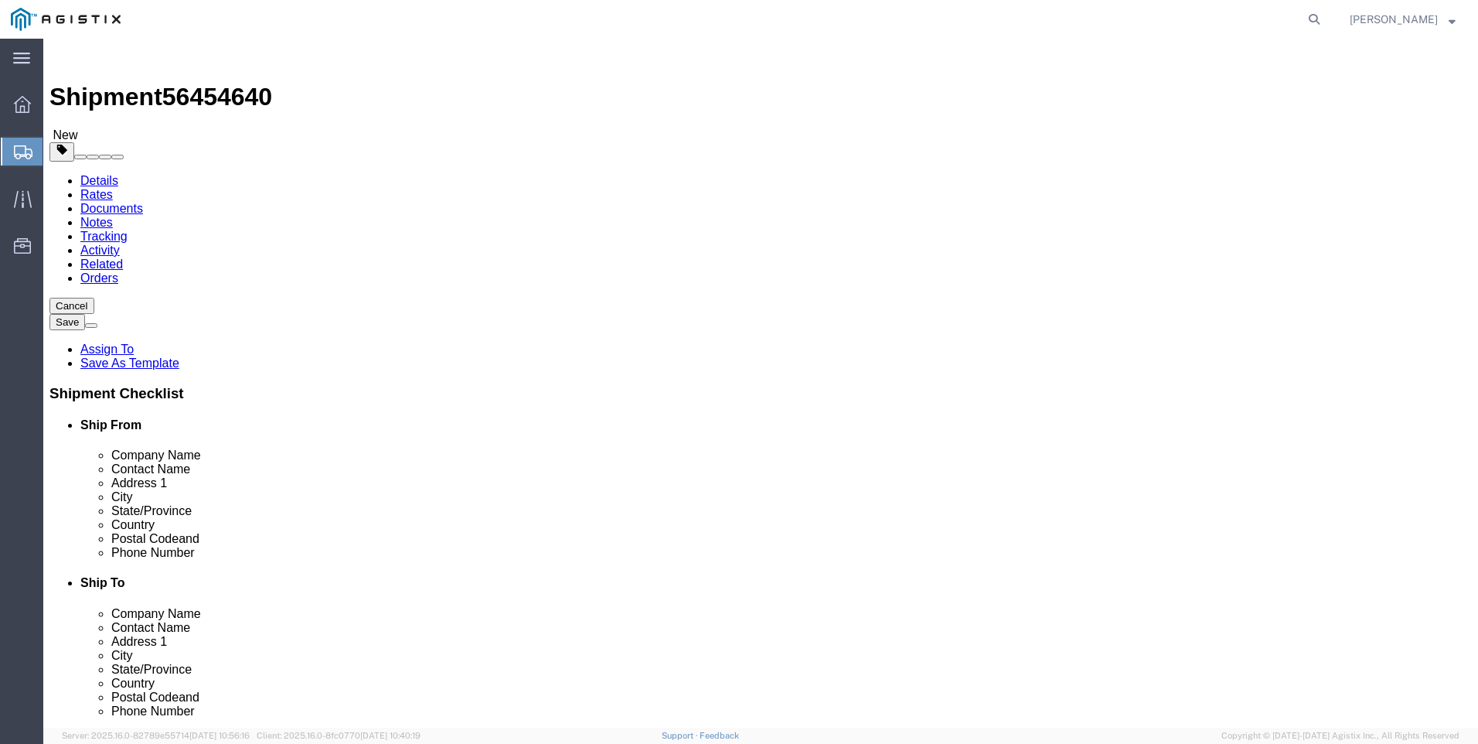
click button "Continue"
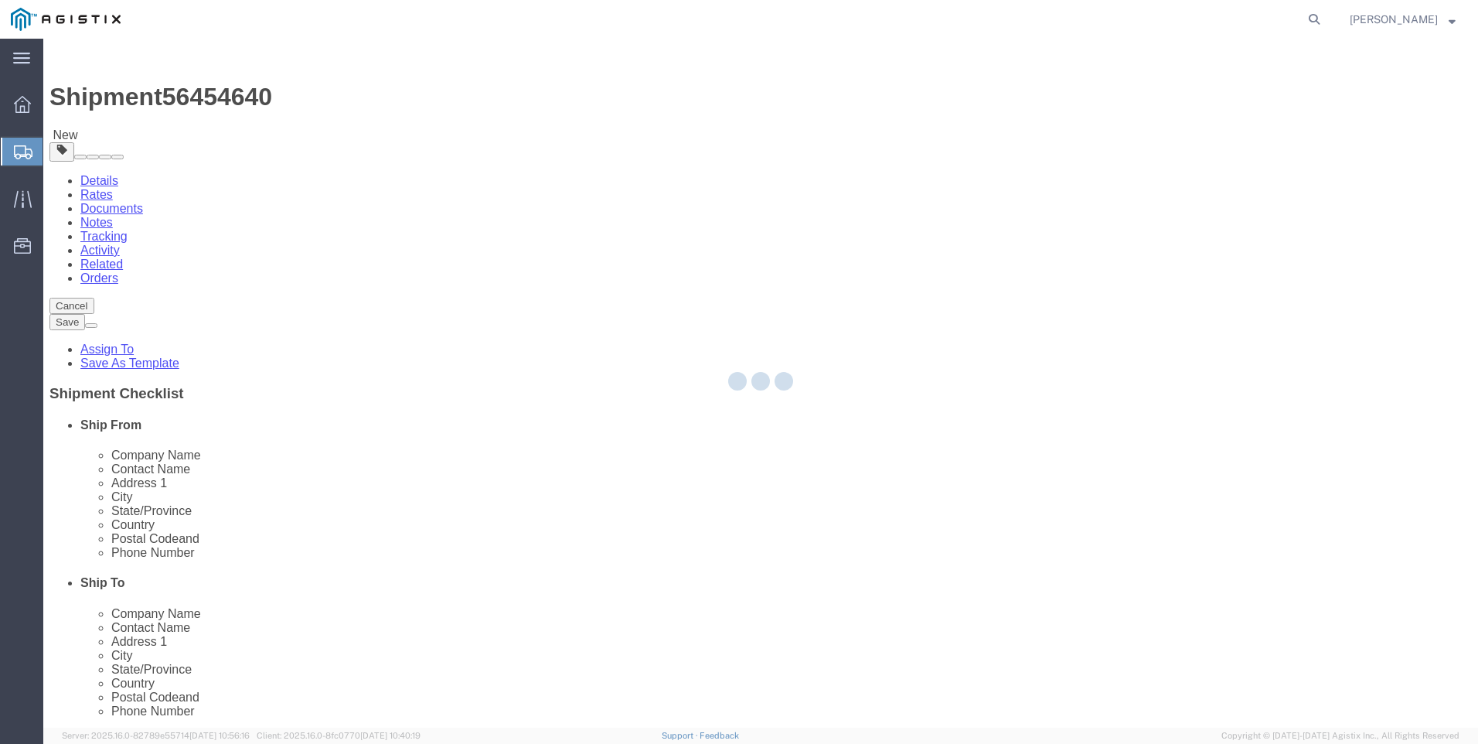
select select
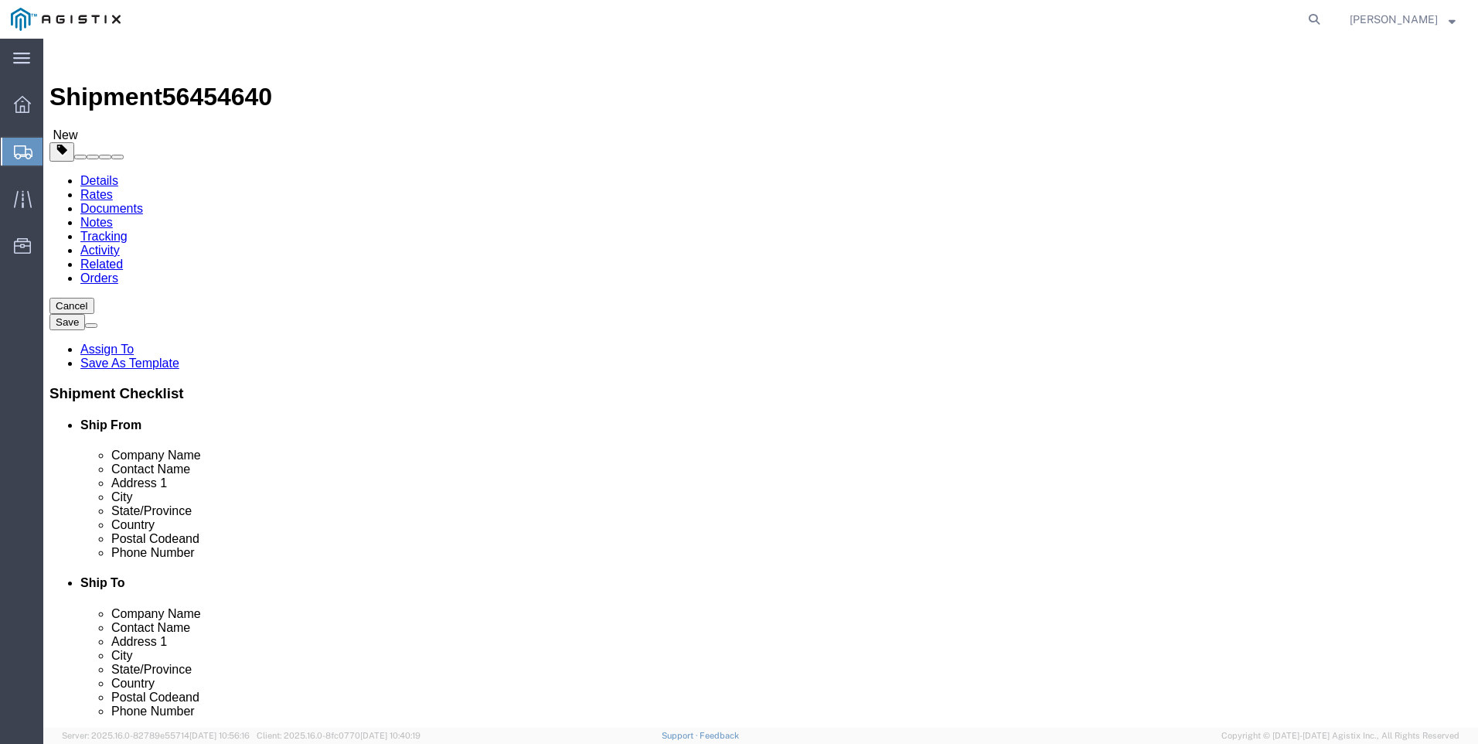
click span "button"
click span "Forklift"
select select "DELIVERY_FORKLIFT"
click div "Instructions"
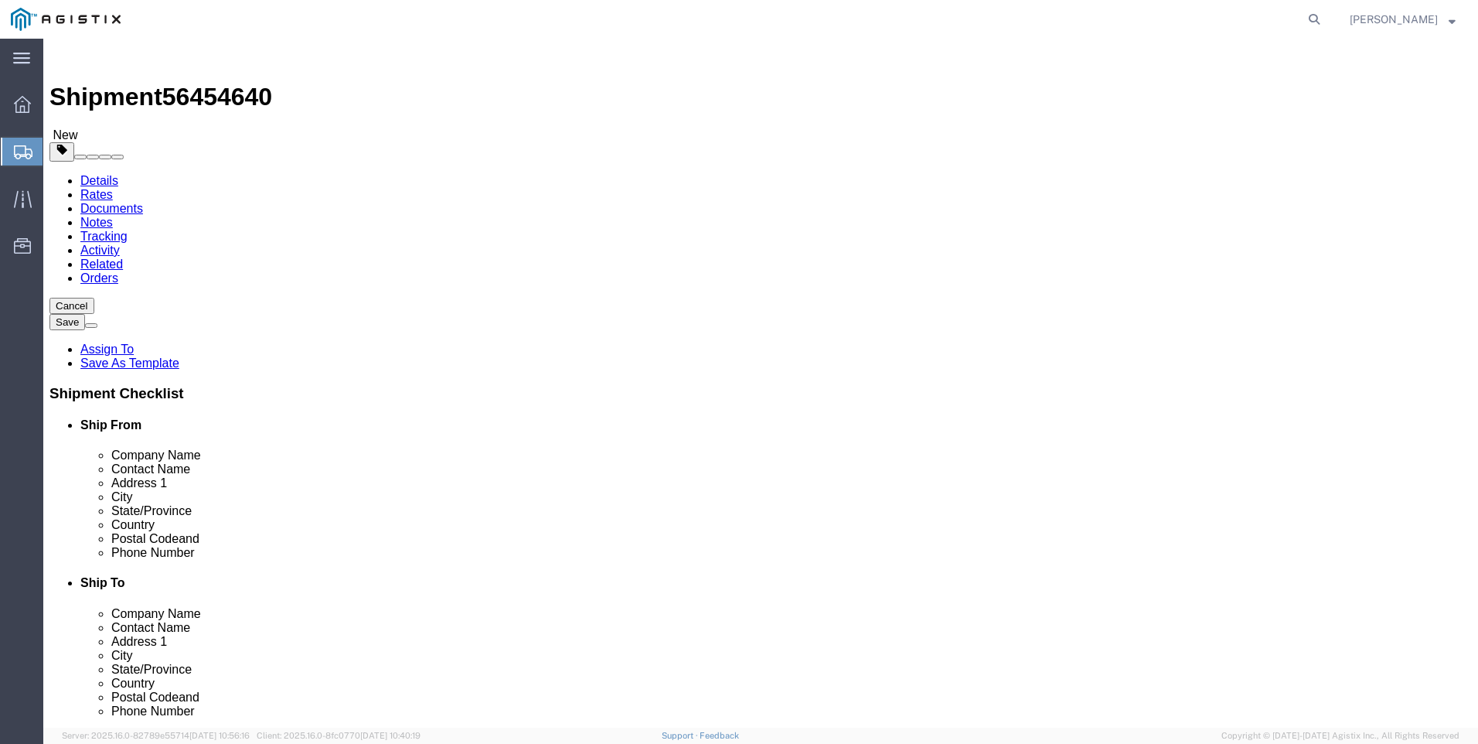
click textarea
type textarea "MUST DELIVER 8/18. DRIVER MUST CALL FITZ AT [PHONE_NUMBER] BEFORE DELIVERY"
click button "Rate Shipment"
